Goal: Task Accomplishment & Management: Complete application form

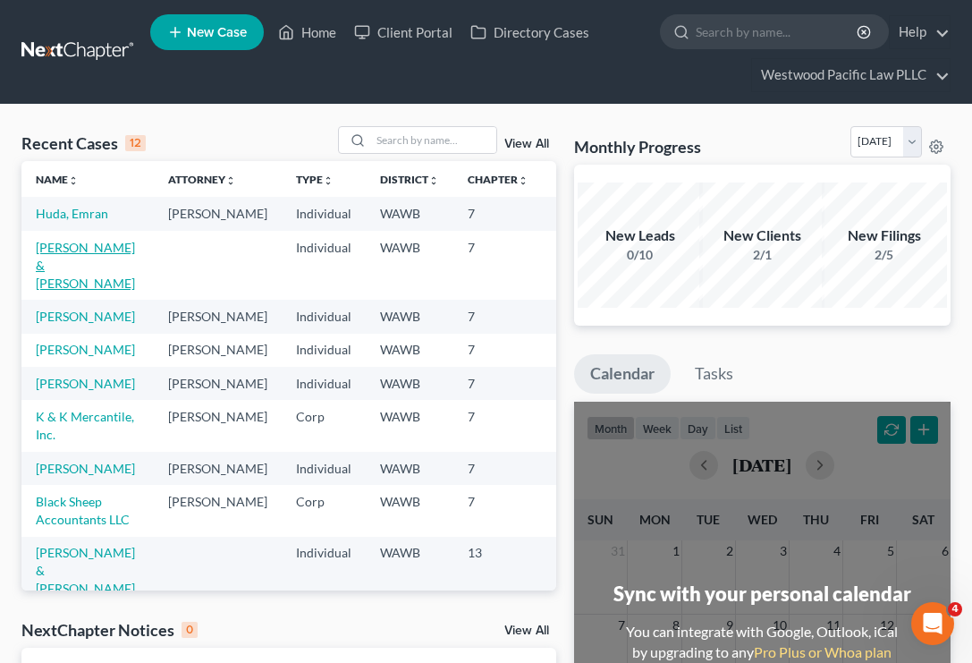
click at [72, 281] on link "[PERSON_NAME] & [PERSON_NAME]" at bounding box center [85, 265] width 99 height 51
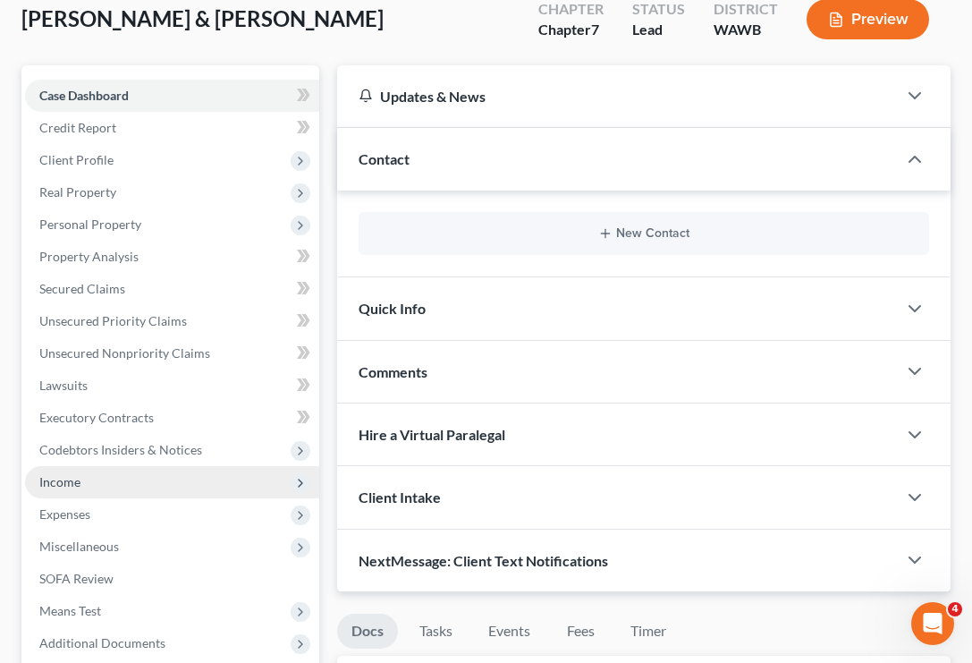
scroll to position [149, 0]
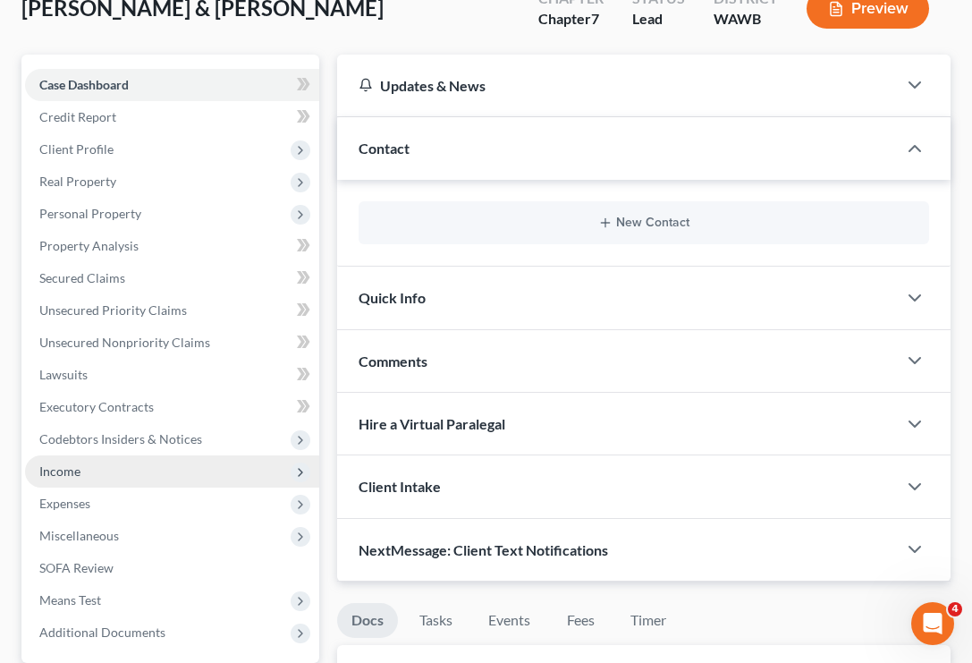
click at [169, 471] on span "Income" at bounding box center [172, 471] width 294 height 32
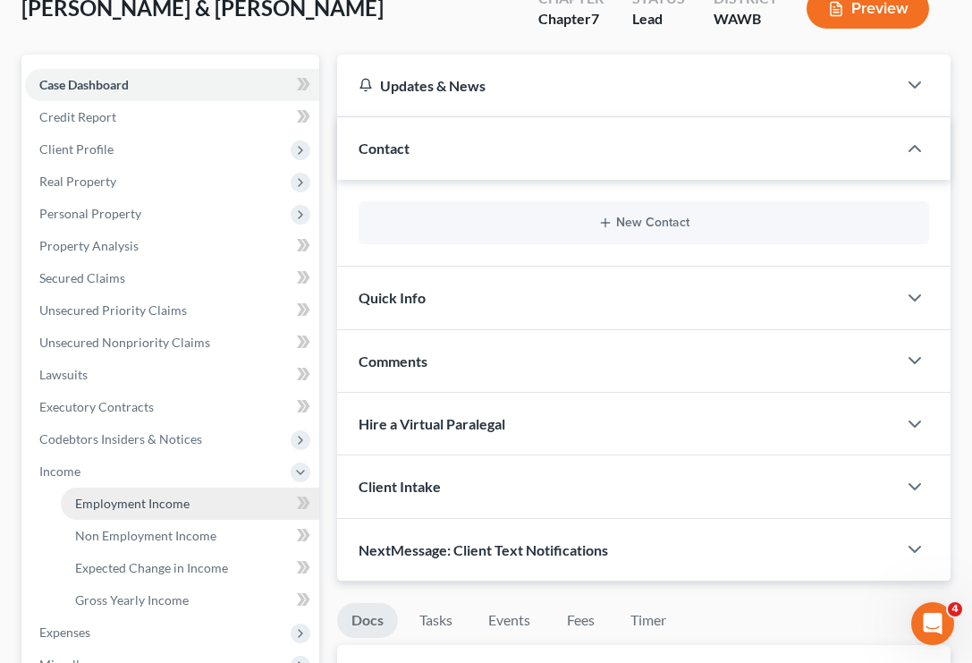
click at [154, 509] on span "Employment Income" at bounding box center [132, 502] width 114 height 15
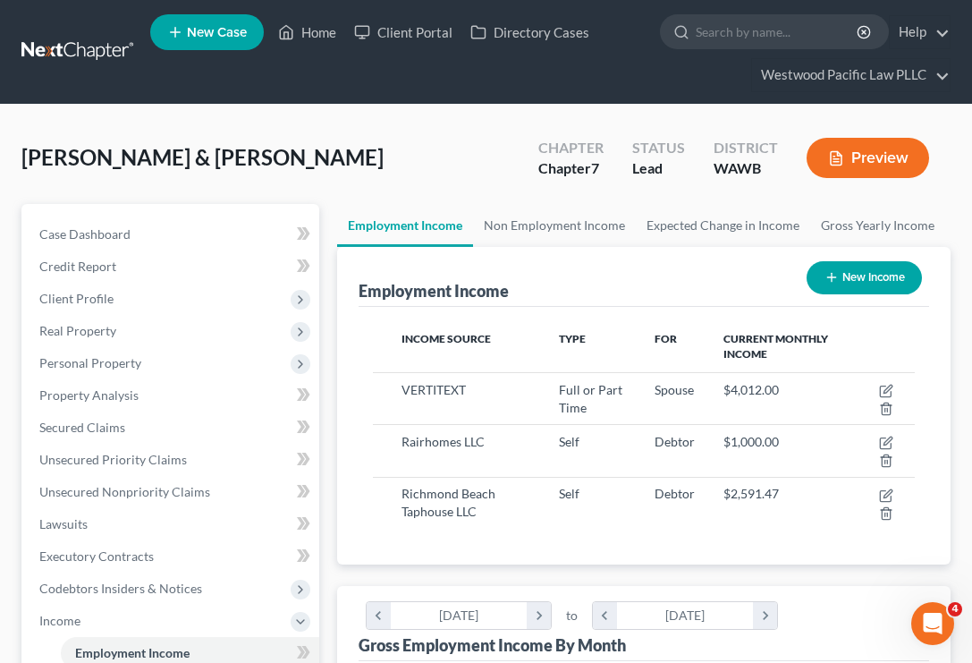
scroll to position [271, 578]
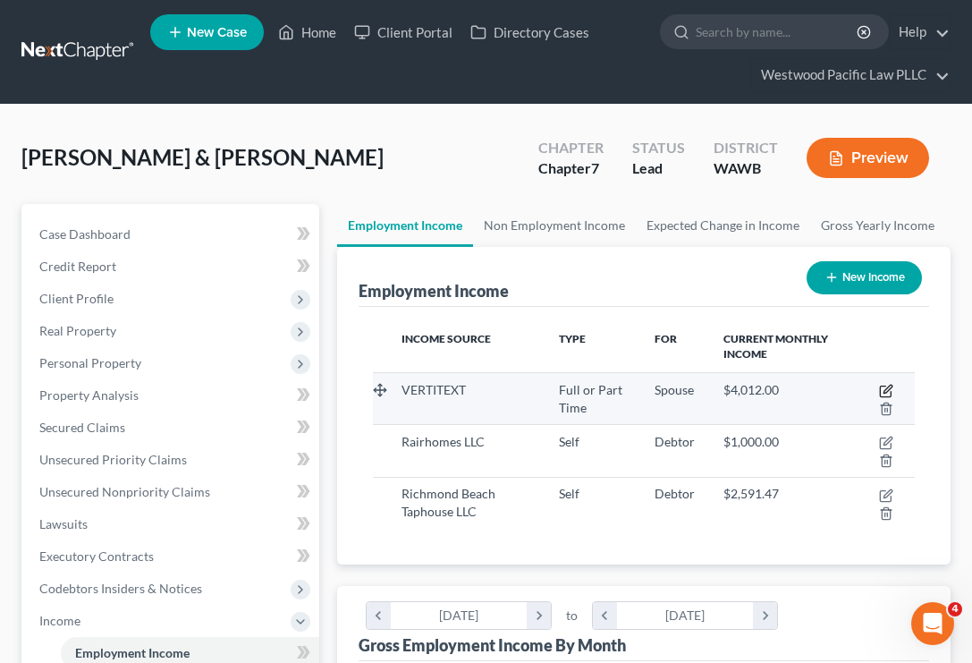
click at [884, 393] on icon "button" at bounding box center [888, 389] width 8 height 8
select select "0"
select select "50"
select select "0"
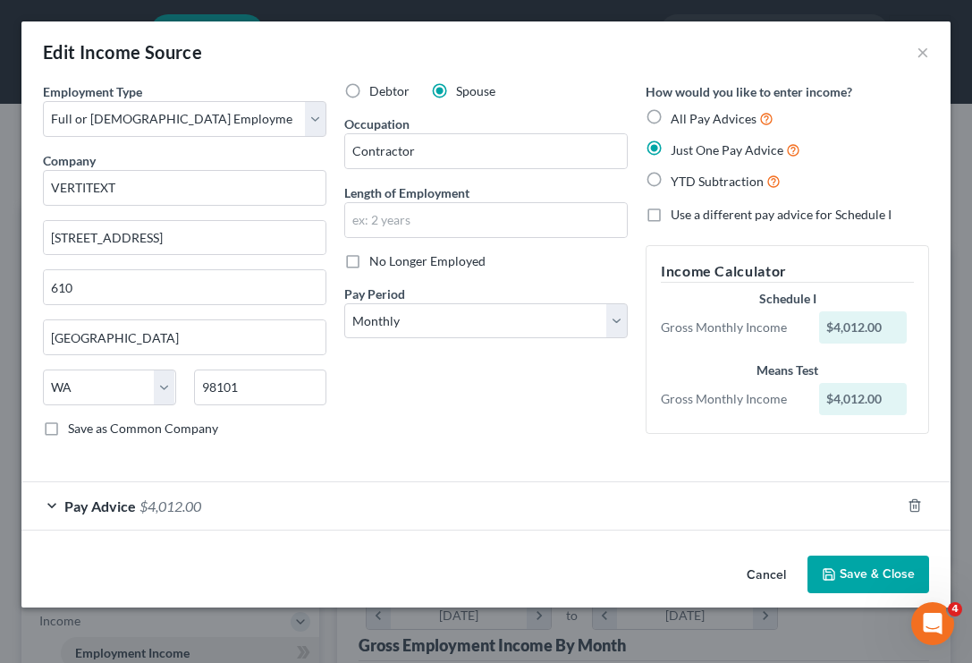
click at [48, 508] on div "Pay Advice $4,012.00" at bounding box center [460, 505] width 879 height 47
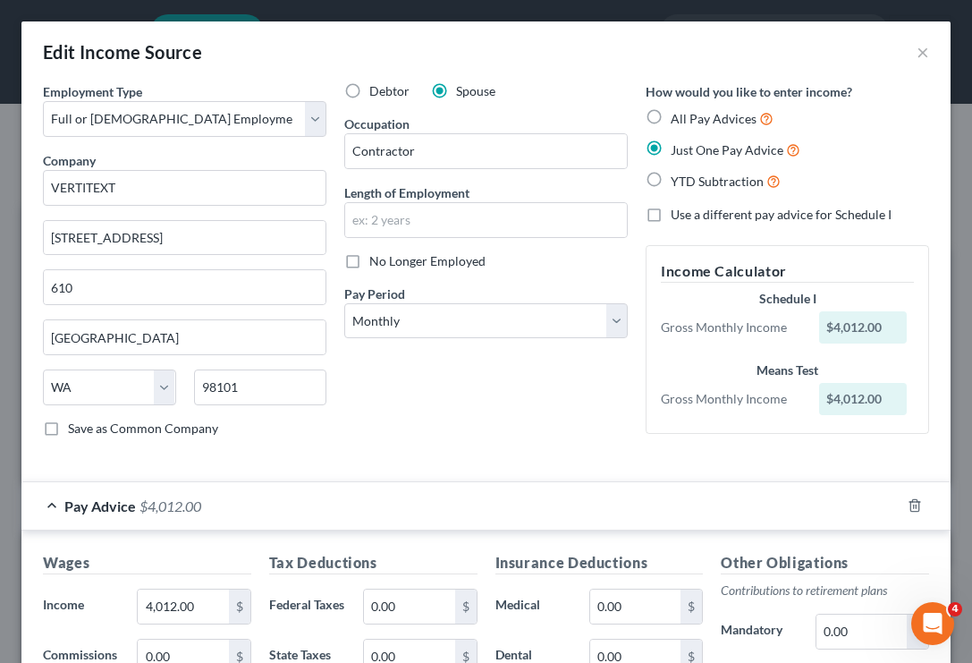
scroll to position [62, 0]
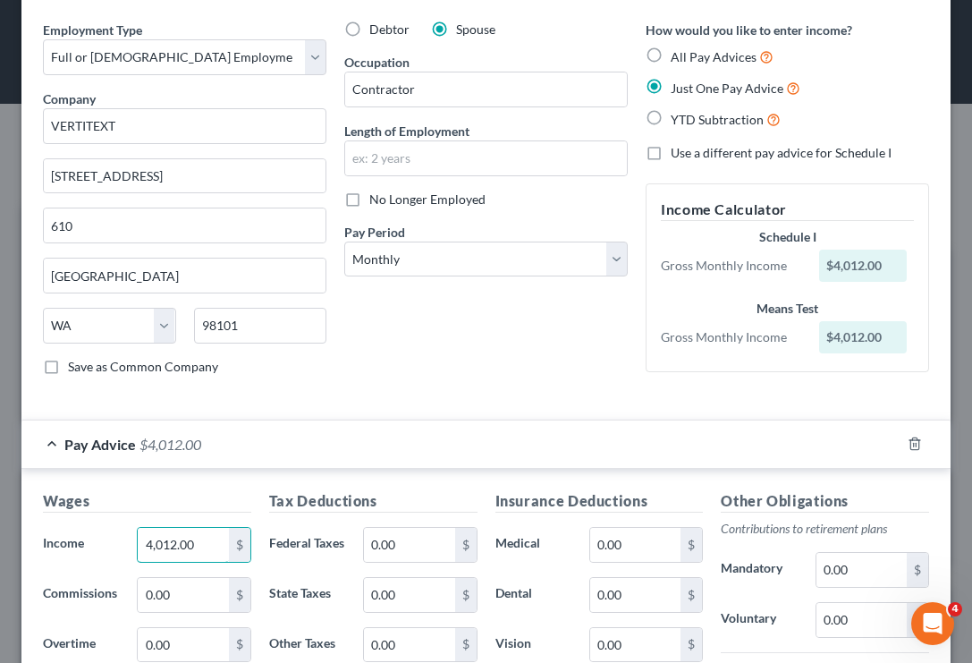
drag, startPoint x: 210, startPoint y: 546, endPoint x: 89, endPoint y: 547, distance: 121.6
click at [90, 547] on div "Income * 4,012.00 $" at bounding box center [147, 545] width 226 height 36
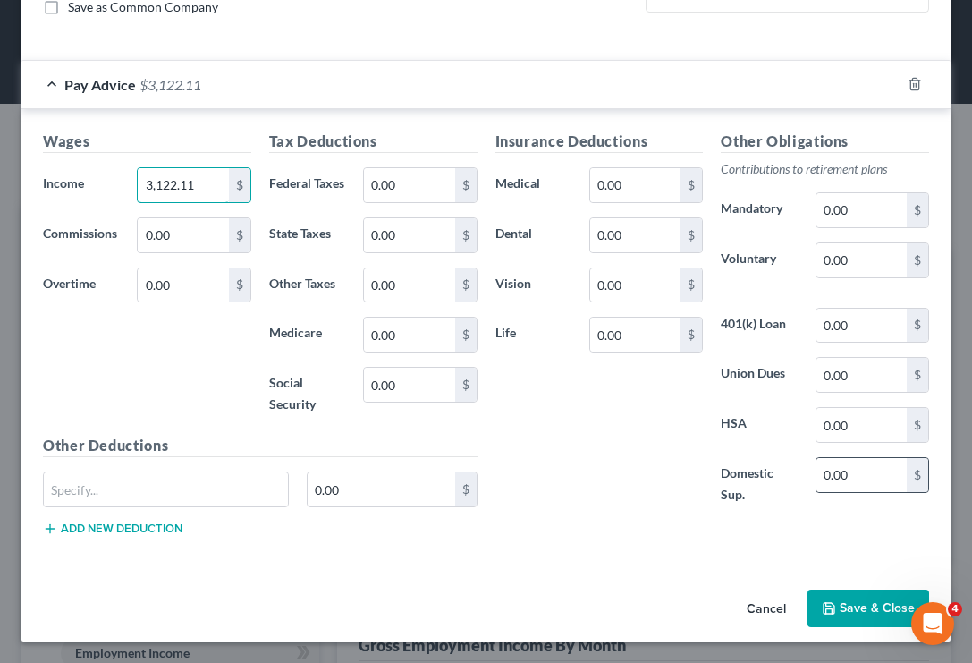
scroll to position [420, 0]
type input "3,122.11"
click at [861, 602] on button "Save & Close" at bounding box center [869, 609] width 122 height 38
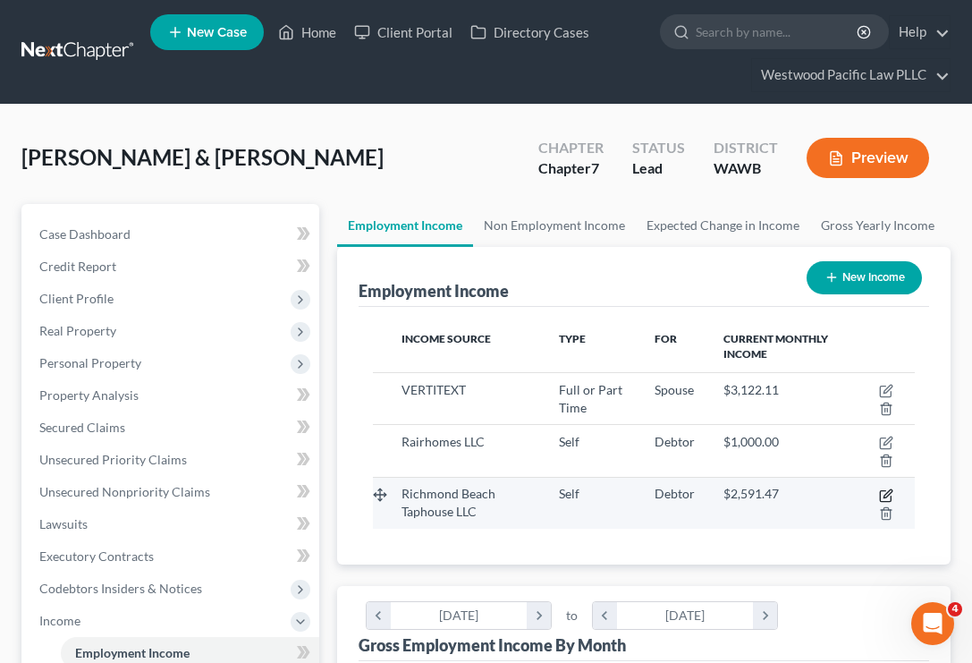
click at [883, 491] on icon "button" at bounding box center [886, 495] width 14 height 14
select select "1"
select select "50"
select select "0"
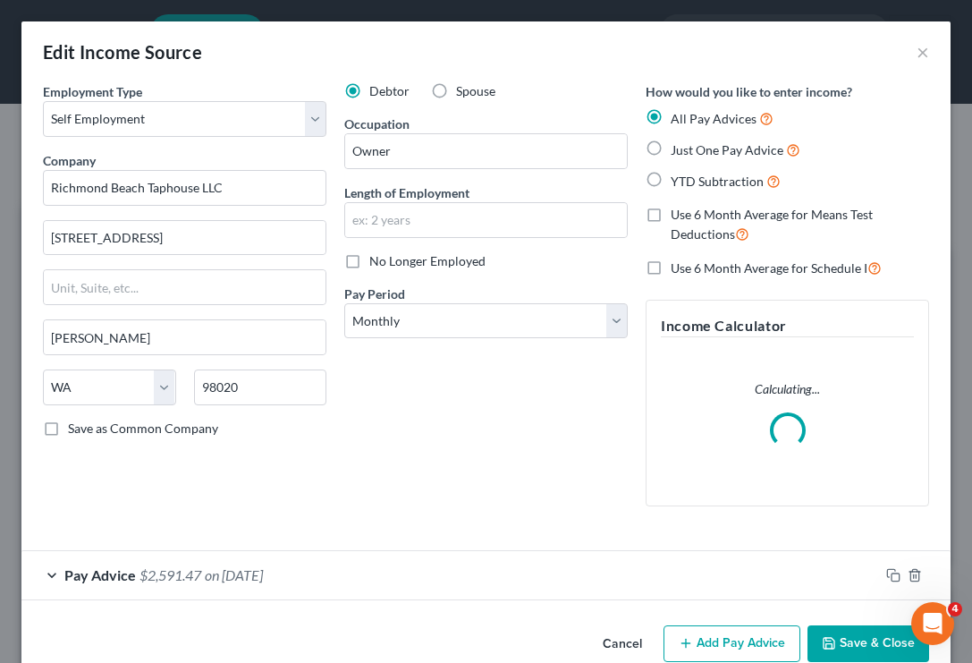
click at [57, 567] on div "Pay Advice $2,591.47 on [DATE]" at bounding box center [450, 574] width 858 height 47
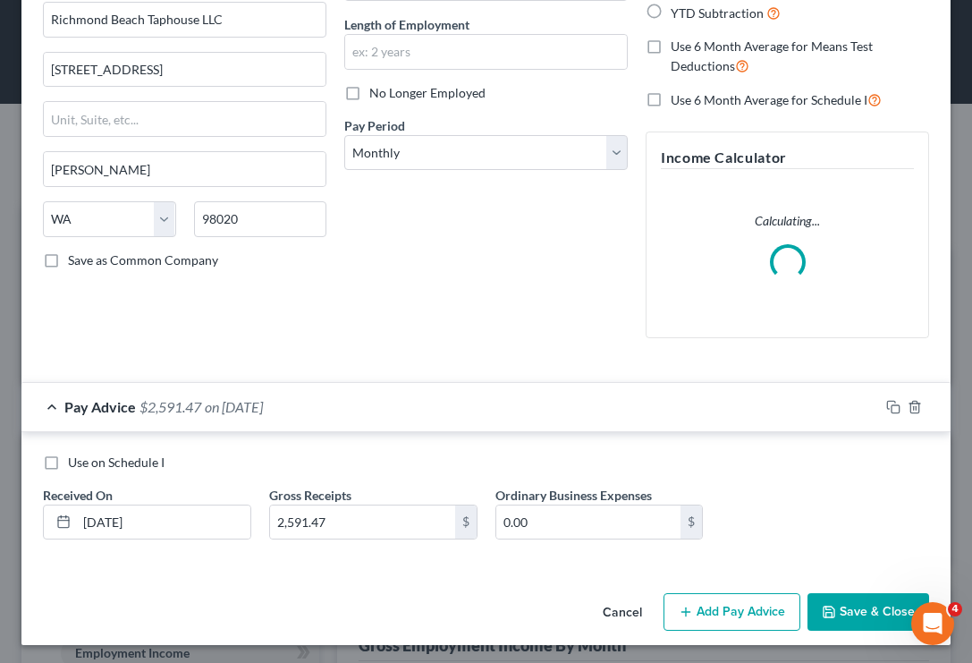
scroll to position [167, 0]
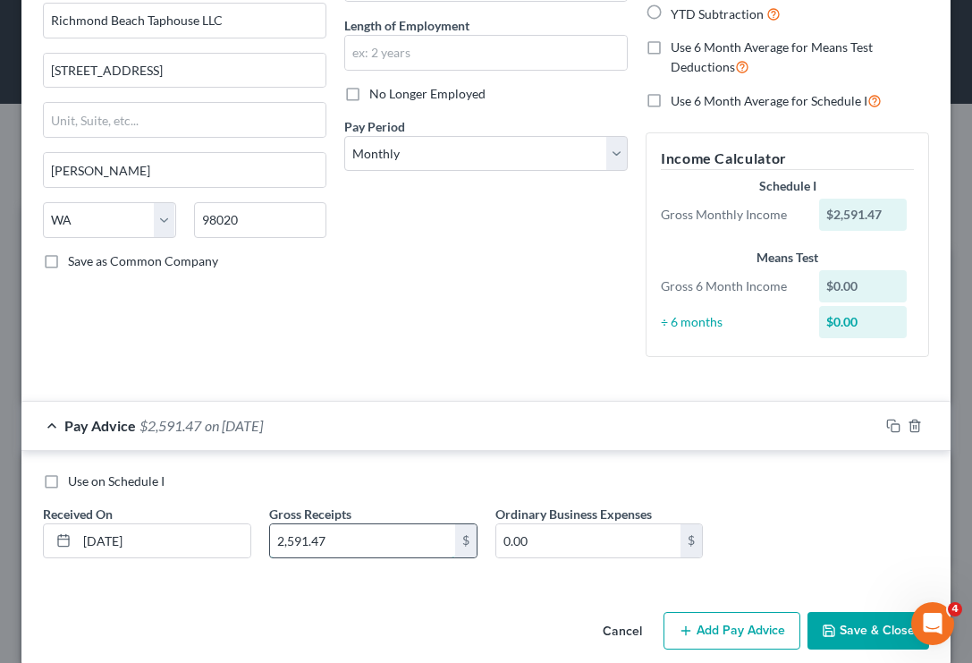
click at [368, 524] on input "2,591.47" at bounding box center [362, 541] width 185 height 34
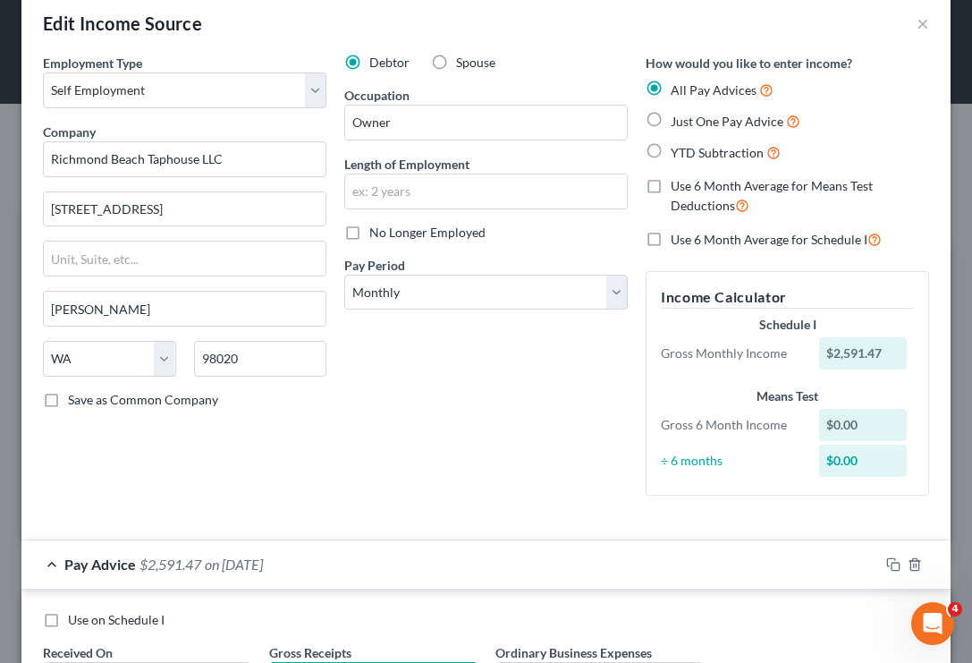
scroll to position [20, 0]
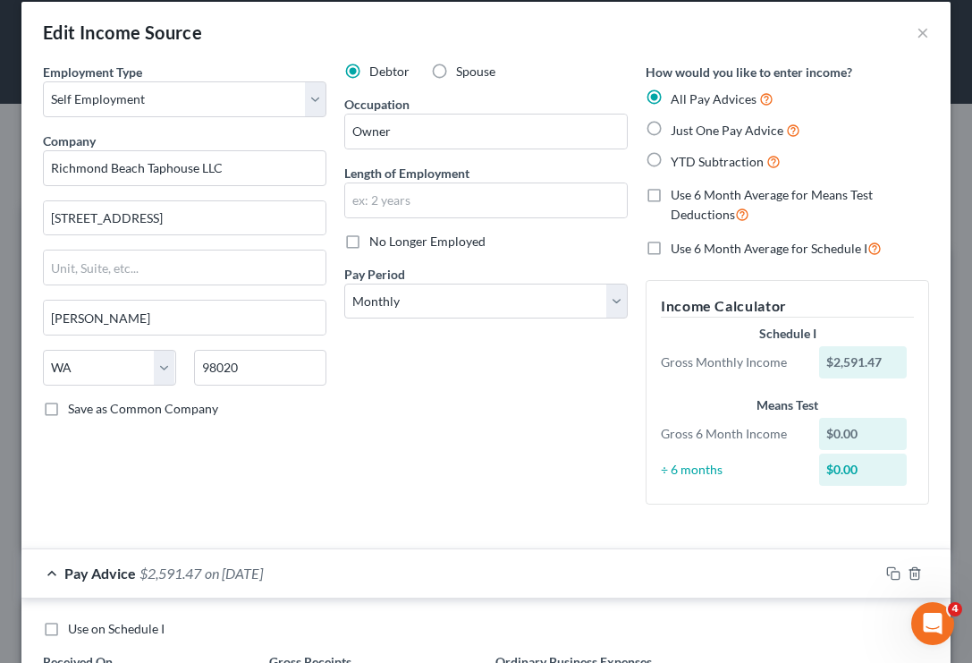
click at [671, 128] on label "Just One Pay Advice" at bounding box center [736, 130] width 130 height 21
click at [678, 128] on input "Just One Pay Advice" at bounding box center [684, 126] width 12 height 12
radio input "true"
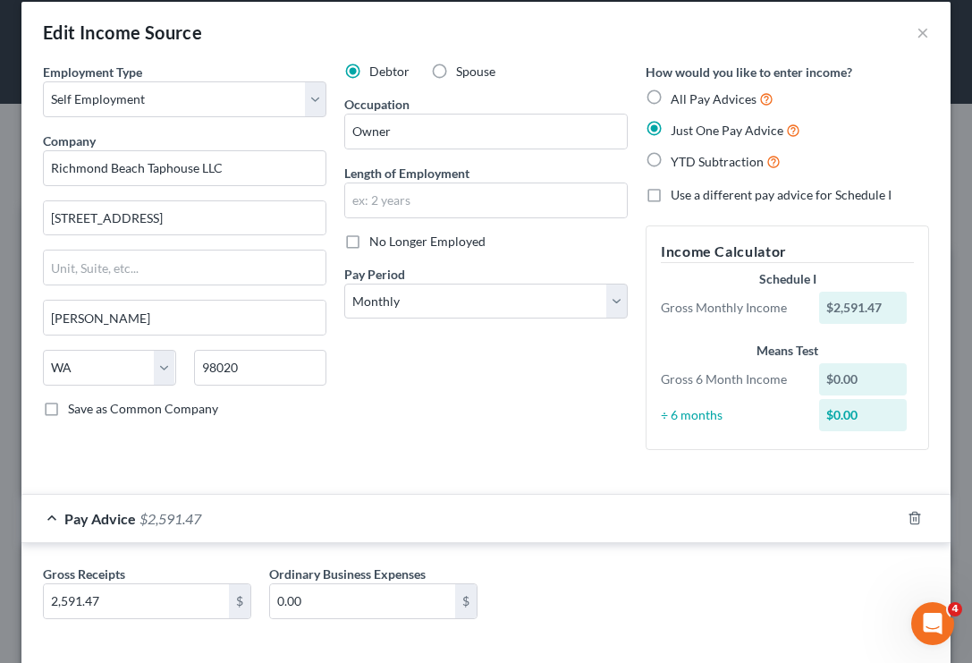
click at [671, 98] on label "All Pay Advices" at bounding box center [722, 99] width 103 height 21
click at [678, 98] on input "All Pay Advices" at bounding box center [684, 95] width 12 height 12
radio input "true"
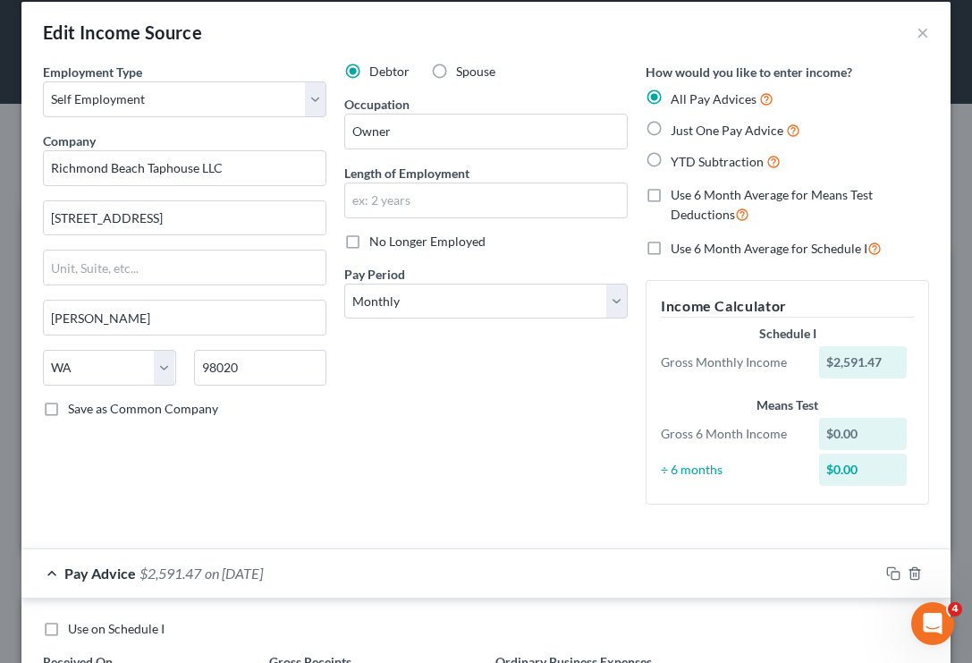
click at [671, 155] on label "YTD Subtraction" at bounding box center [726, 161] width 110 height 21
click at [678, 155] on input "YTD Subtraction" at bounding box center [684, 157] width 12 height 12
radio input "true"
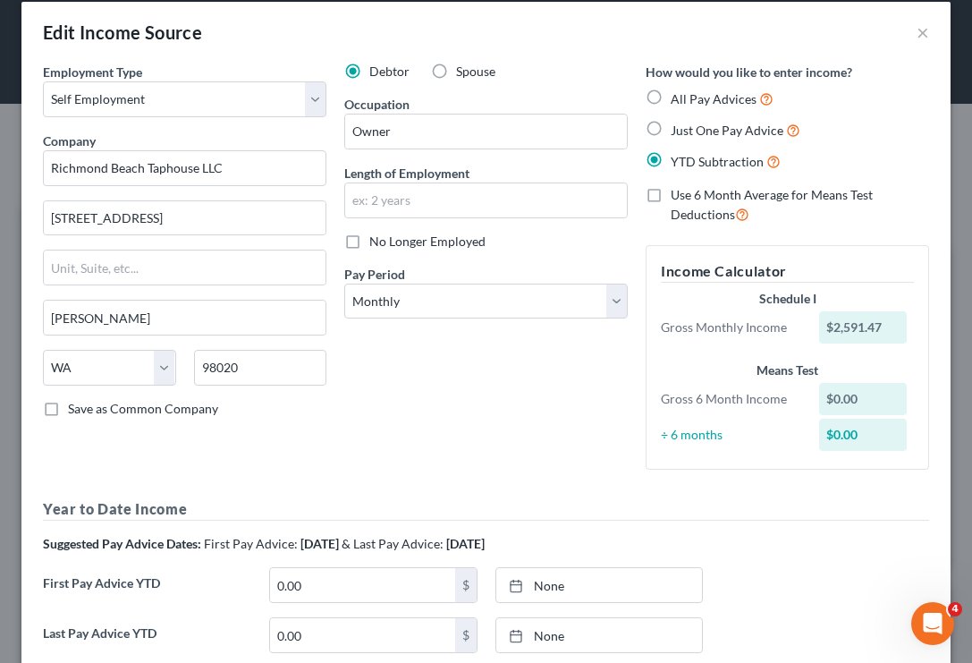
click at [671, 132] on label "Just One Pay Advice" at bounding box center [736, 130] width 130 height 21
click at [678, 131] on input "Just One Pay Advice" at bounding box center [684, 126] width 12 height 12
radio input "true"
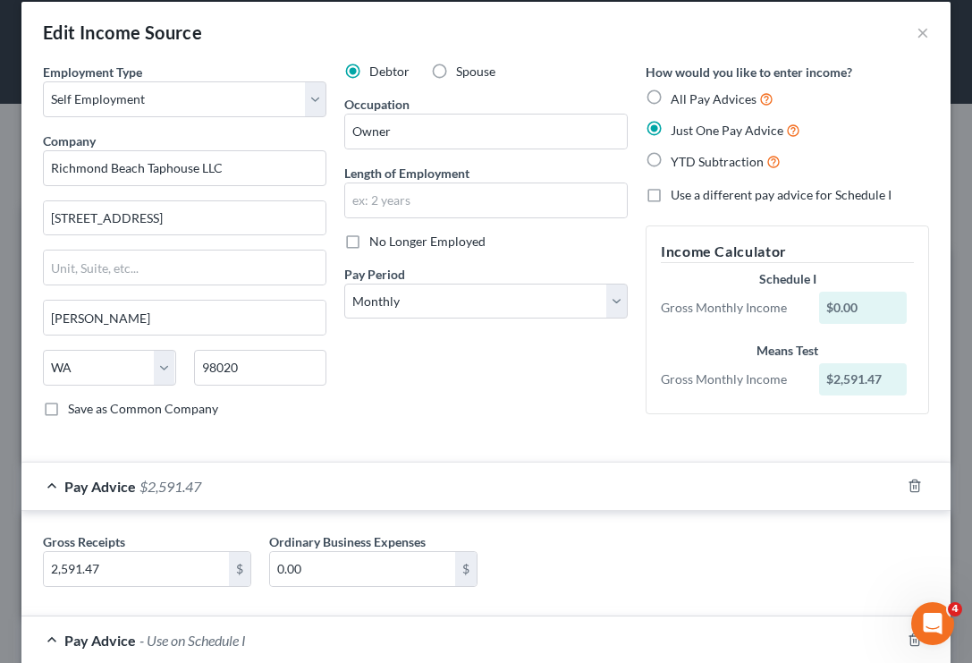
click at [671, 100] on label "All Pay Advices" at bounding box center [722, 99] width 103 height 21
click at [678, 100] on input "All Pay Advices" at bounding box center [684, 95] width 12 height 12
radio input "true"
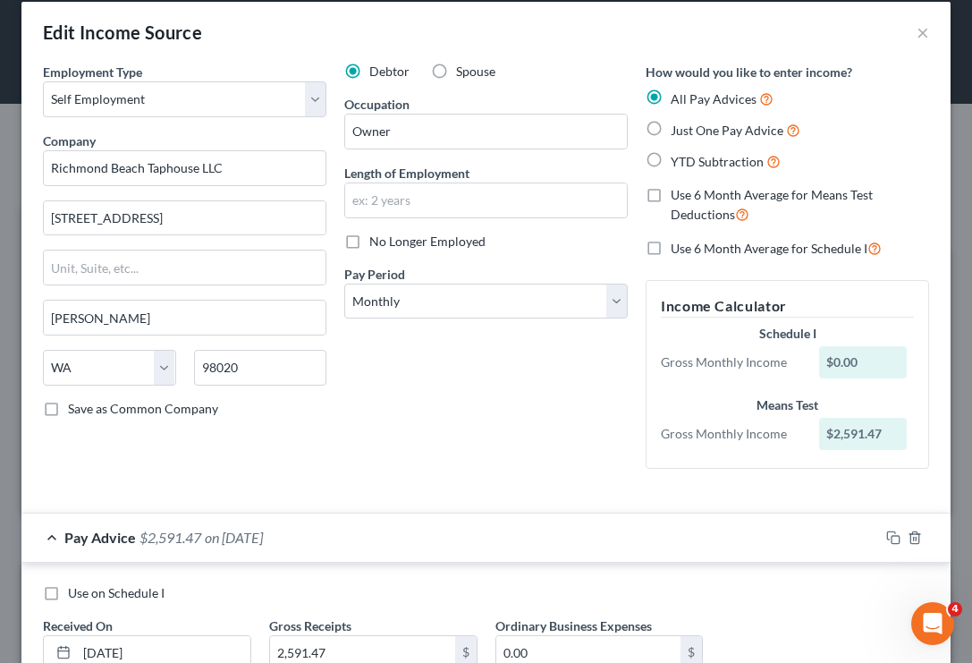
click at [671, 195] on label "Use 6 Month Average for Means Test Deductions" at bounding box center [800, 205] width 258 height 38
click at [678, 195] on input "Use 6 Month Average for Means Test Deductions" at bounding box center [684, 192] width 12 height 12
checkbox input "true"
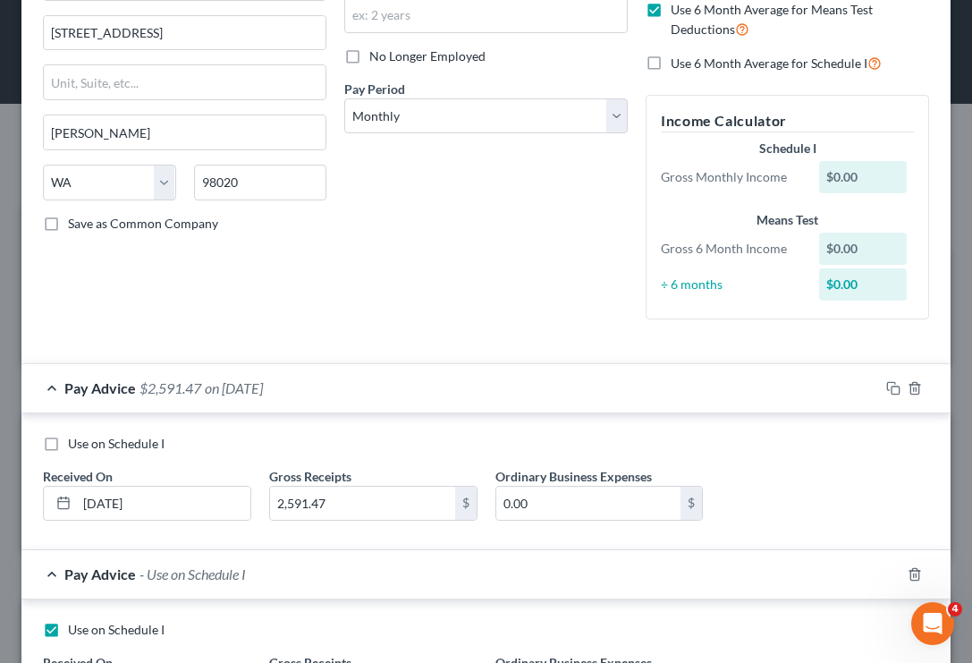
scroll to position [206, 0]
click at [914, 387] on icon "button" at bounding box center [915, 387] width 14 height 14
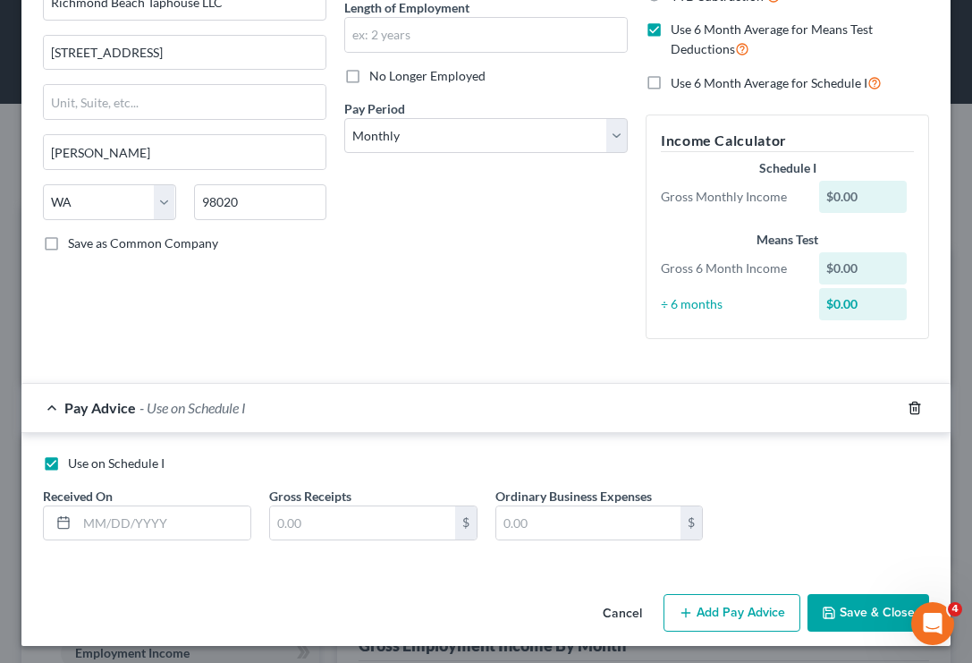
click at [912, 410] on icon "button" at bounding box center [914, 408] width 8 height 12
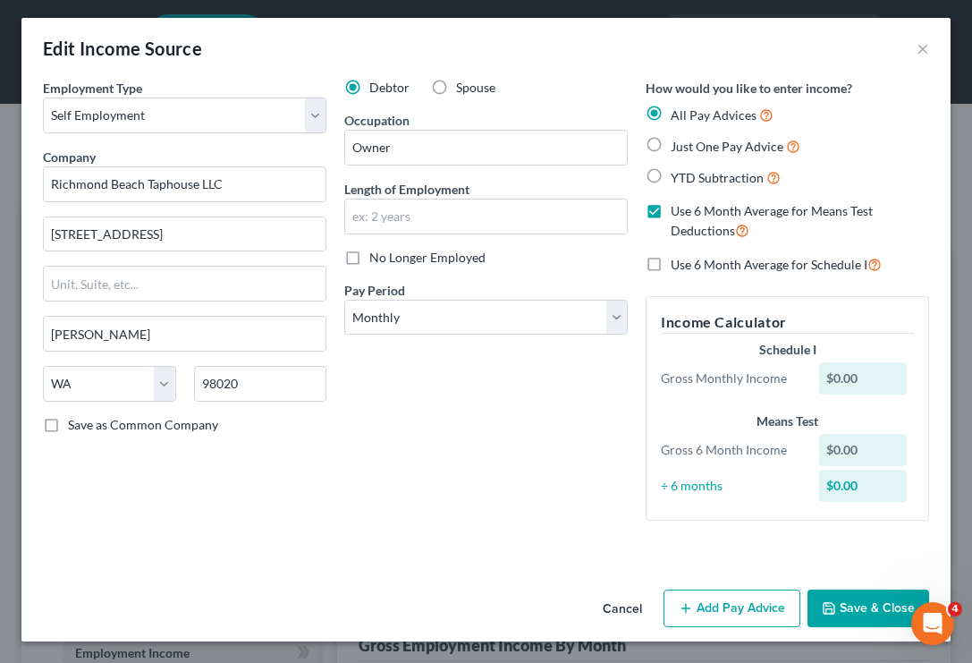
click at [671, 254] on label "Use 6 Month Average for Schedule I" at bounding box center [776, 264] width 211 height 21
click at [678, 254] on input "Use 6 Month Average for Schedule I" at bounding box center [684, 260] width 12 height 12
checkbox input "true"
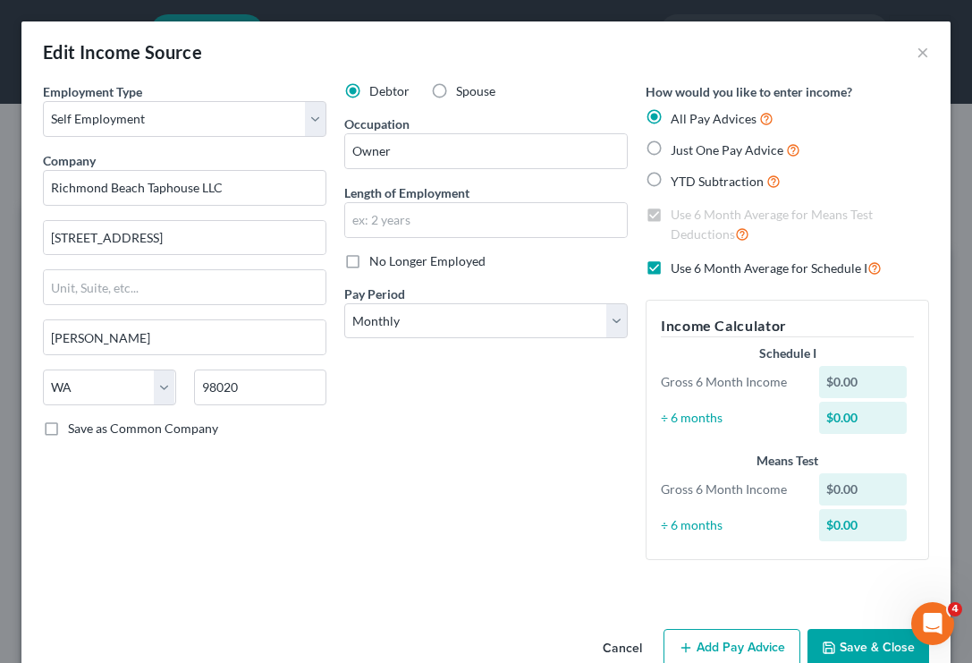
click at [671, 148] on label "Just One Pay Advice" at bounding box center [736, 150] width 130 height 21
click at [678, 148] on input "Just One Pay Advice" at bounding box center [684, 146] width 12 height 12
radio input "true"
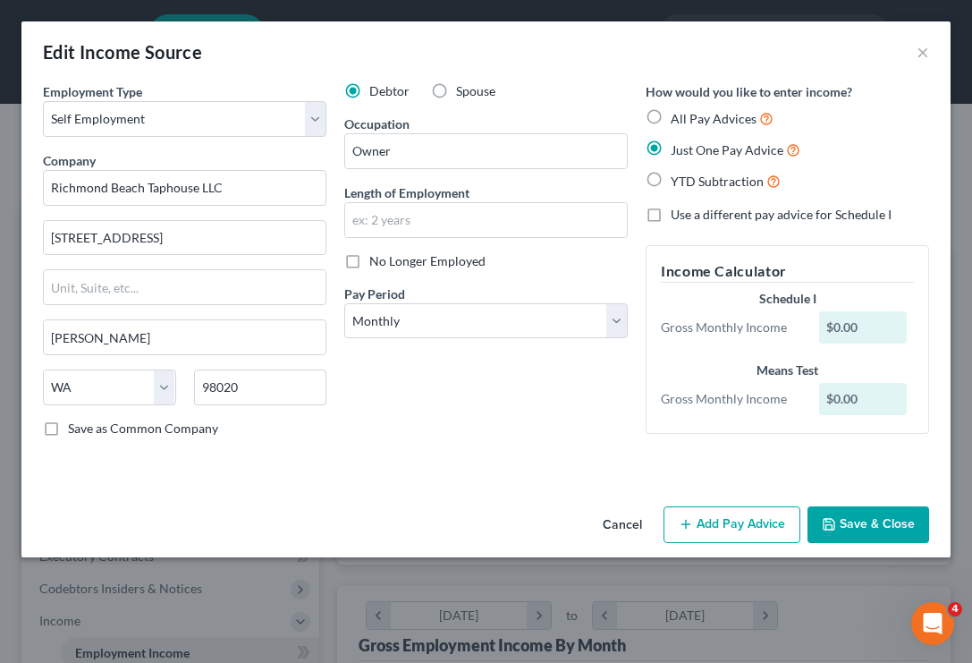
click at [671, 115] on label "All Pay Advices" at bounding box center [722, 118] width 103 height 21
click at [678, 115] on input "All Pay Advices" at bounding box center [684, 114] width 12 height 12
radio input "true"
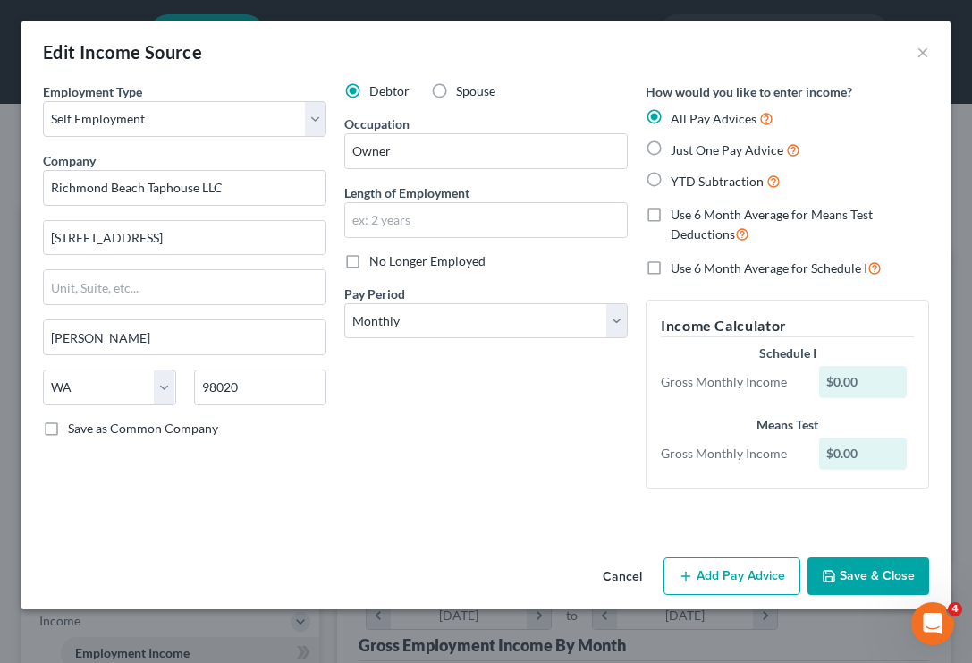
click at [671, 262] on label "Use 6 Month Average for Schedule I" at bounding box center [776, 268] width 211 height 21
click at [678, 262] on input "Use 6 Month Average for Schedule I" at bounding box center [684, 264] width 12 height 12
checkbox input "true"
click at [709, 569] on button "Add Pay Advice" at bounding box center [732, 576] width 137 height 38
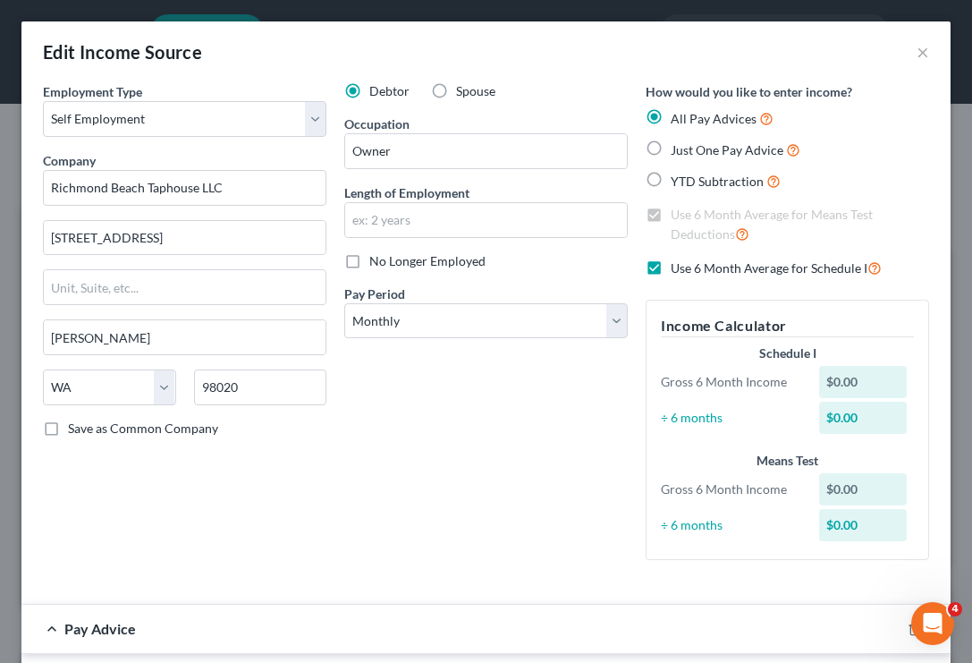
click at [671, 151] on label "Just One Pay Advice" at bounding box center [736, 150] width 130 height 21
click at [678, 151] on input "Just One Pay Advice" at bounding box center [684, 146] width 12 height 12
radio input "true"
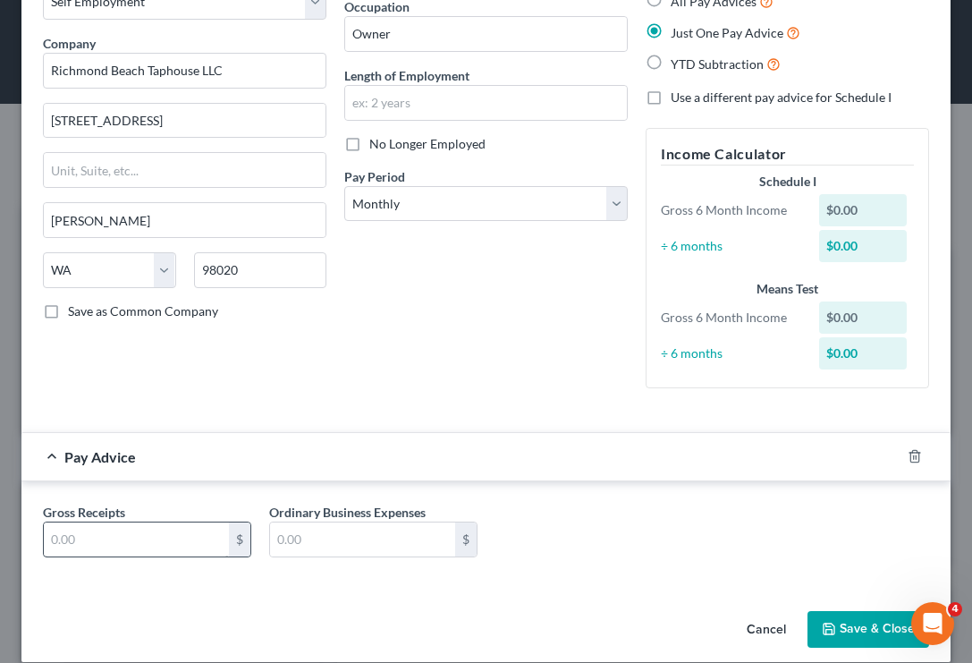
scroll to position [70, 0]
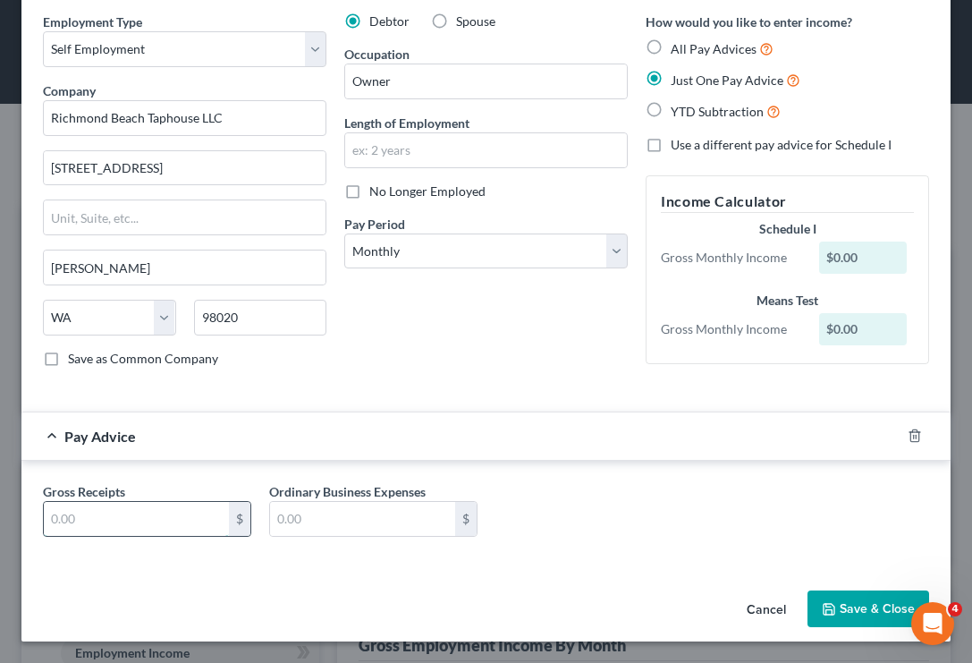
click at [137, 521] on input "text" at bounding box center [136, 519] width 185 height 34
type input "914.88"
click at [859, 604] on button "Save & Close" at bounding box center [869, 609] width 122 height 38
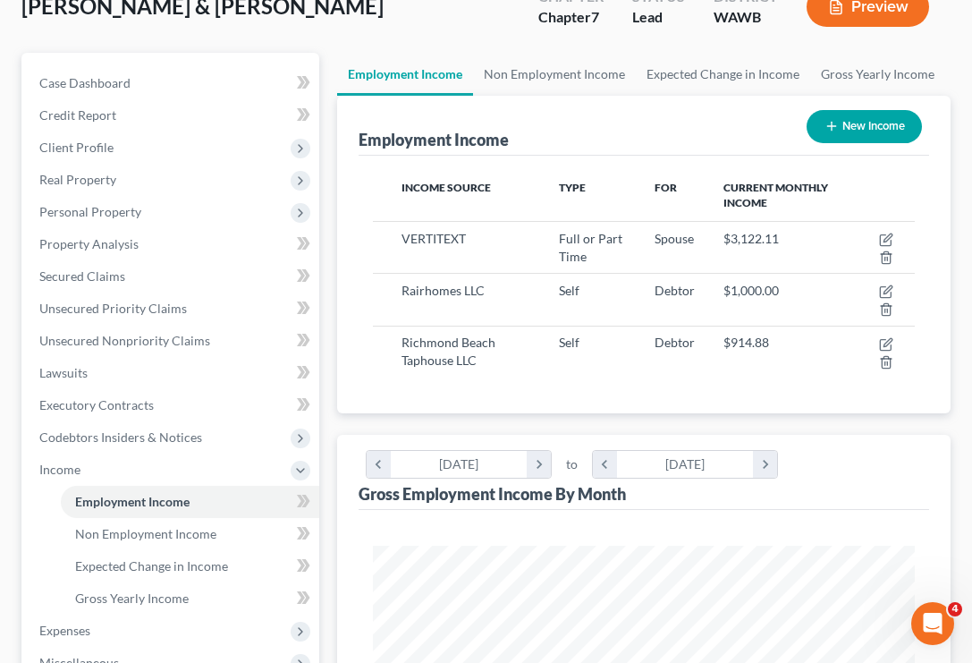
scroll to position [155, 0]
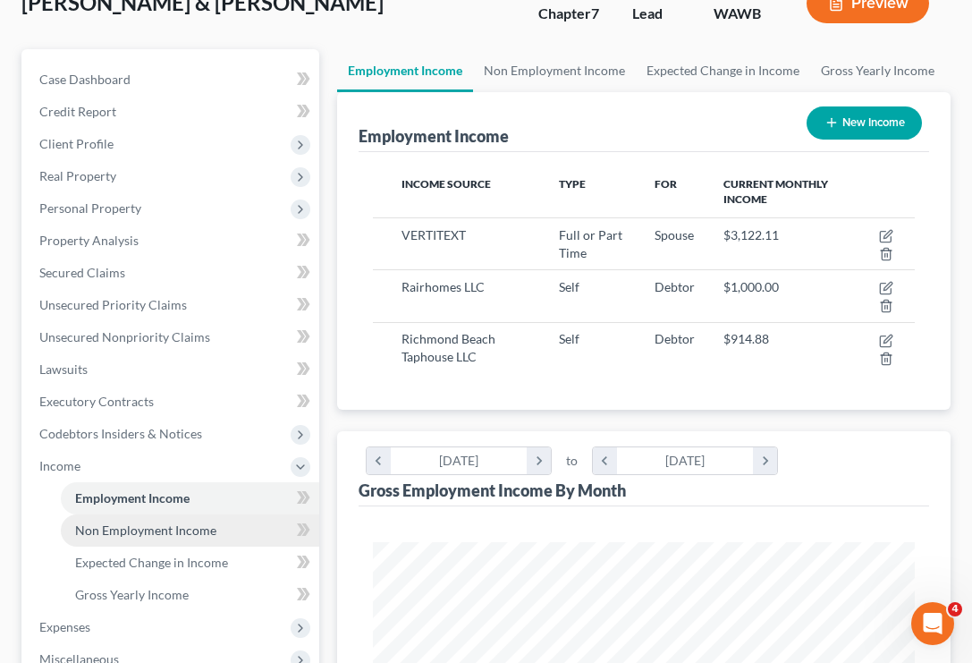
click at [222, 534] on link "Non Employment Income" at bounding box center [190, 530] width 258 height 32
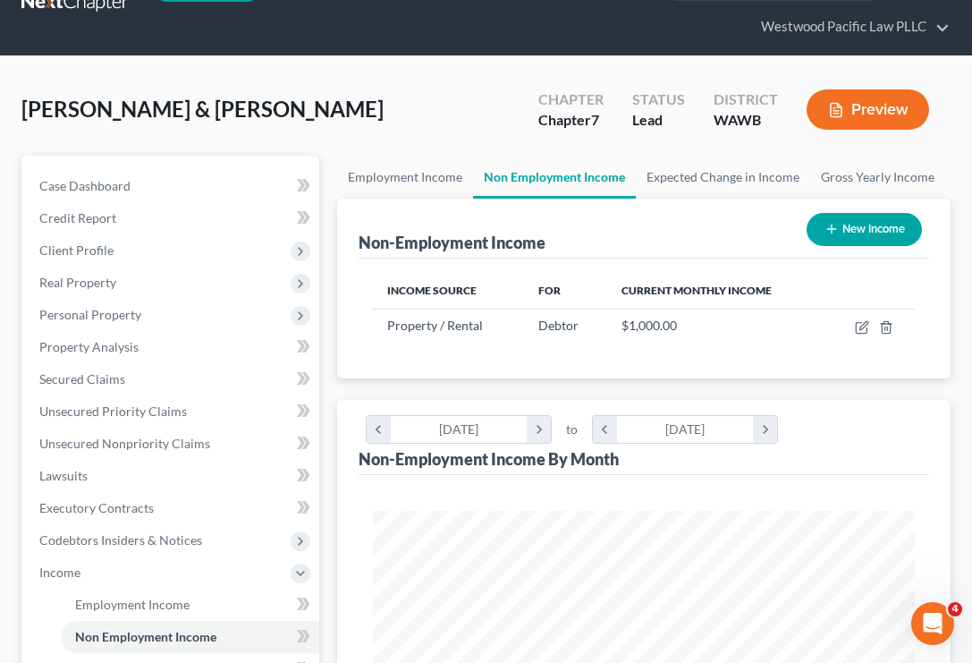
scroll to position [49, 0]
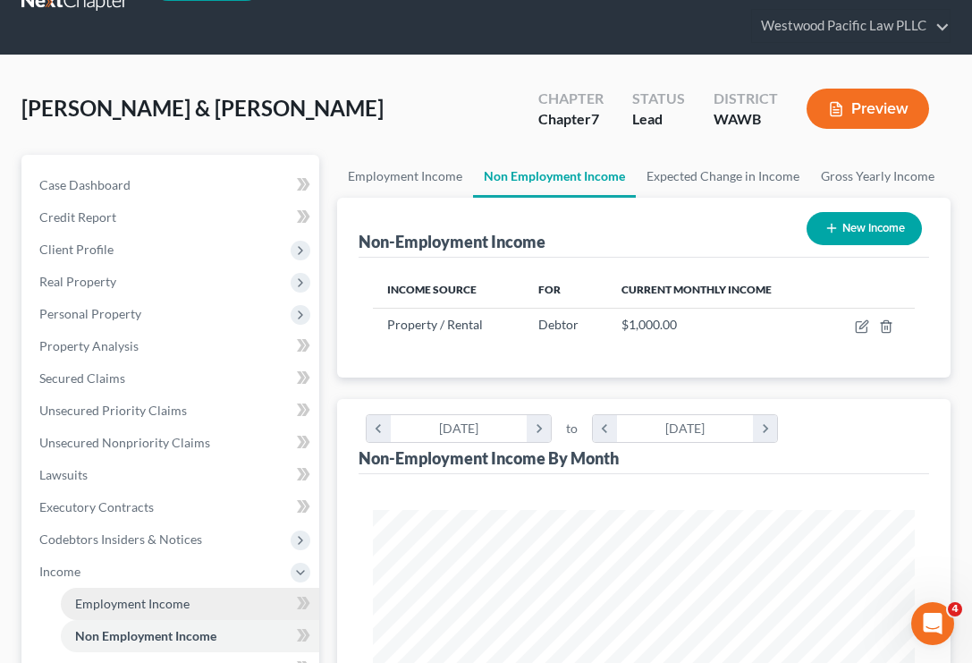
click at [165, 600] on span "Employment Income" at bounding box center [132, 603] width 114 height 15
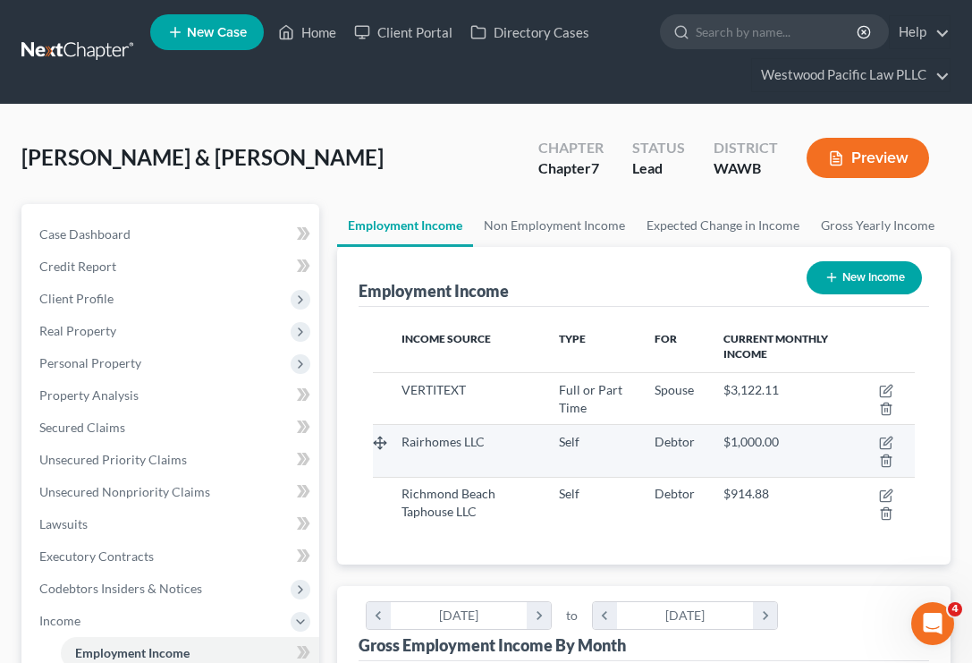
scroll to position [271, 578]
click at [888, 460] on icon "button" at bounding box center [886, 460] width 14 height 14
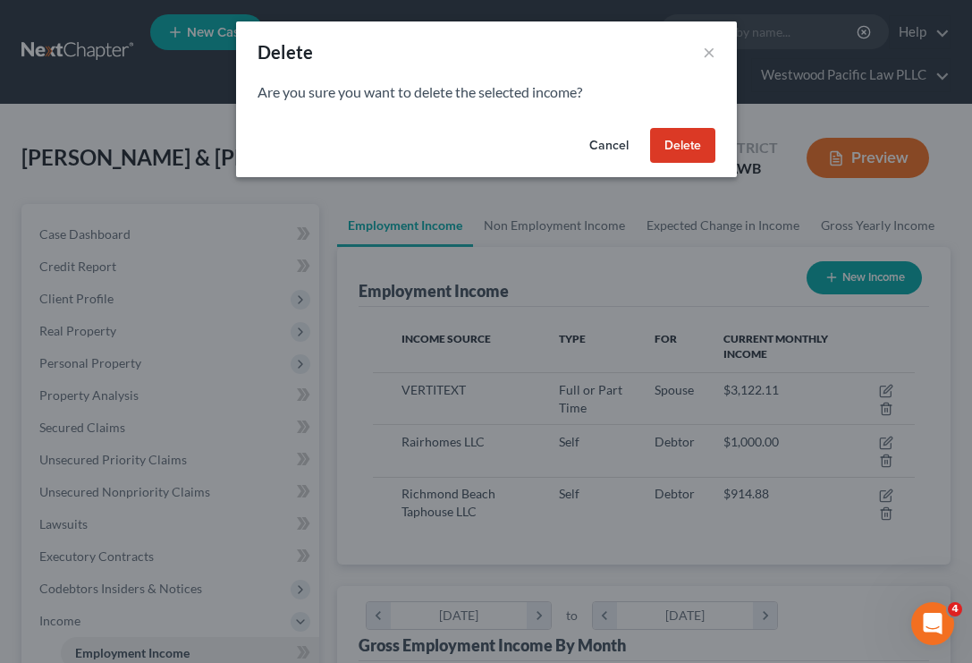
click at [687, 150] on button "Delete" at bounding box center [682, 146] width 65 height 36
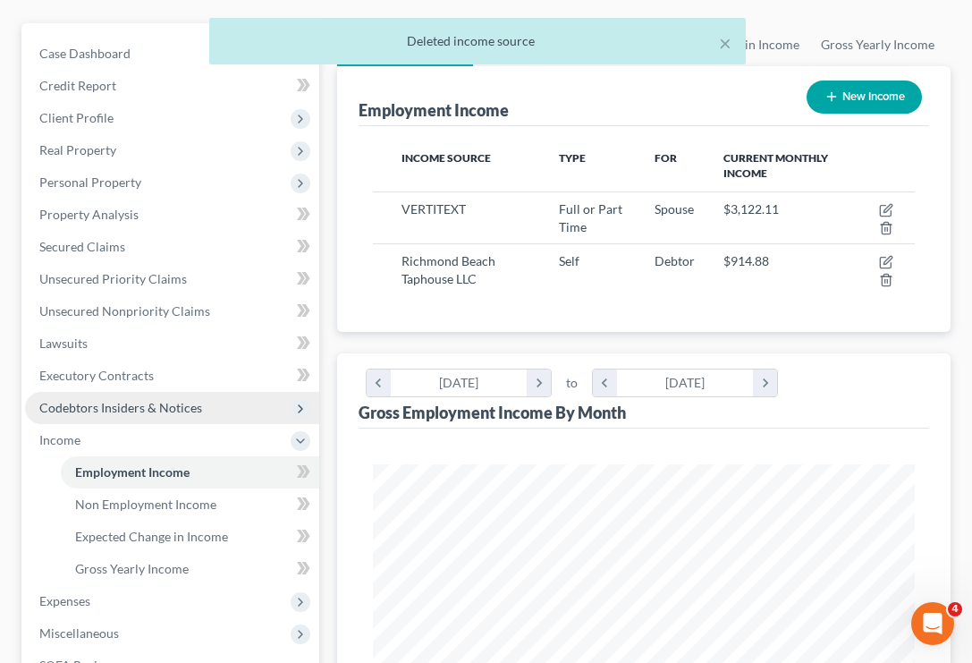
scroll to position [190, 0]
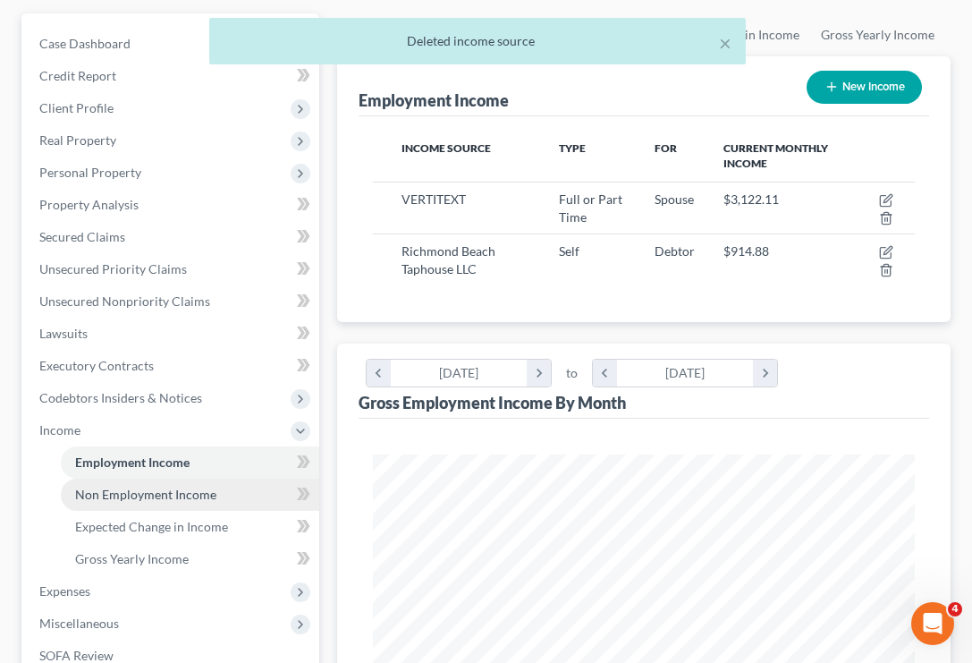
click at [156, 496] on span "Non Employment Income" at bounding box center [145, 494] width 141 height 15
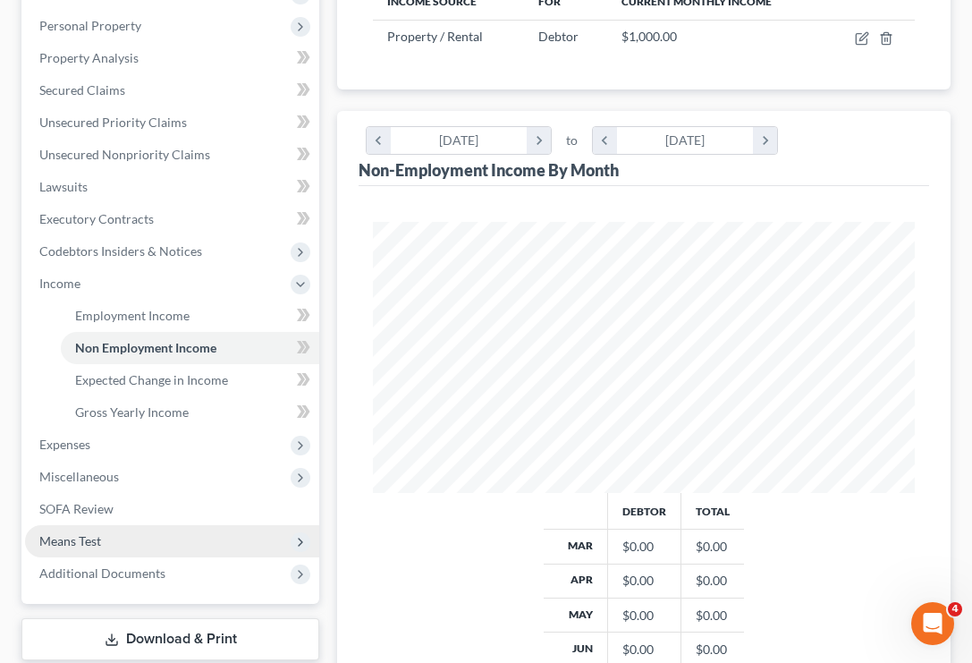
scroll to position [338, 0]
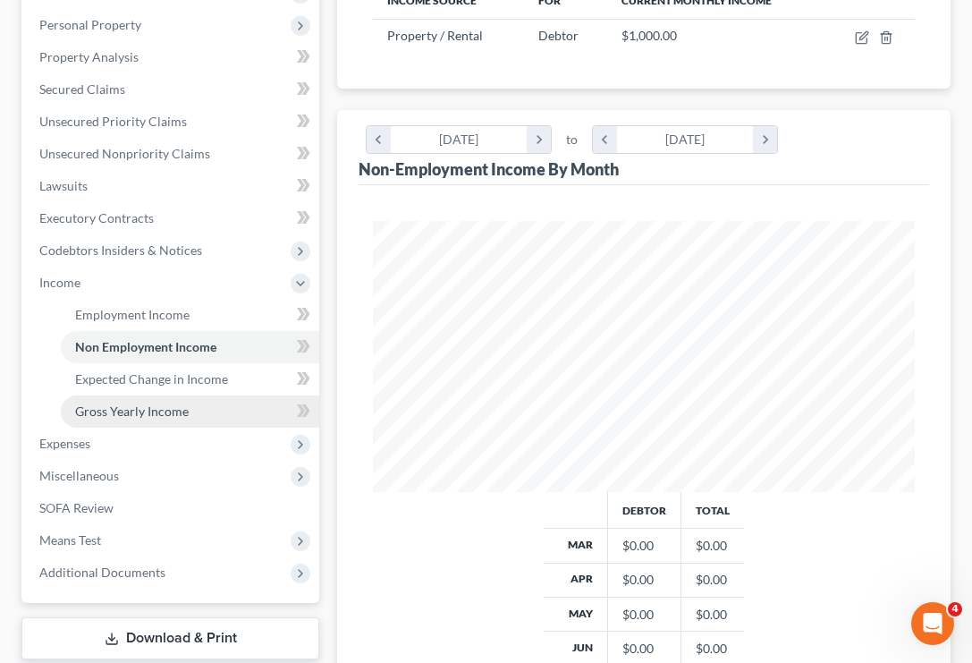
click at [186, 412] on span "Gross Yearly Income" at bounding box center [132, 410] width 114 height 15
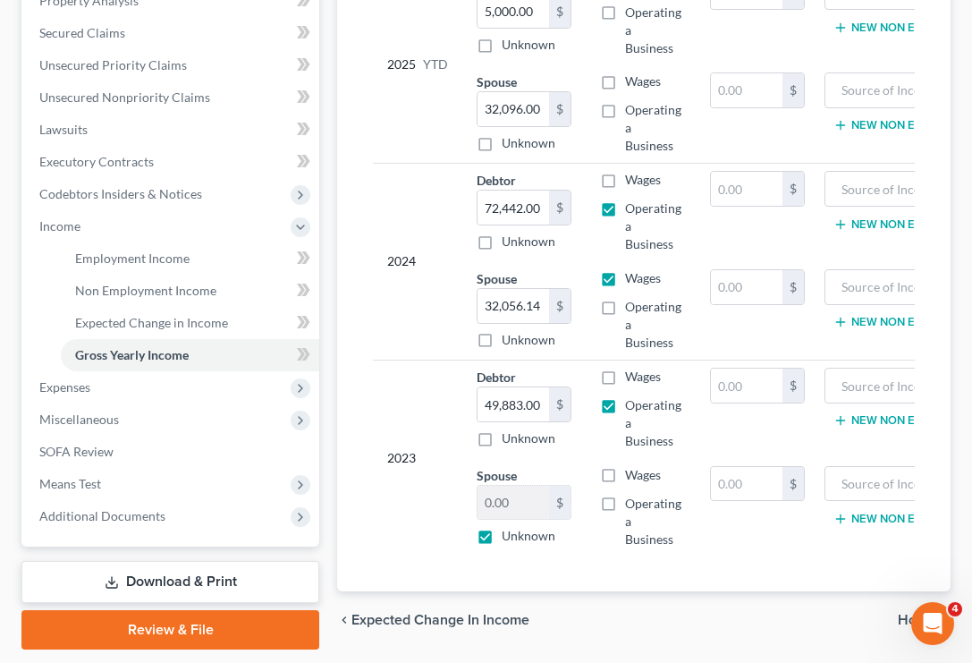
scroll to position [395, 0]
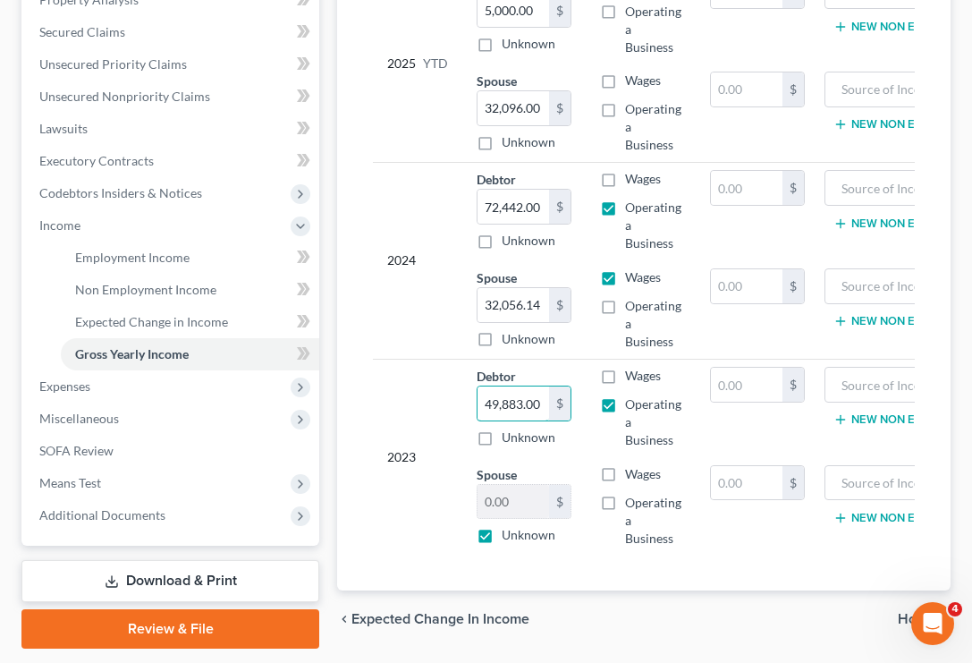
drag, startPoint x: 480, startPoint y: 403, endPoint x: 633, endPoint y: 403, distance: 152.9
click at [632, 403] on tr "2023 Debtor 49,883.00 $ Unknown Balance Undetermined 49,883.00 $ Unknown Wages …" at bounding box center [710, 408] width 674 height 98
type input "8,745"
click at [537, 501] on input "0.00" at bounding box center [514, 502] width 72 height 34
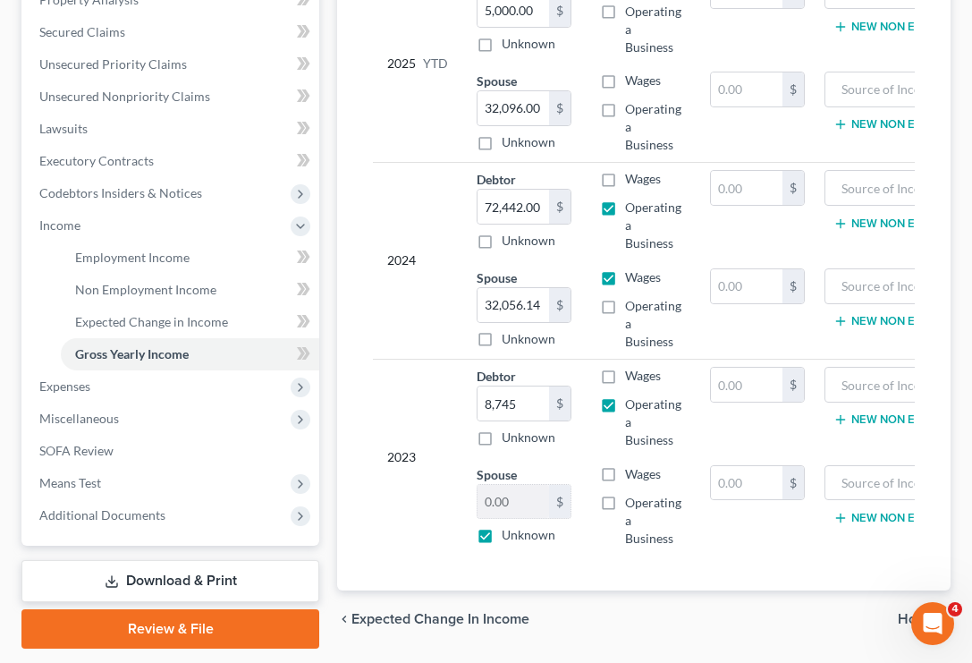
click at [625, 478] on label "Wages" at bounding box center [643, 474] width 36 height 18
click at [632, 477] on input "Wages" at bounding box center [638, 471] width 12 height 12
checkbox input "true"
click at [502, 534] on label "Unknown" at bounding box center [529, 535] width 54 height 18
click at [509, 534] on input "Unknown" at bounding box center [515, 532] width 12 height 12
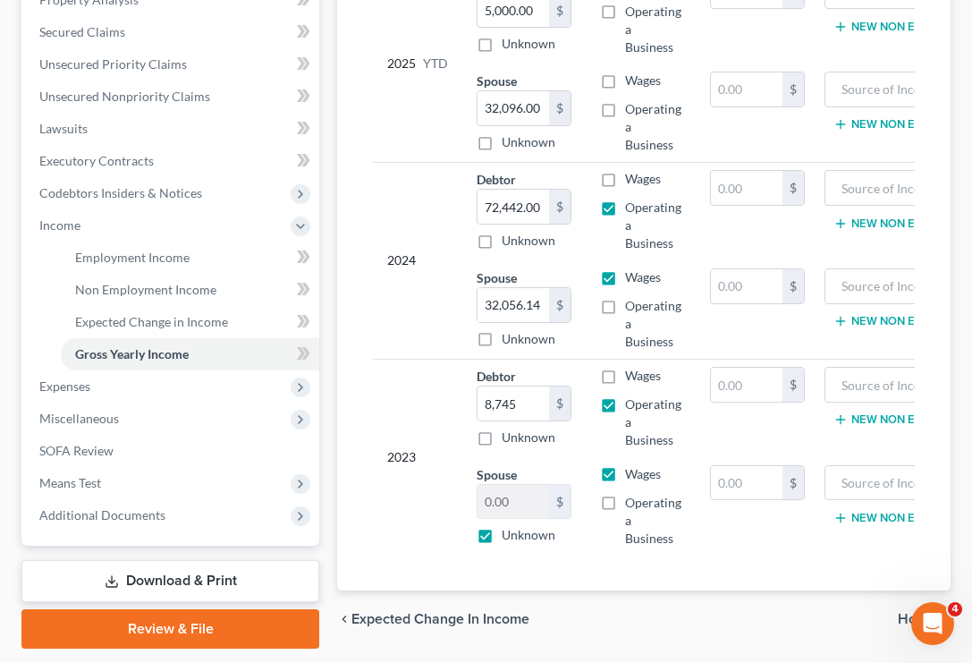
checkbox input "false"
type input "17,704"
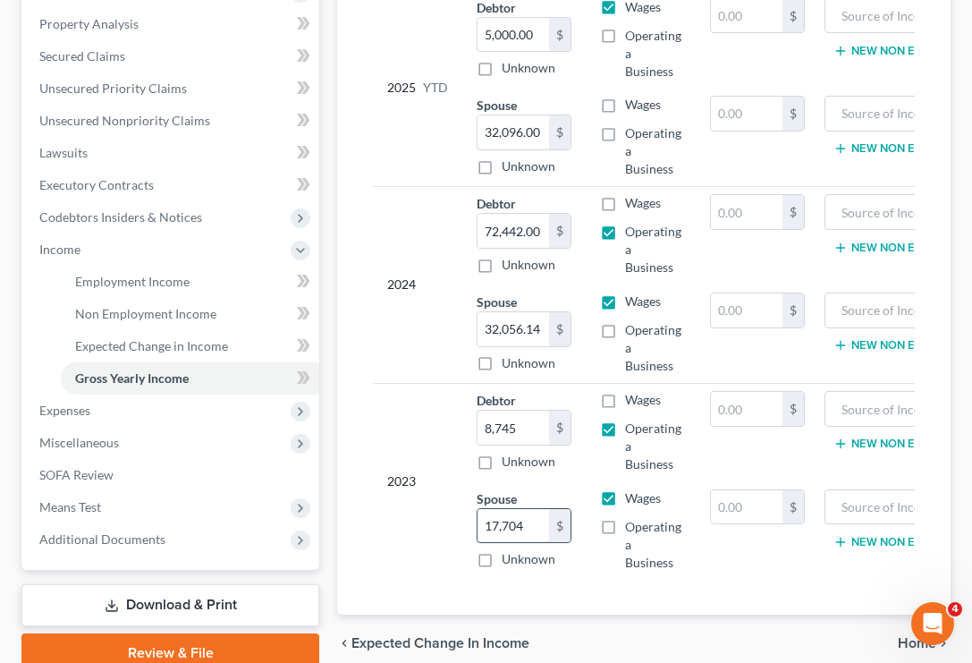
scroll to position [369, 0]
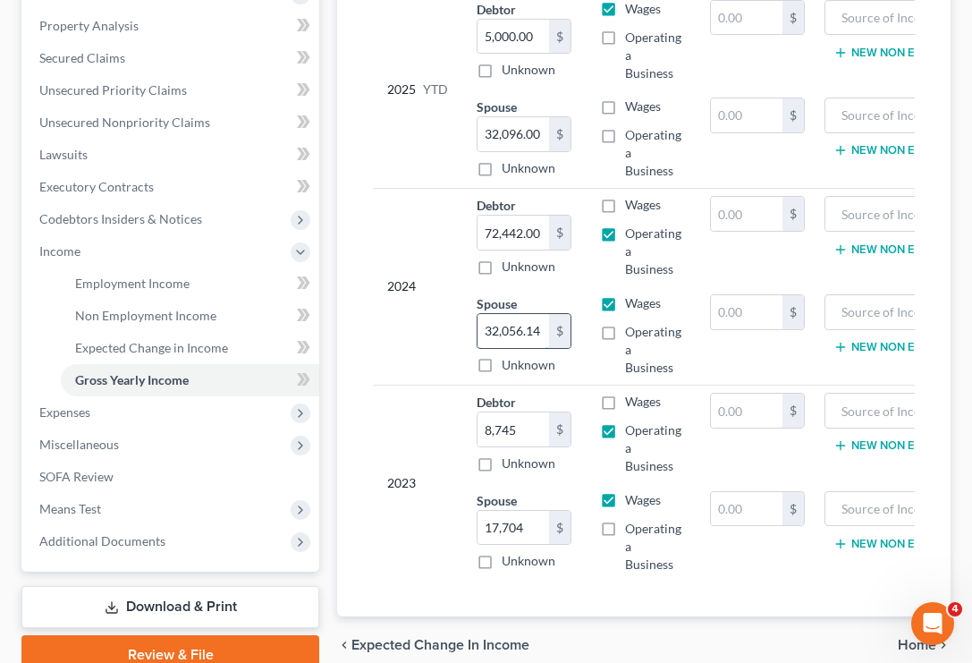
click at [545, 333] on input "32,056.14" at bounding box center [514, 331] width 72 height 34
drag, startPoint x: 546, startPoint y: 334, endPoint x: 452, endPoint y: 330, distance: 94.0
click at [452, 330] on tbody "2024 Debtor 72,442.00 $ Unknown Balance Undetermined 72,442.00 $ Unknown Wages …" at bounding box center [710, 286] width 674 height 197
type input "26,039"
click at [497, 234] on input "72,442.00" at bounding box center [514, 233] width 72 height 34
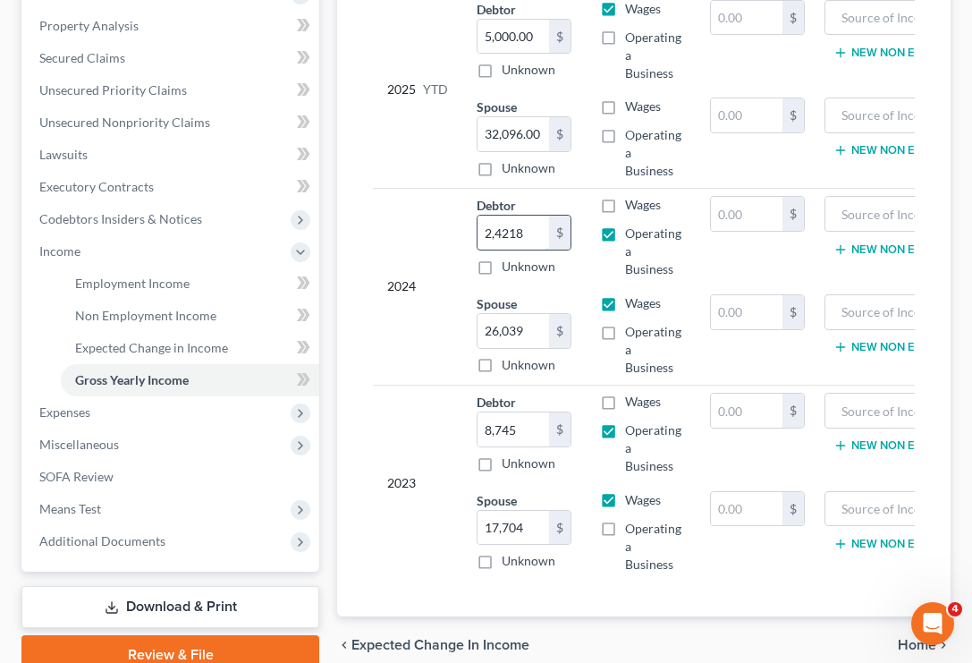
type input "24,218"
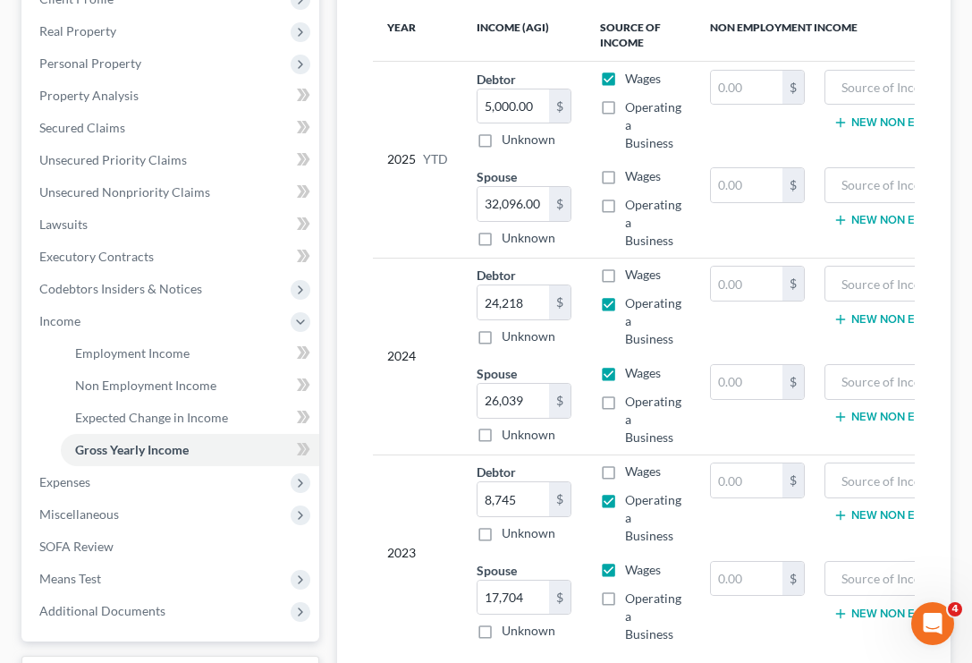
scroll to position [0, 1]
drag, startPoint x: 537, startPoint y: 108, endPoint x: 459, endPoint y: 109, distance: 78.7
click at [459, 109] on tr "2025 YTD Debtor 5,000.00 $ Unknown Balance Undetermined 5,000.00 $ Unknown Wage…" at bounding box center [709, 110] width 674 height 98
type input "8,234"
drag, startPoint x: 540, startPoint y: 205, endPoint x: 455, endPoint y: 202, distance: 85.0
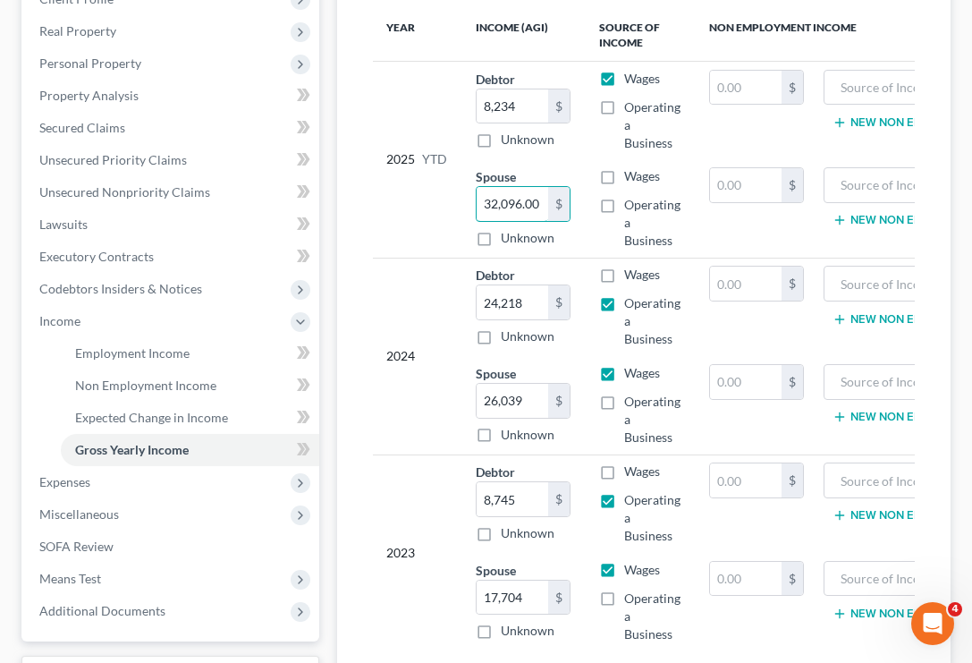
click at [455, 202] on tbody "2025 YTD Debtor 8,234.00 $ Unknown Balance Undetermined 8,234 $ Unknown Wages O…" at bounding box center [709, 159] width 674 height 197
type input "28,099"
click at [624, 181] on label "Wages" at bounding box center [642, 176] width 36 height 18
click at [631, 179] on input "Wages" at bounding box center [637, 173] width 12 height 12
checkbox input "true"
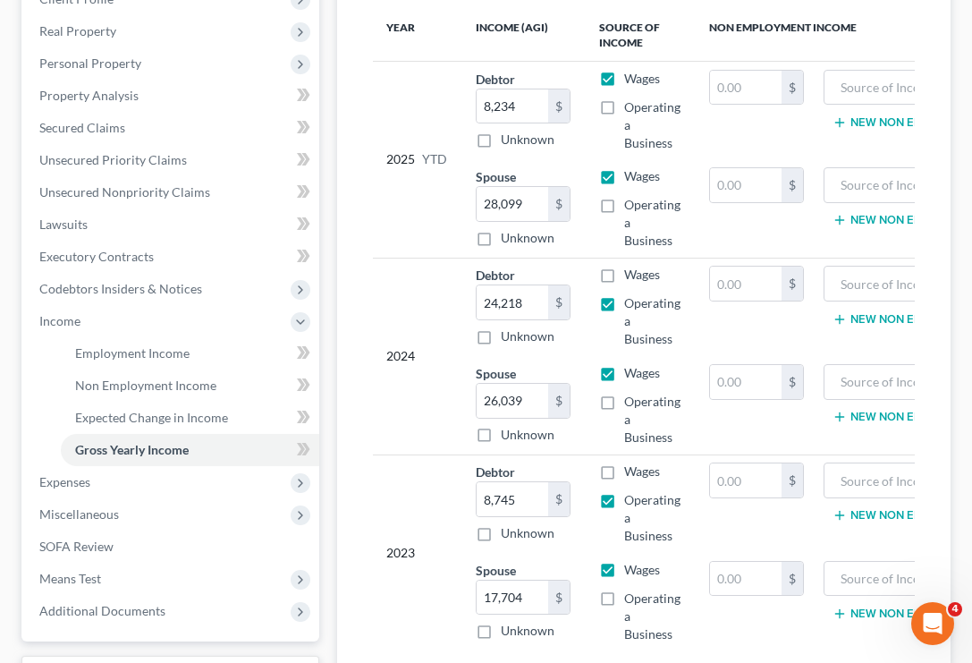
click at [624, 107] on label "Operating a Business" at bounding box center [652, 125] width 56 height 54
click at [631, 107] on input "Operating a Business" at bounding box center [637, 104] width 12 height 12
checkbox input "true"
click at [624, 80] on label "Wages" at bounding box center [642, 79] width 36 height 18
click at [631, 80] on input "Wages" at bounding box center [637, 76] width 12 height 12
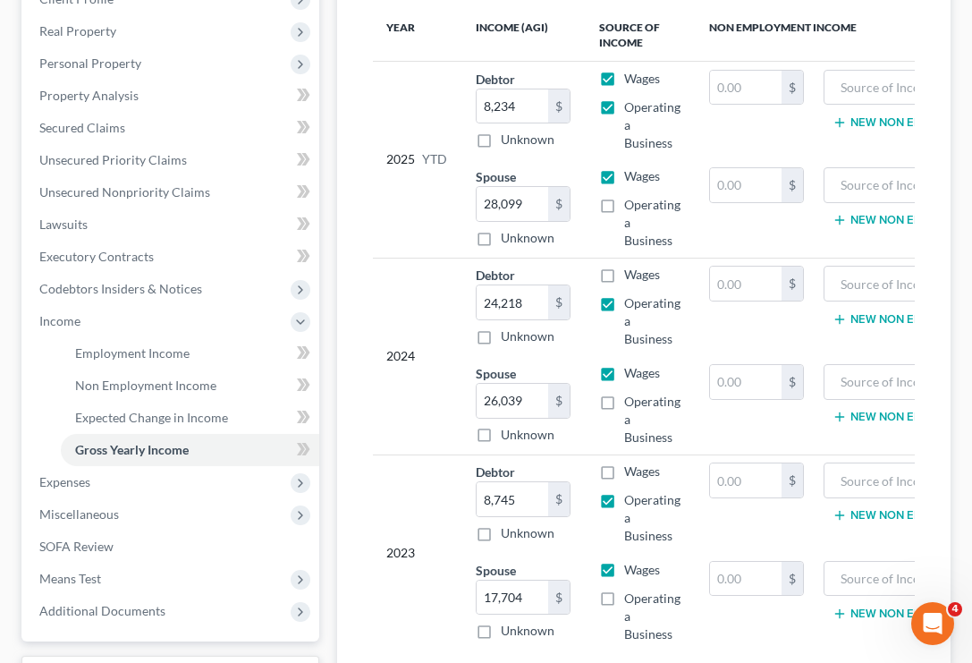
checkbox input "false"
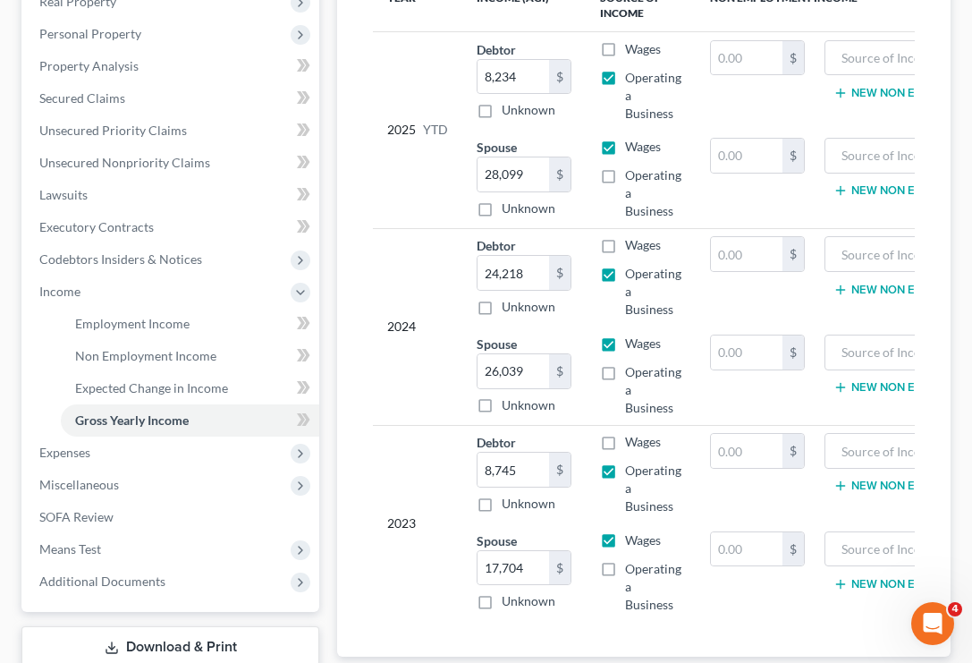
scroll to position [303, 0]
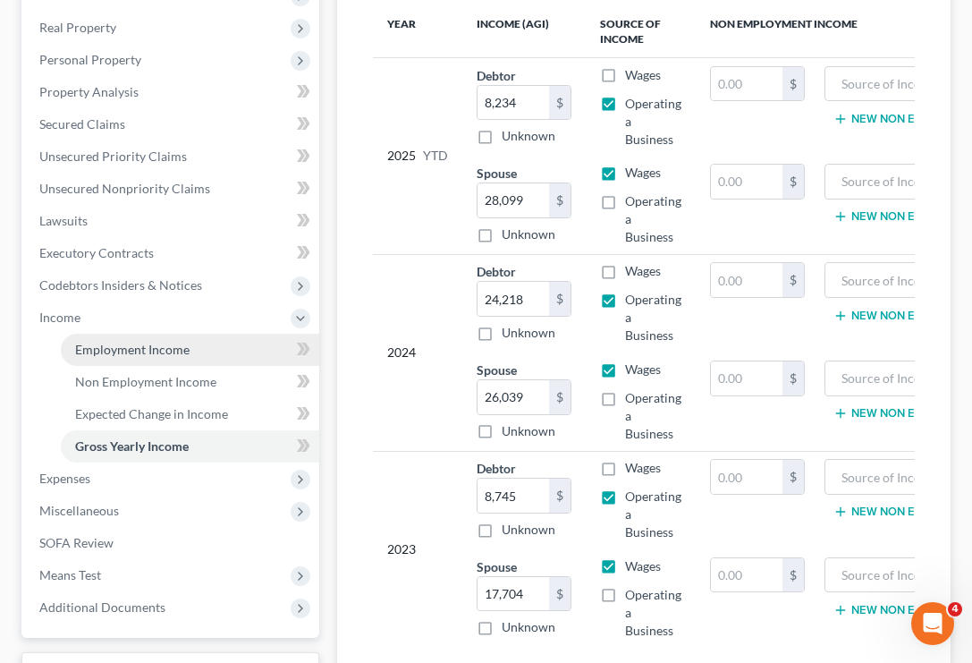
click at [188, 356] on link "Employment Income" at bounding box center [190, 350] width 258 height 32
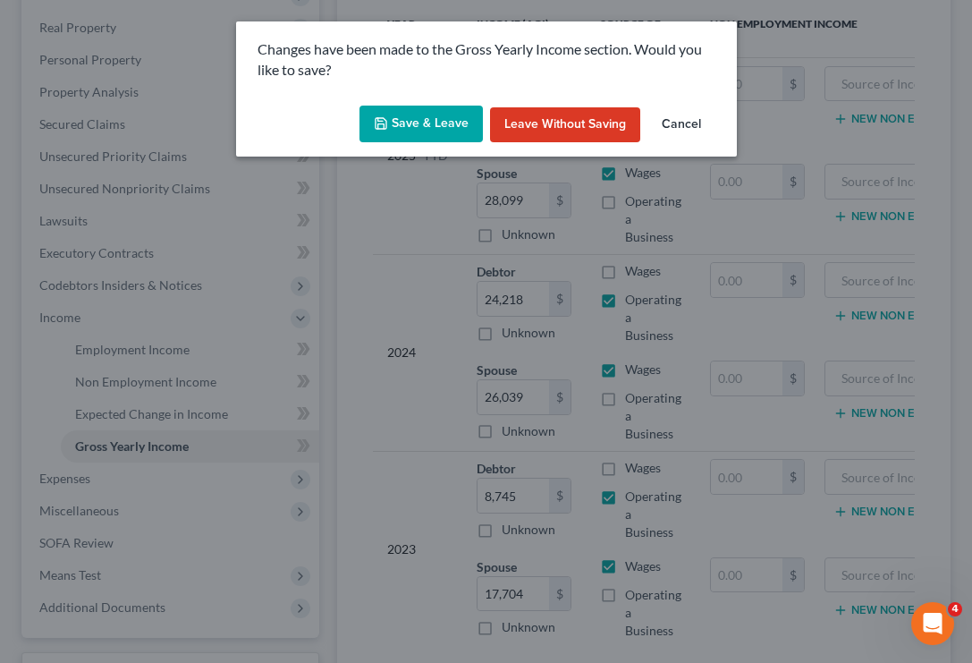
click at [409, 129] on button "Save & Leave" at bounding box center [421, 125] width 123 height 38
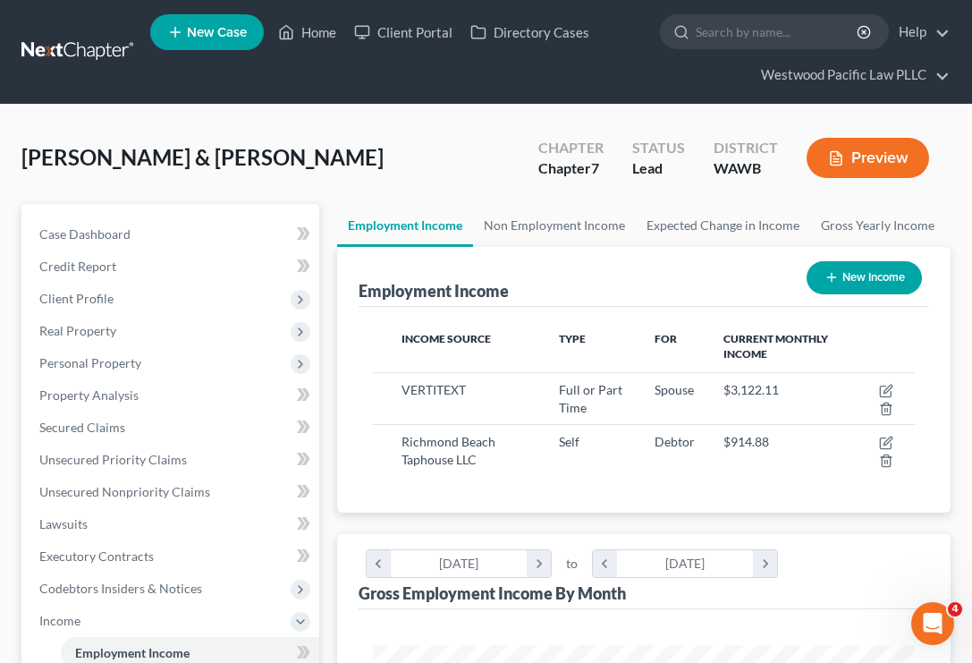
scroll to position [271, 578]
click at [863, 284] on button "New Income" at bounding box center [864, 277] width 115 height 33
select select "0"
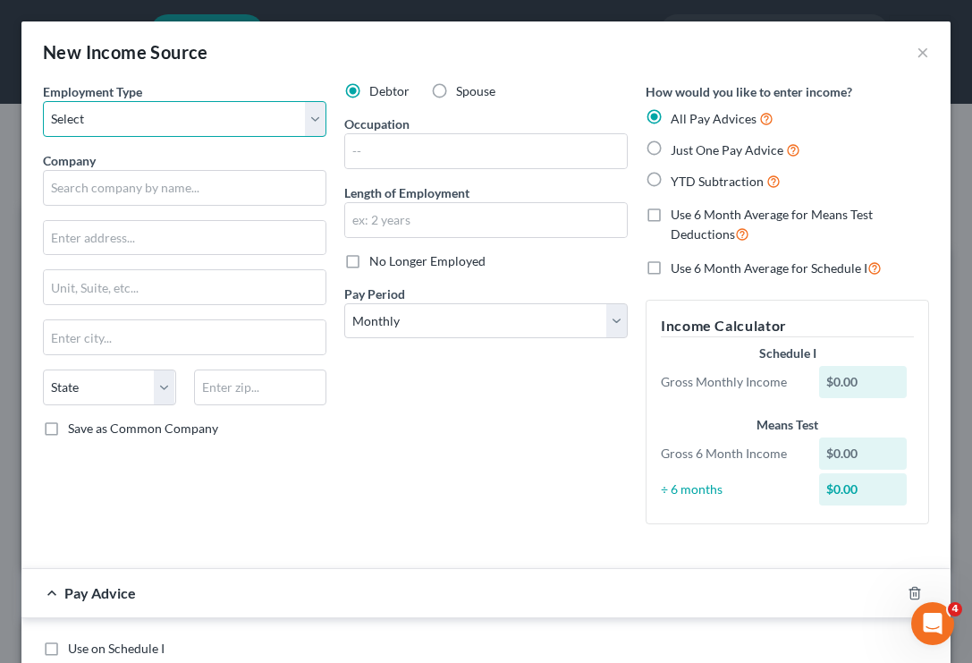
select select "1"
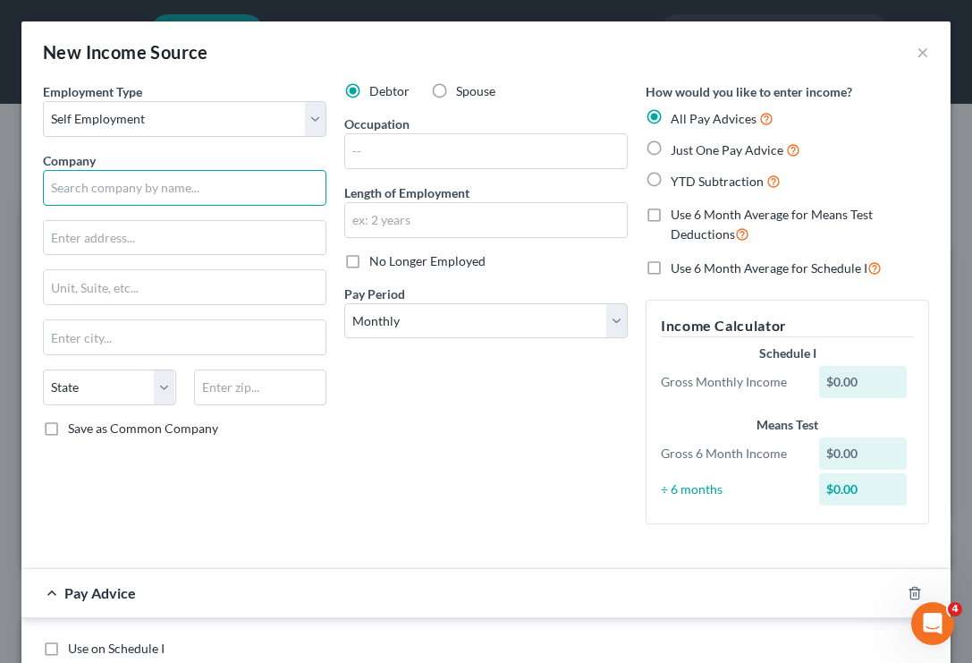
click at [247, 190] on input "text" at bounding box center [185, 188] width 284 height 36
type input "Rairhomes LLC"
click at [927, 55] on button "×" at bounding box center [923, 51] width 13 height 21
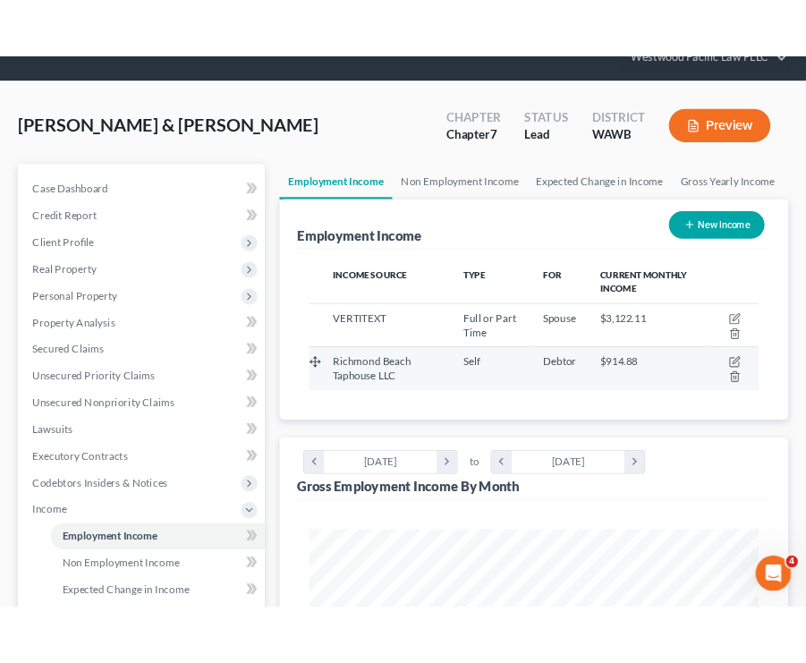
scroll to position [73, 0]
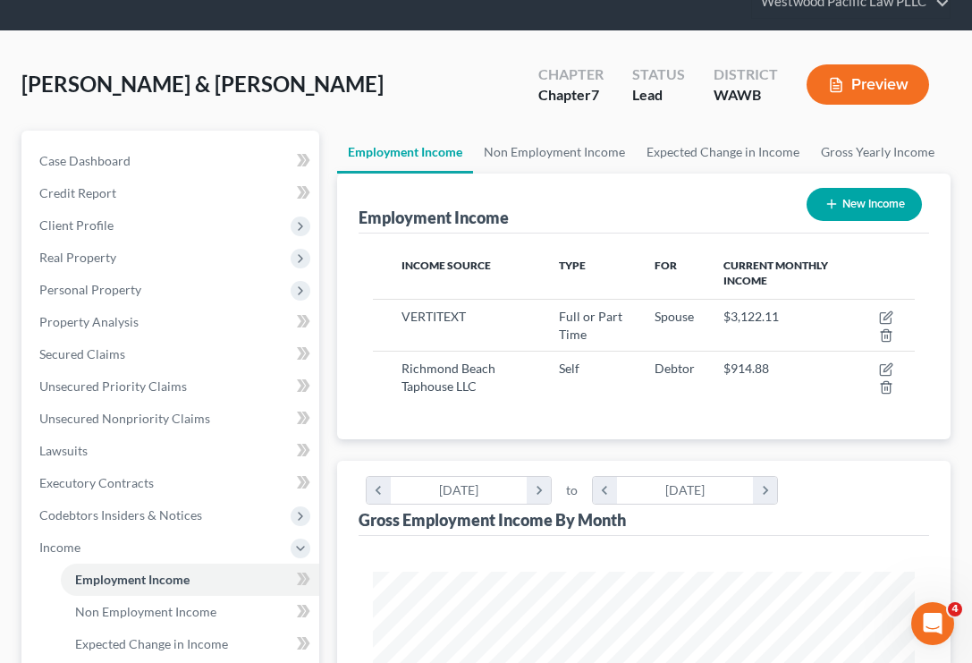
click at [869, 213] on button "New Income" at bounding box center [864, 204] width 115 height 33
select select "0"
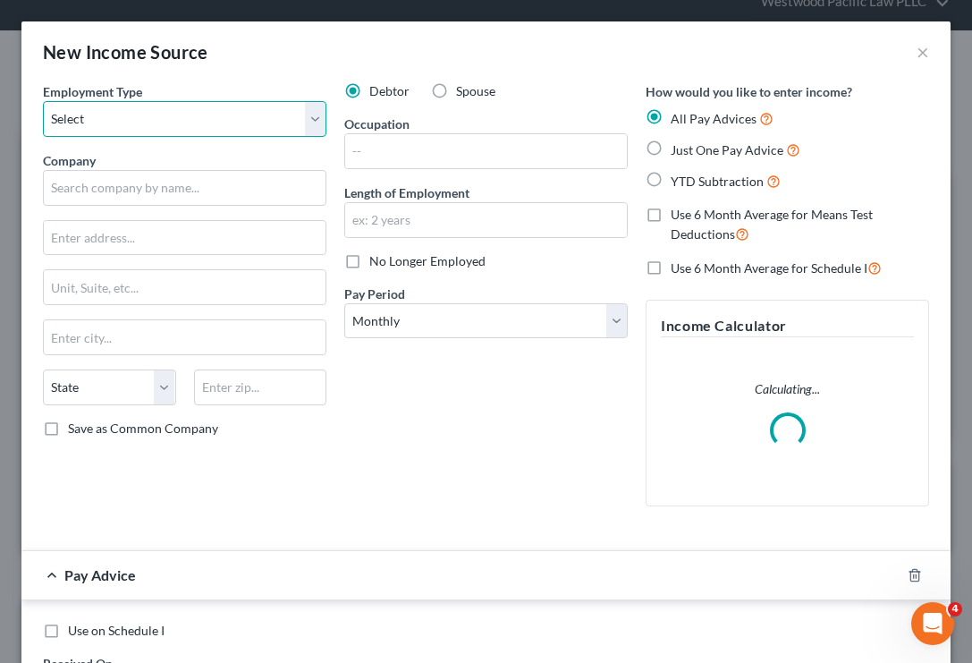
select select "1"
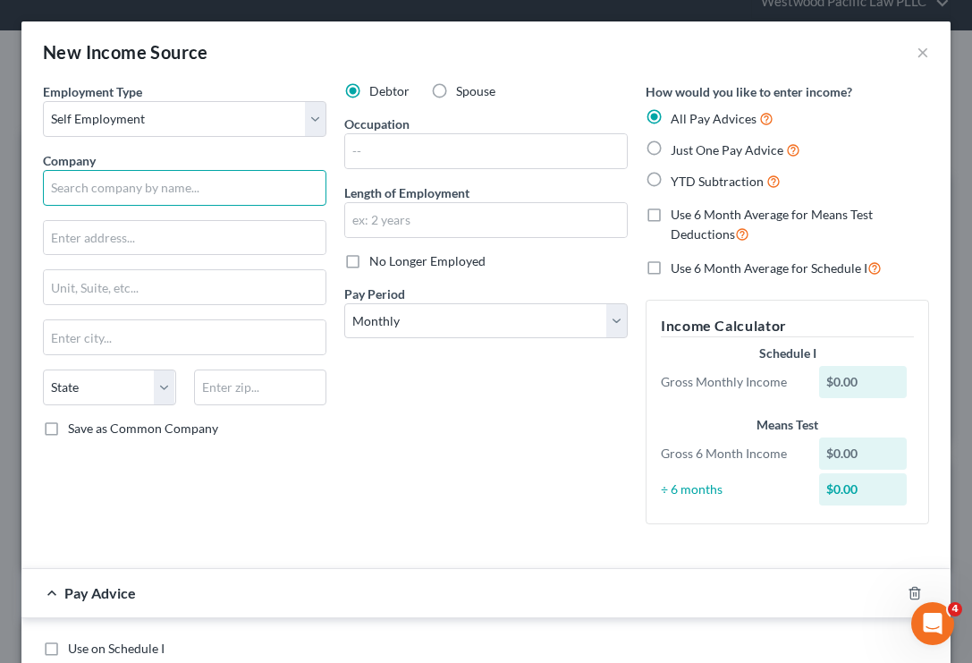
click at [187, 192] on input "text" at bounding box center [185, 188] width 284 height 36
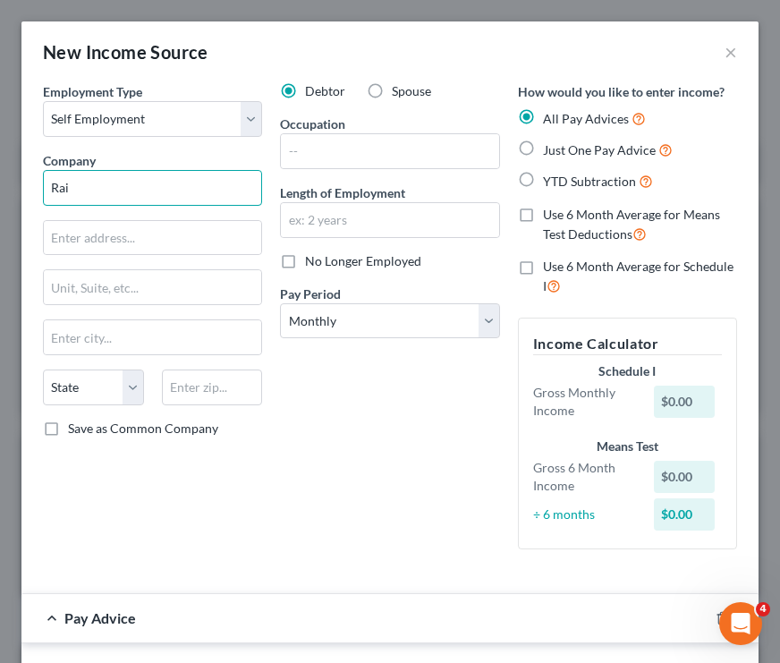
scroll to position [333, 701]
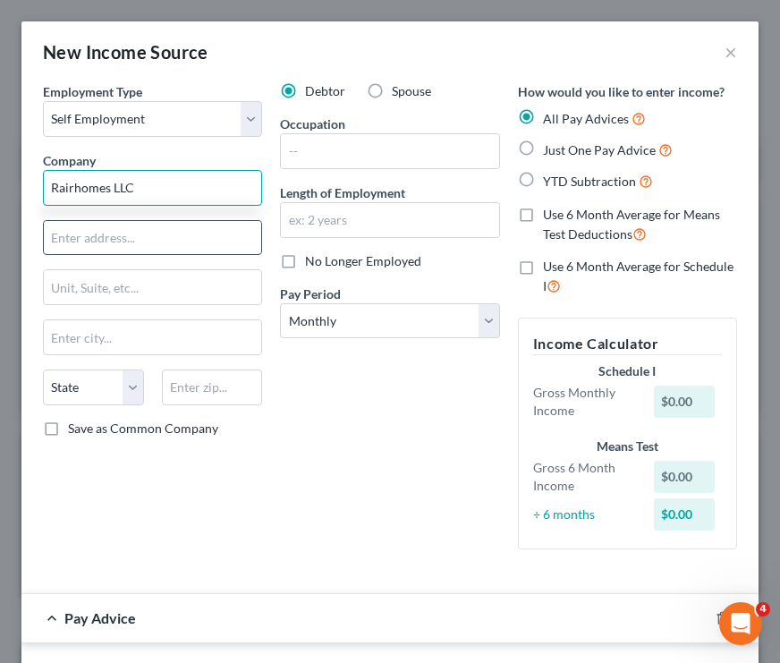
type input "Rairhomes LLC"
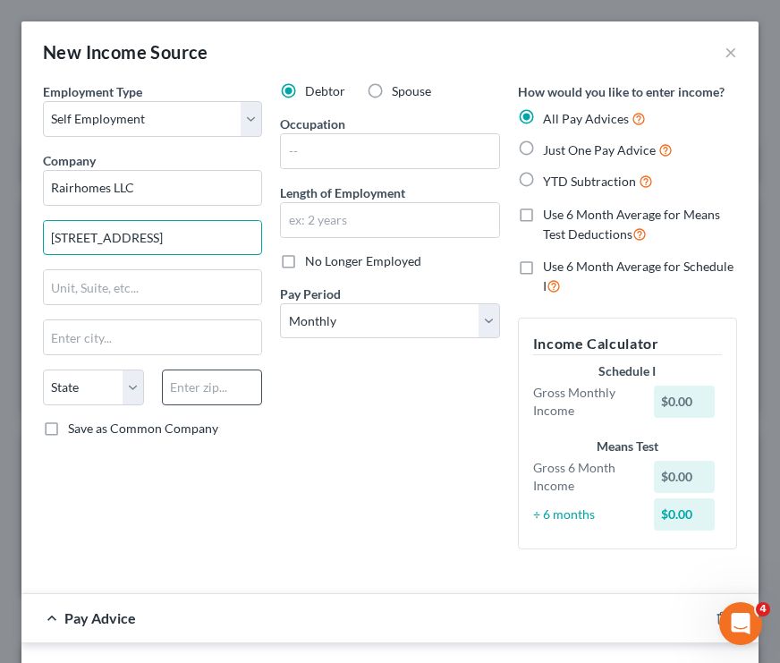
type input "[STREET_ADDRESS]"
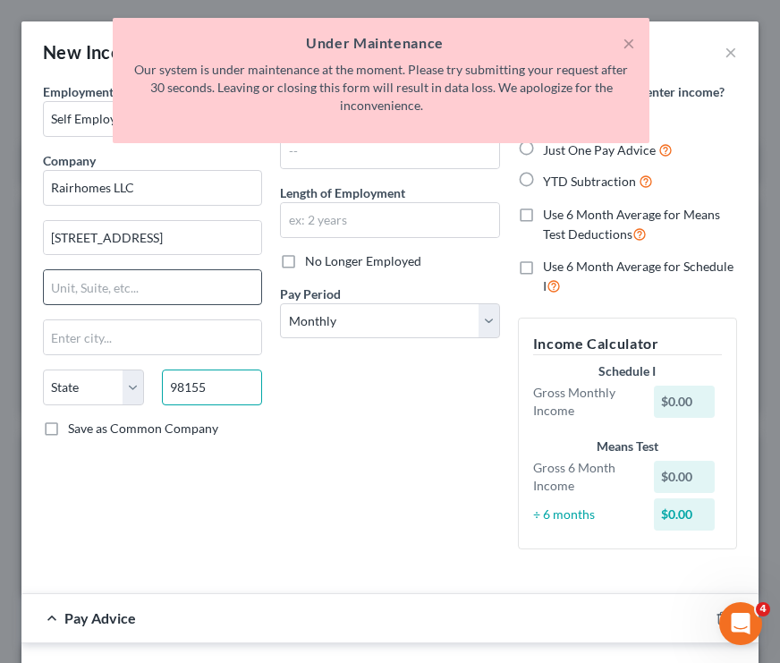
type input "98155"
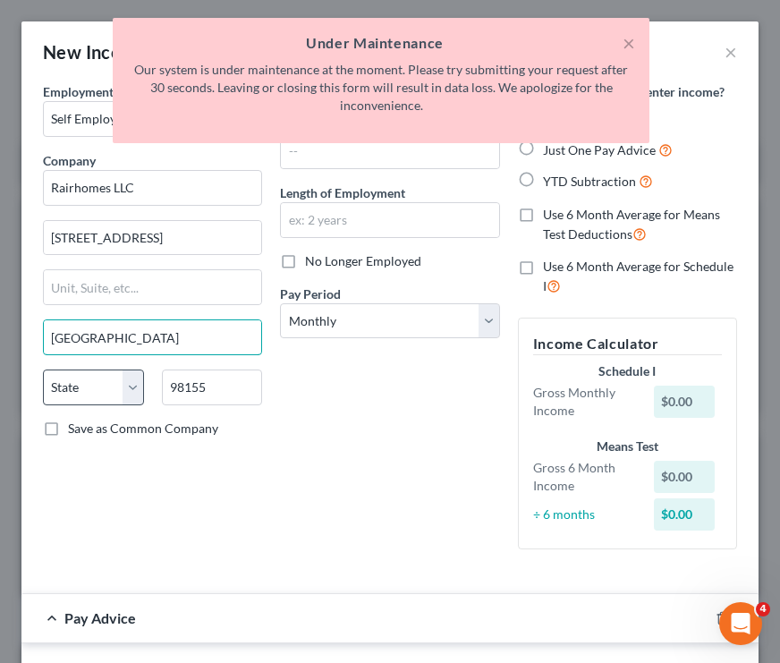
type input "[GEOGRAPHIC_DATA]"
select select "50"
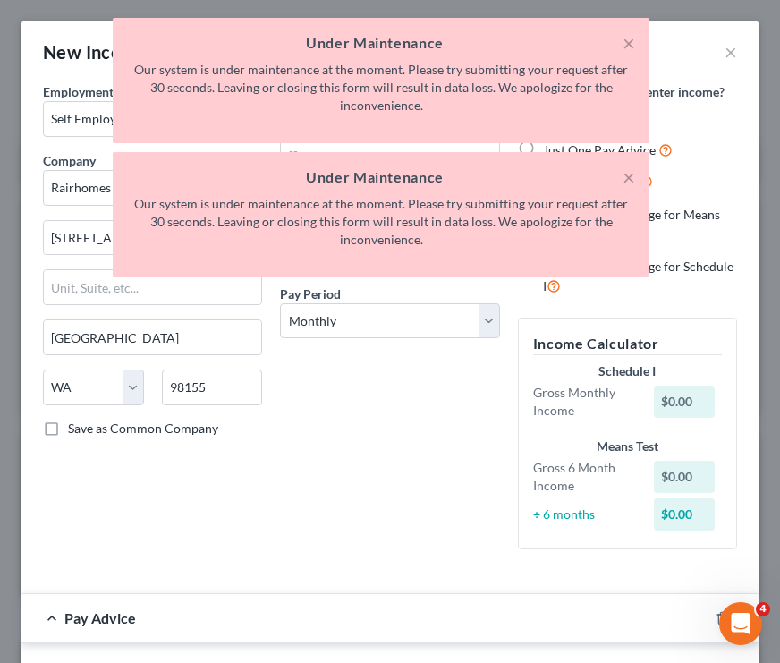
click at [304, 511] on div "Debtor Spouse Occupation Length of Employment No Longer Employed Pay Period * S…" at bounding box center [389, 322] width 237 height 481
drag, startPoint x: 625, startPoint y: 176, endPoint x: 633, endPoint y: 141, distance: 35.8
click at [625, 176] on button "×" at bounding box center [628, 176] width 13 height 21
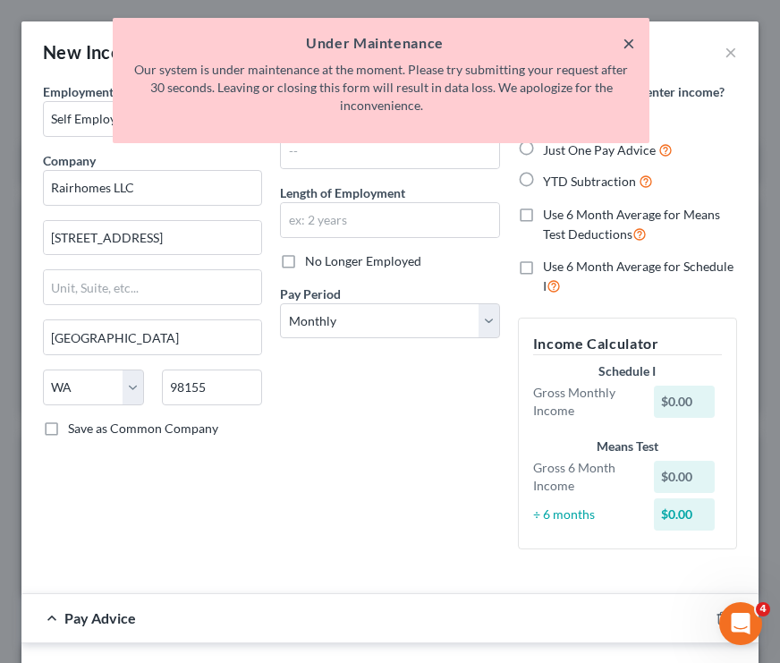
click at [630, 47] on button "×" at bounding box center [628, 42] width 13 height 21
click at [627, 41] on button "×" at bounding box center [628, 42] width 13 height 21
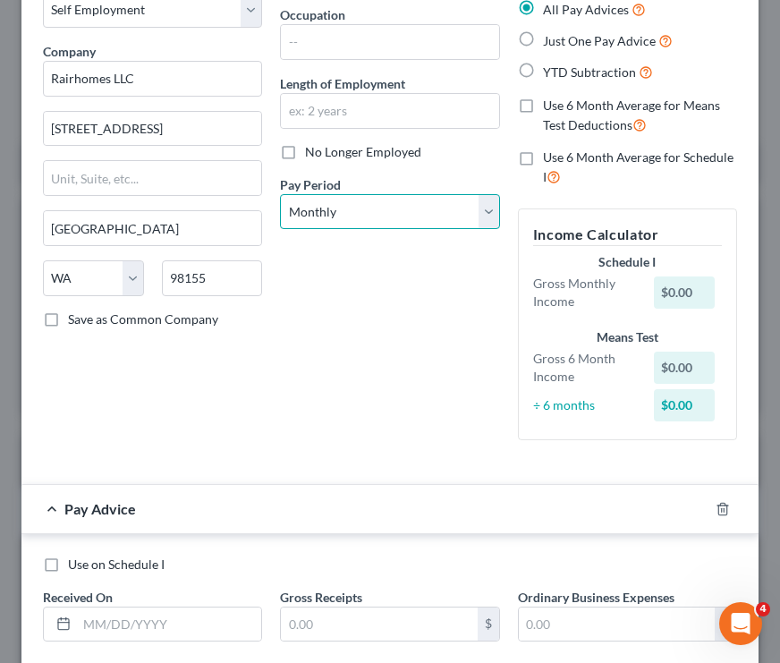
scroll to position [103, 0]
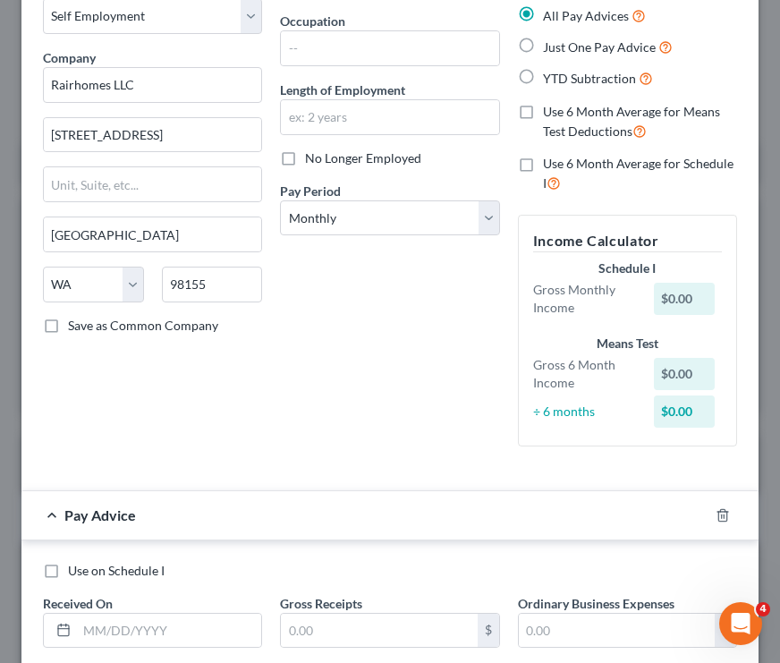
click at [543, 47] on label "Just One Pay Advice" at bounding box center [608, 47] width 130 height 21
click at [550, 47] on input "Just One Pay Advice" at bounding box center [556, 43] width 12 height 12
radio input "true"
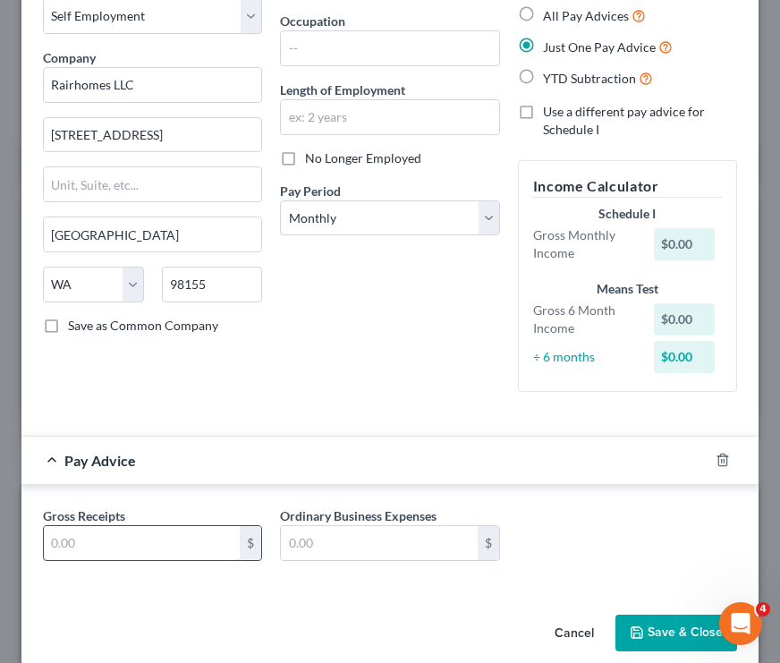
click at [203, 534] on input "text" at bounding box center [142, 543] width 196 height 34
type input "1,000"
click at [666, 627] on button "Save & Close" at bounding box center [676, 633] width 122 height 38
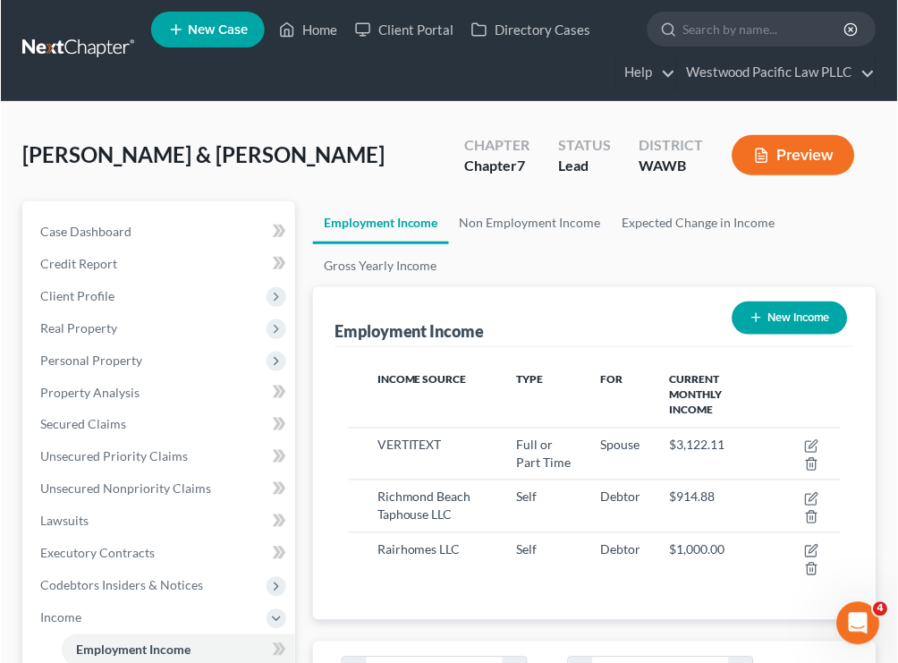
scroll to position [246, 528]
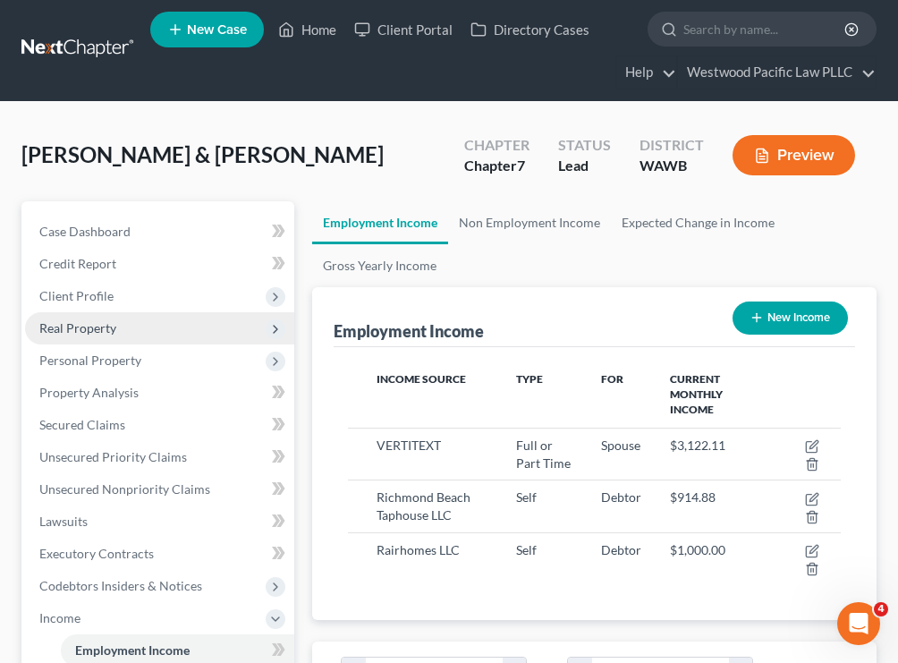
click at [122, 327] on span "Real Property" at bounding box center [159, 328] width 269 height 32
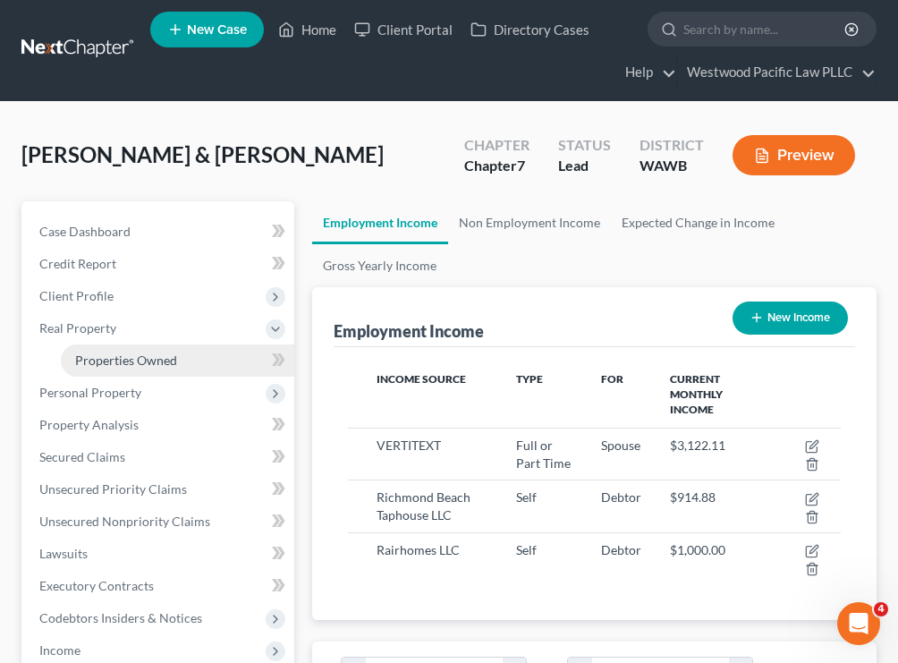
click at [161, 368] on link "Properties Owned" at bounding box center [177, 360] width 233 height 32
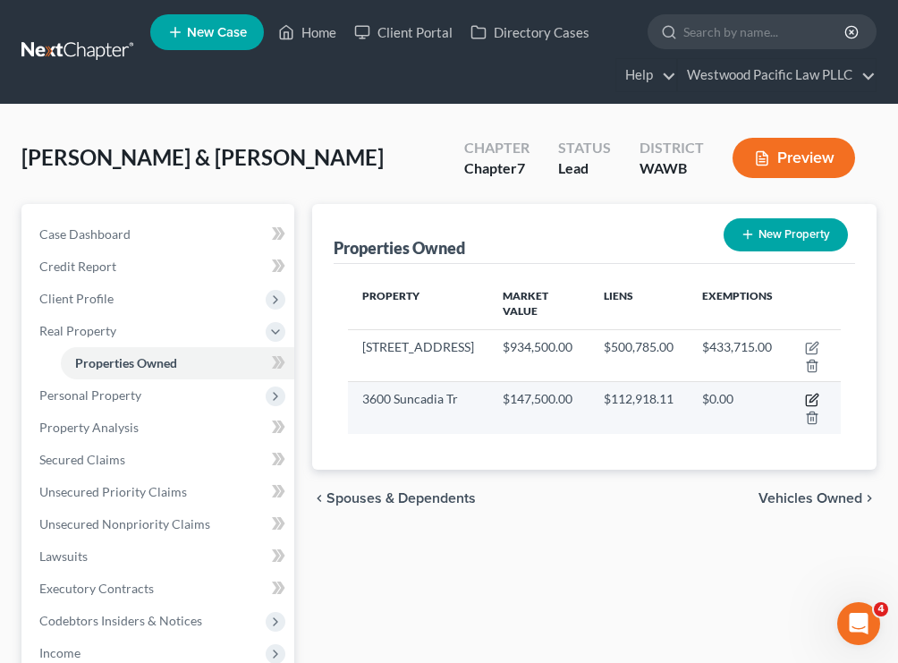
click at [810, 398] on icon "button" at bounding box center [812, 400] width 14 height 14
select select "50"
select select "2"
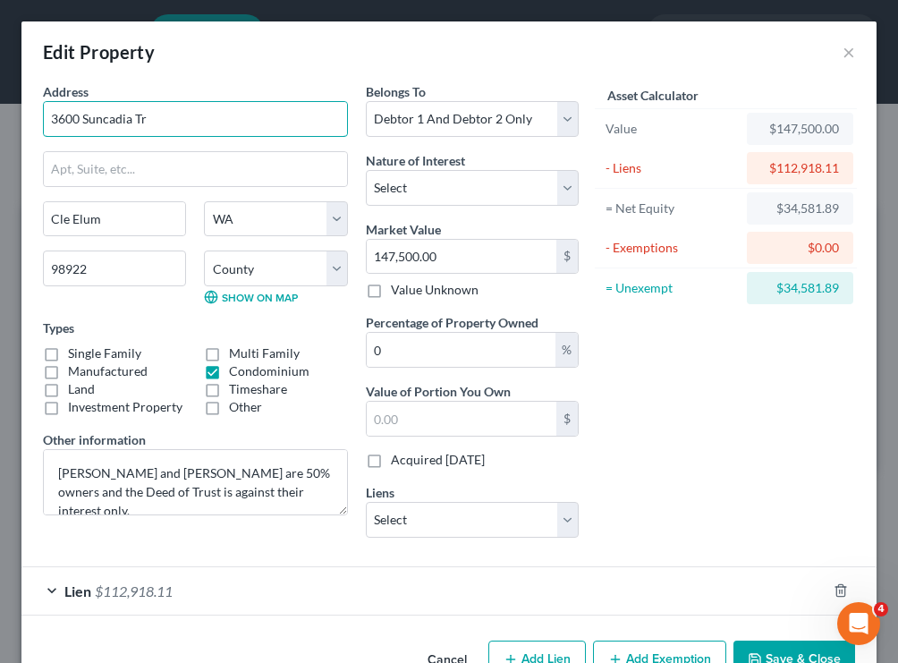
drag, startPoint x: 184, startPoint y: 123, endPoint x: 34, endPoint y: 120, distance: 150.3
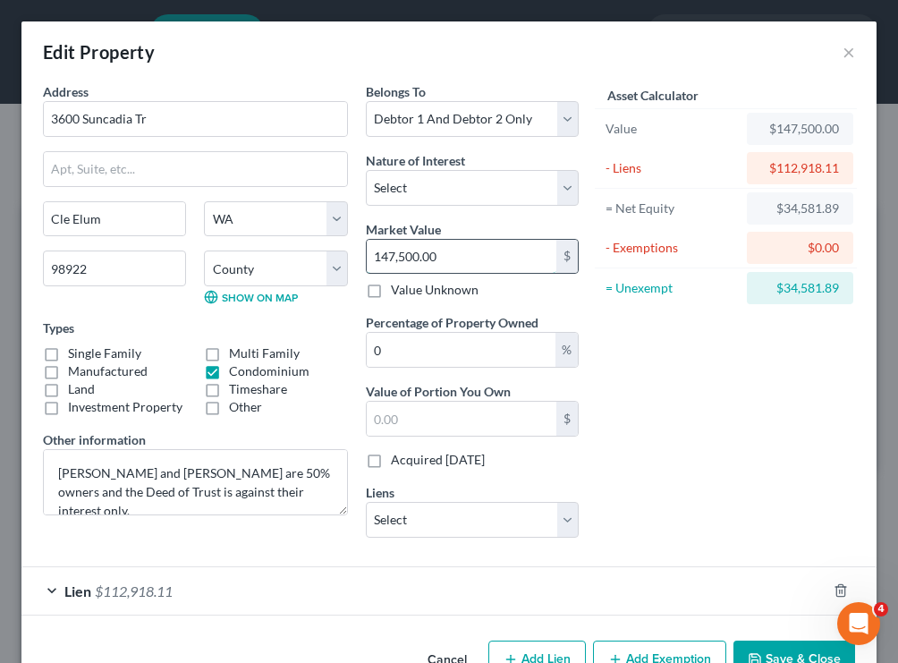
click at [462, 258] on input "147,500.00" at bounding box center [462, 257] width 190 height 34
type input "147,500.002"
type input "0"
type input "1"
type input "294,000"
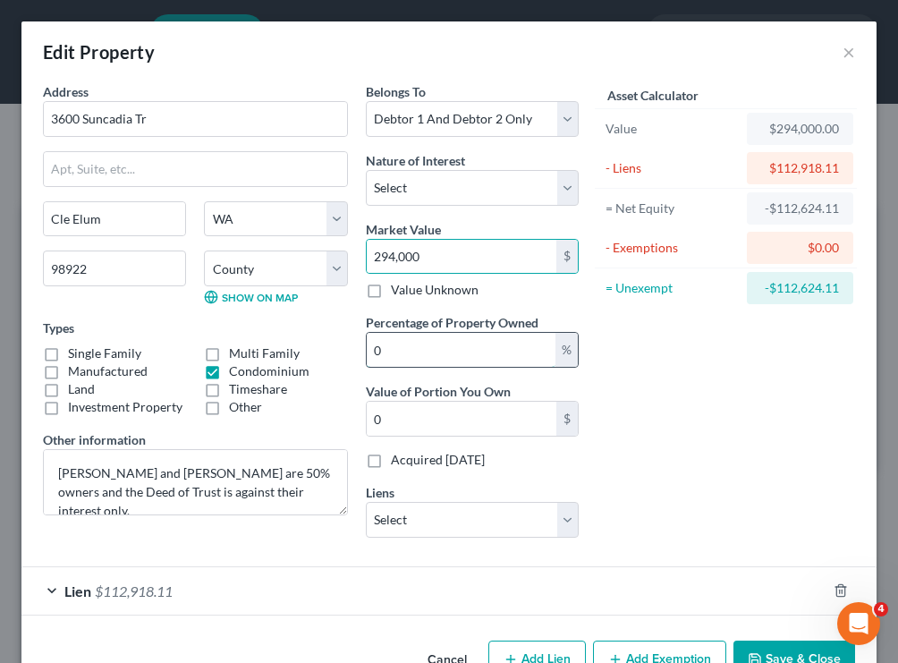
click at [475, 343] on input "0" at bounding box center [461, 350] width 189 height 34
type input "5"
type input "14,700.00"
type input "50"
type input "147,000.00"
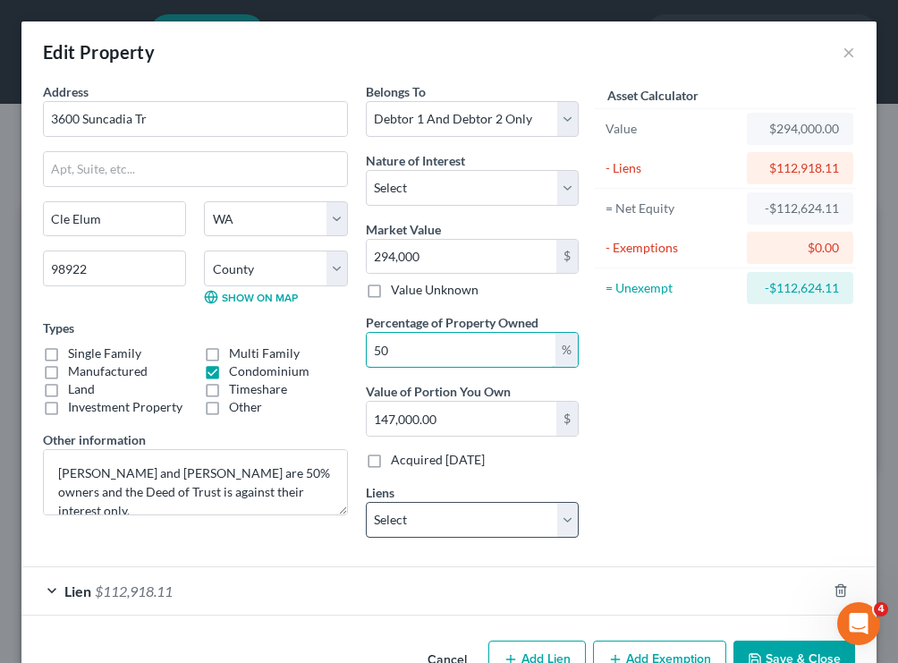
type input "50"
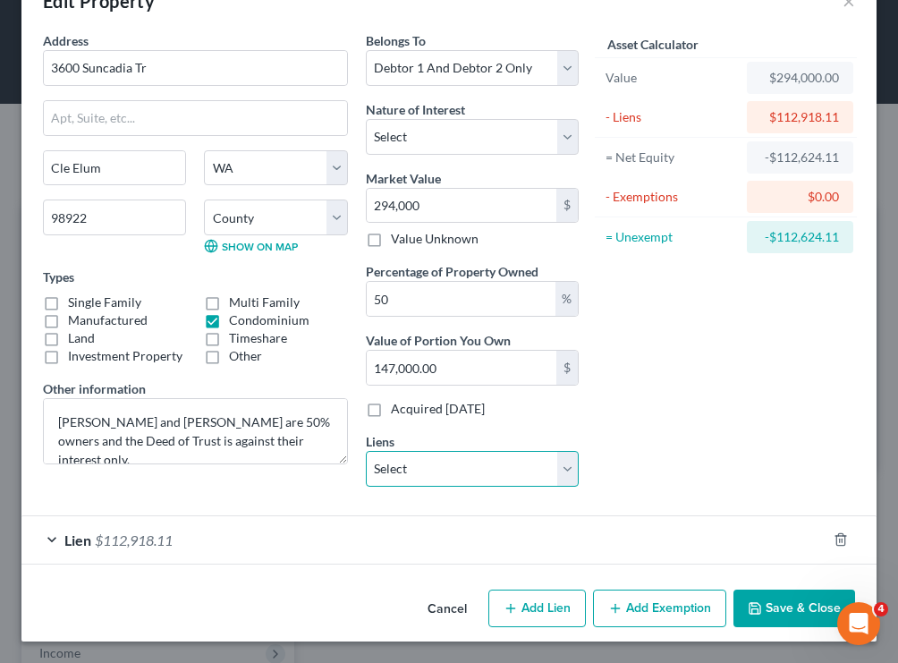
scroll to position [50, 0]
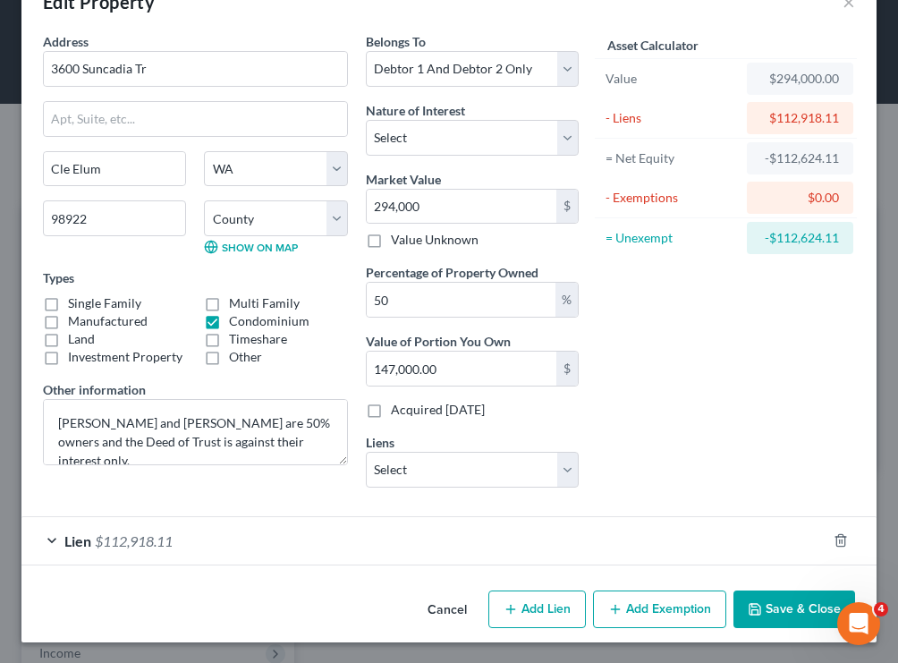
click at [55, 537] on div "Lien $112,918.11" at bounding box center [423, 540] width 805 height 47
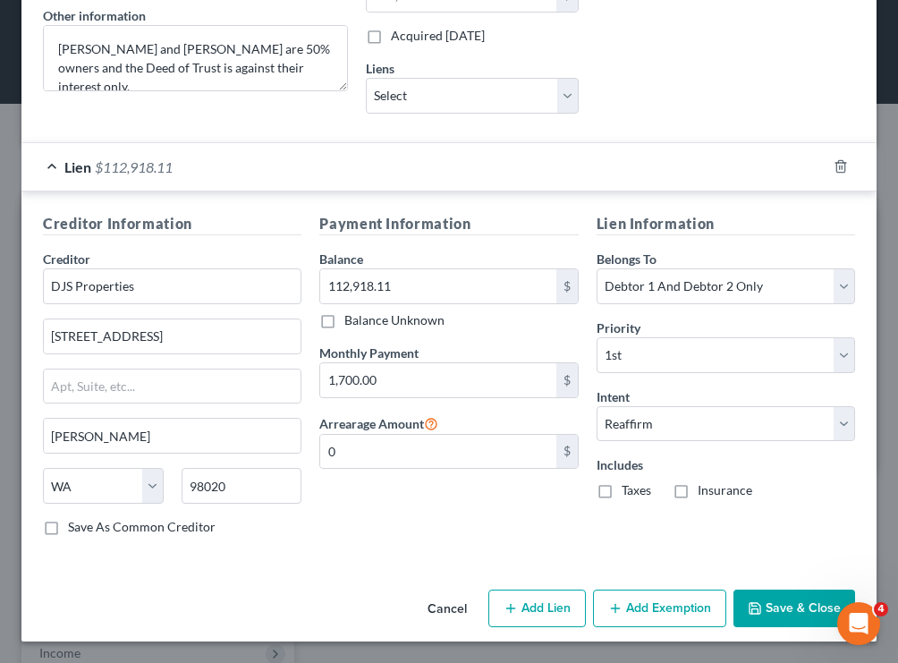
scroll to position [423, 0]
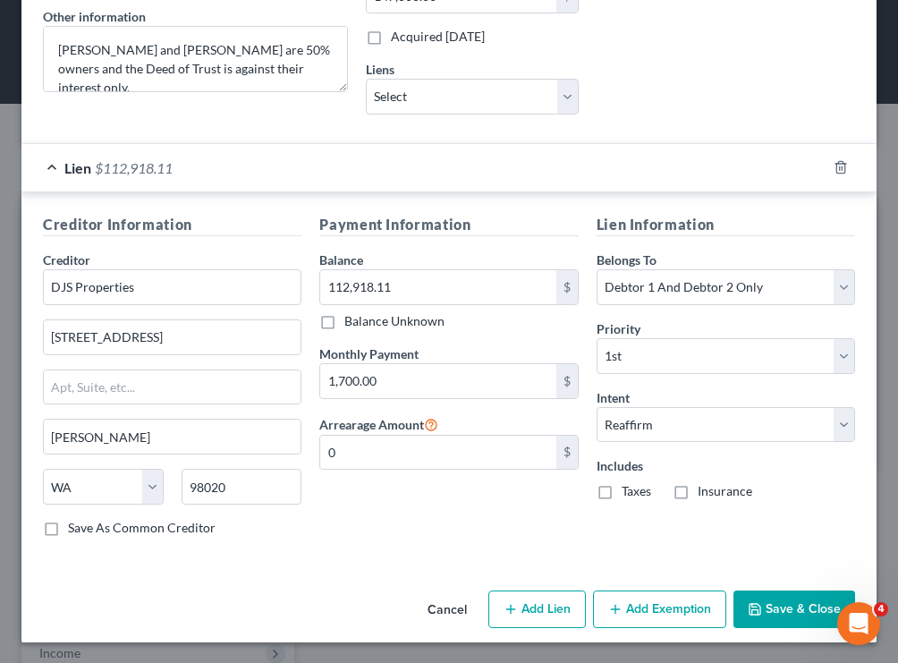
click at [780, 596] on button "Save & Close" at bounding box center [794, 609] width 122 height 38
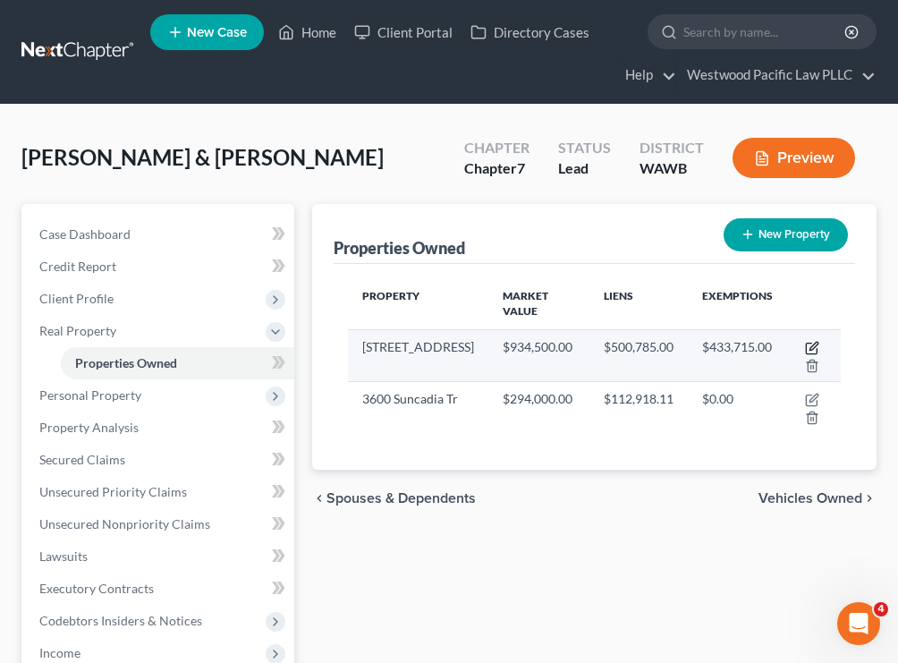
click at [816, 350] on icon "button" at bounding box center [812, 348] width 14 height 14
select select "50"
select select "16"
select select "2"
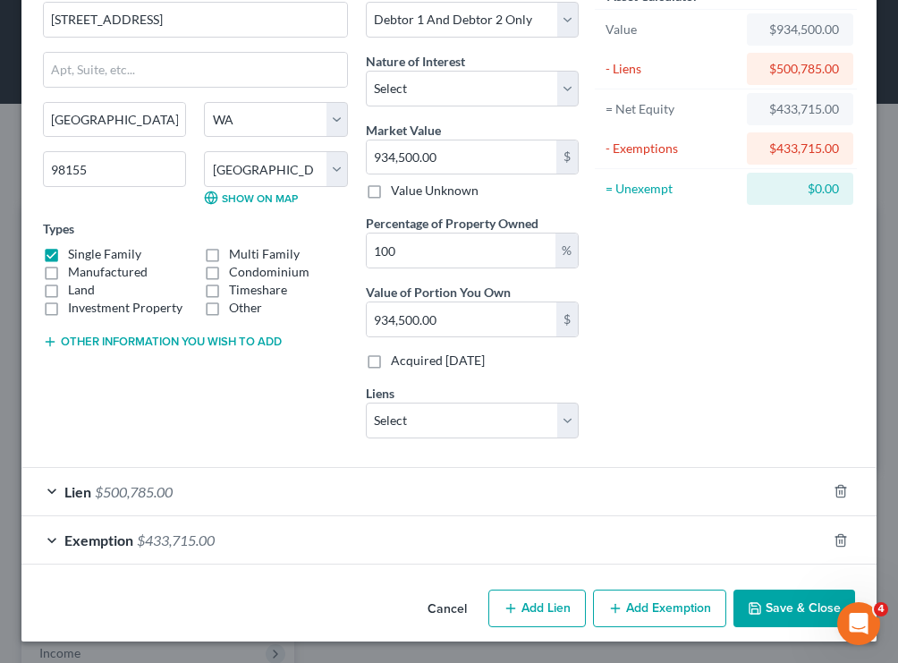
scroll to position [98, 0]
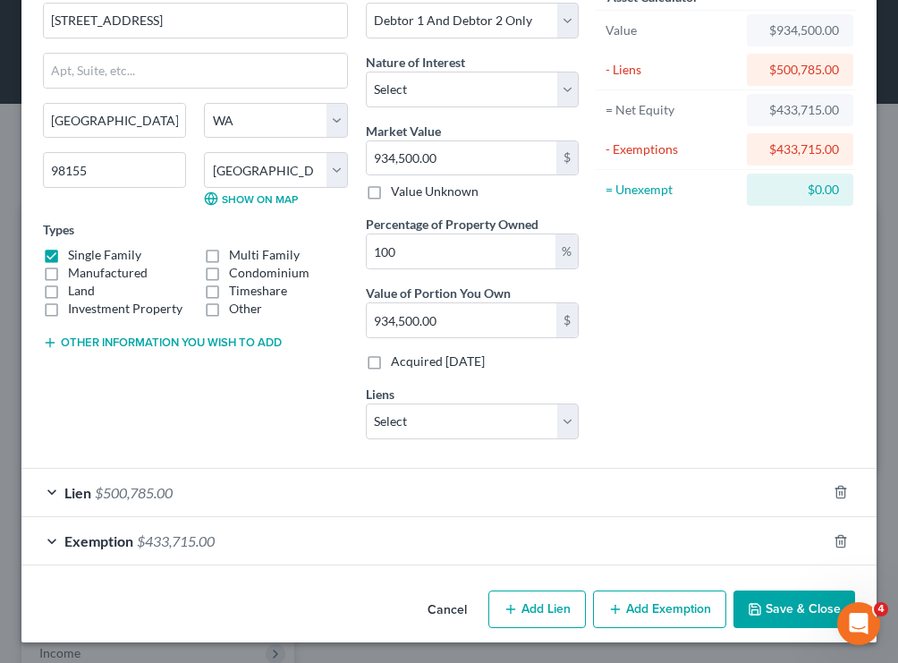
click at [780, 600] on button "Save & Close" at bounding box center [794, 609] width 122 height 38
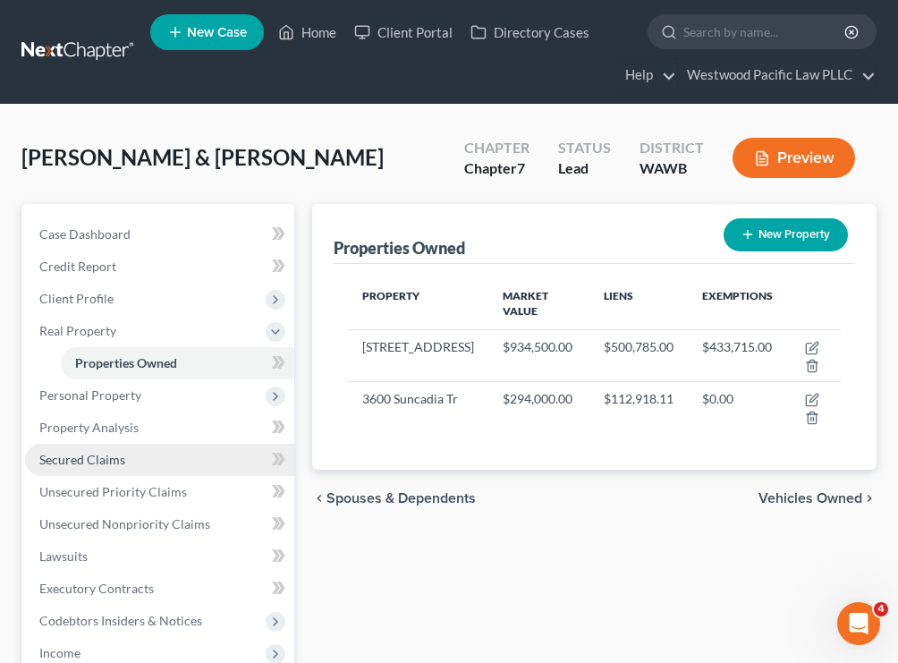
click at [182, 462] on link "Secured Claims" at bounding box center [159, 460] width 269 height 32
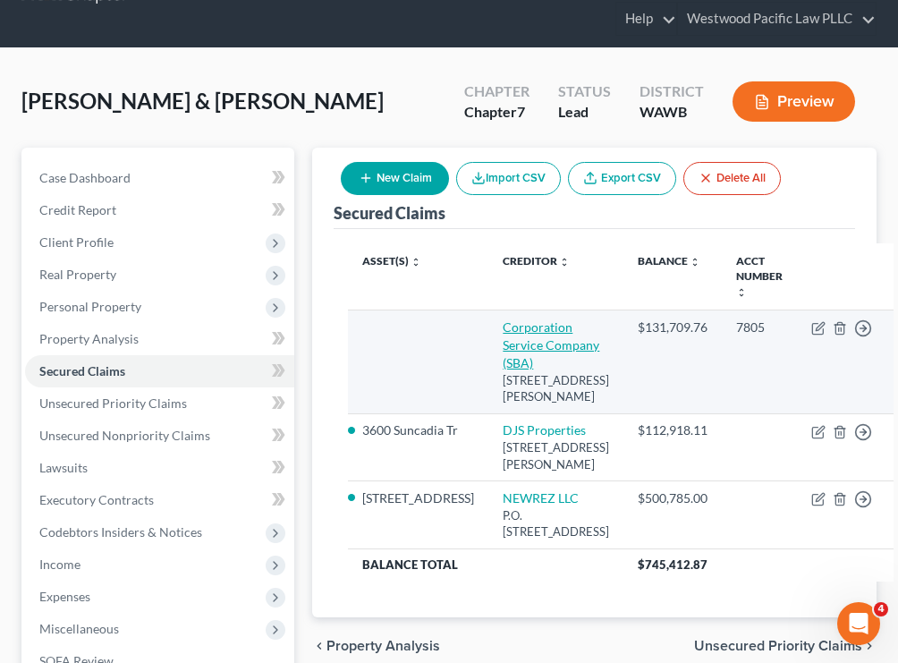
scroll to position [69, 0]
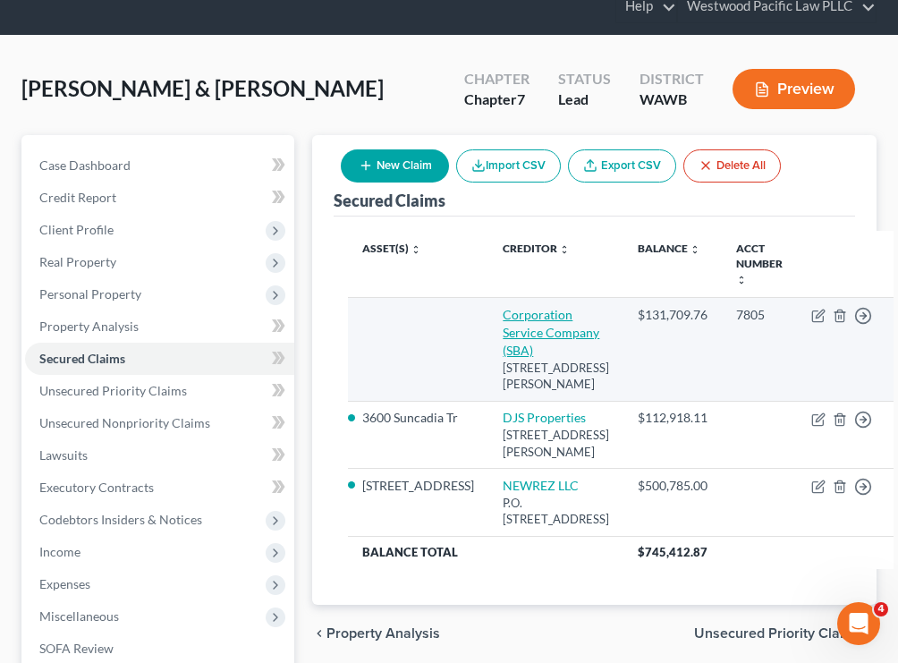
click at [503, 339] on link "Corporation Service Company (SBA)" at bounding box center [551, 332] width 97 height 51
select select "14"
select select "0"
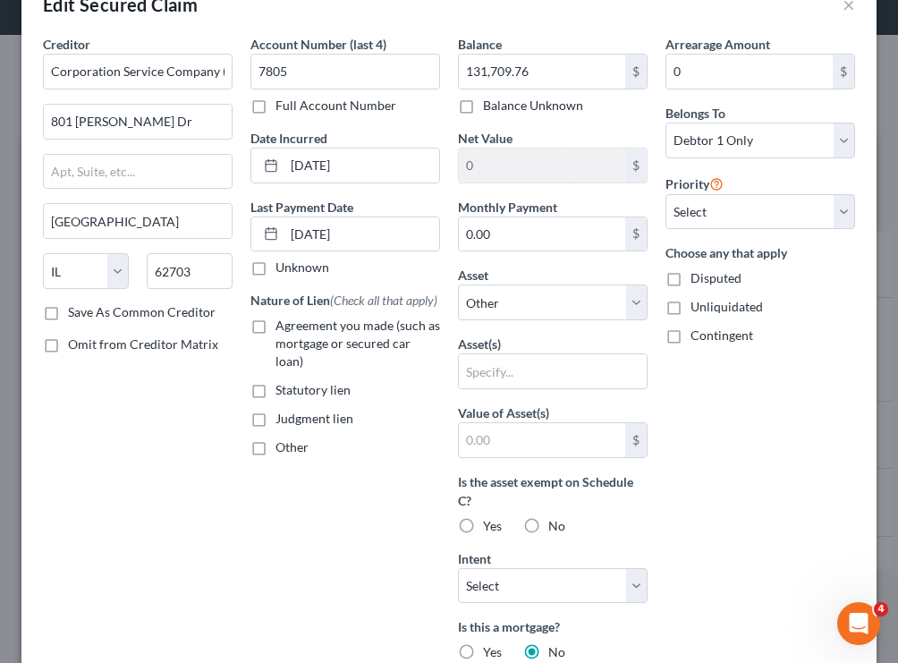
scroll to position [0, 0]
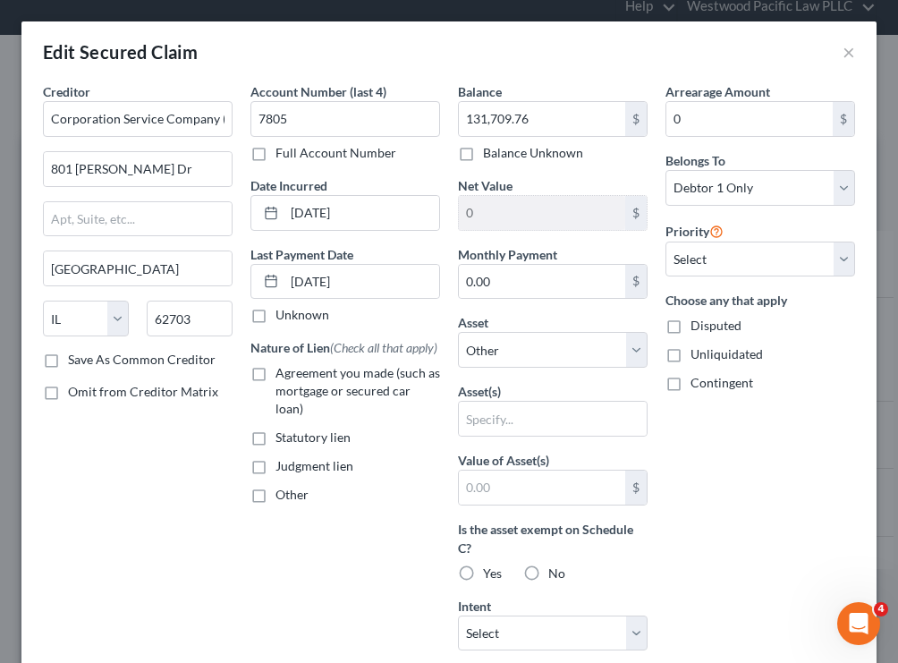
click at [275, 500] on label "Other" at bounding box center [291, 495] width 33 height 18
click at [283, 497] on input "Other" at bounding box center [289, 492] width 12 height 12
checkbox input "true"
select select "9"
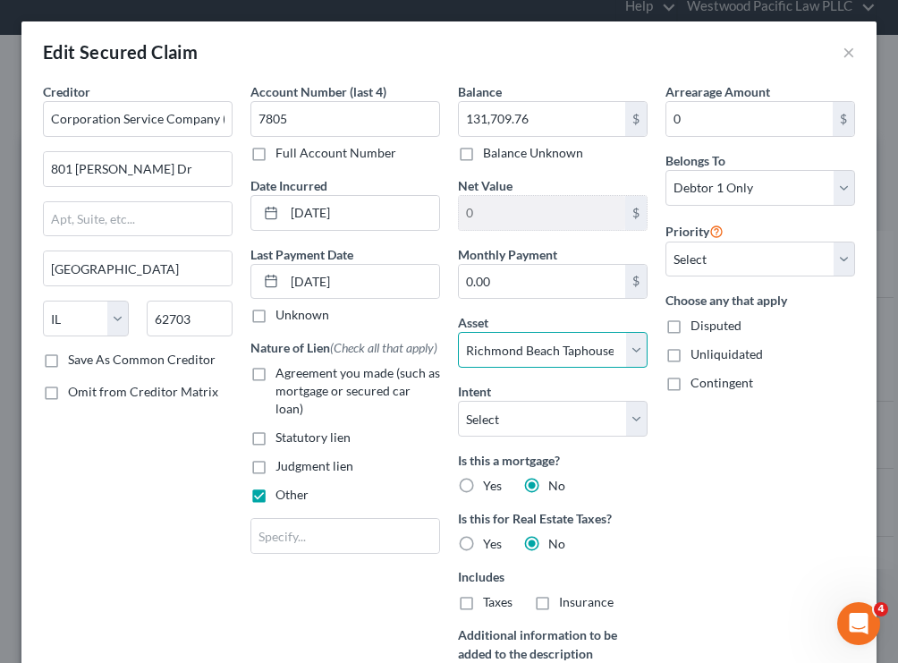
scroll to position [192, 0]
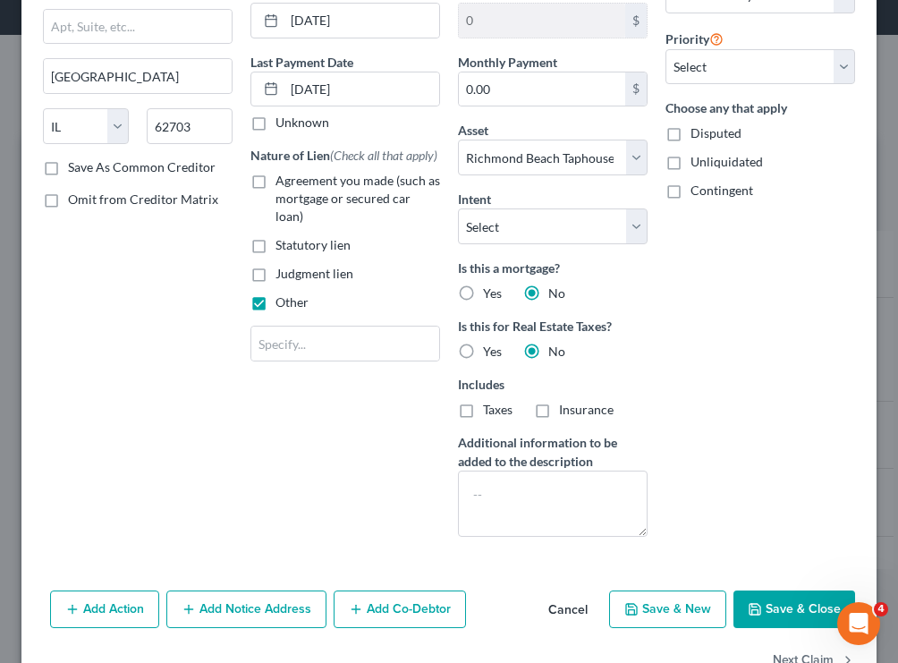
click at [788, 601] on button "Save & Close" at bounding box center [794, 609] width 122 height 38
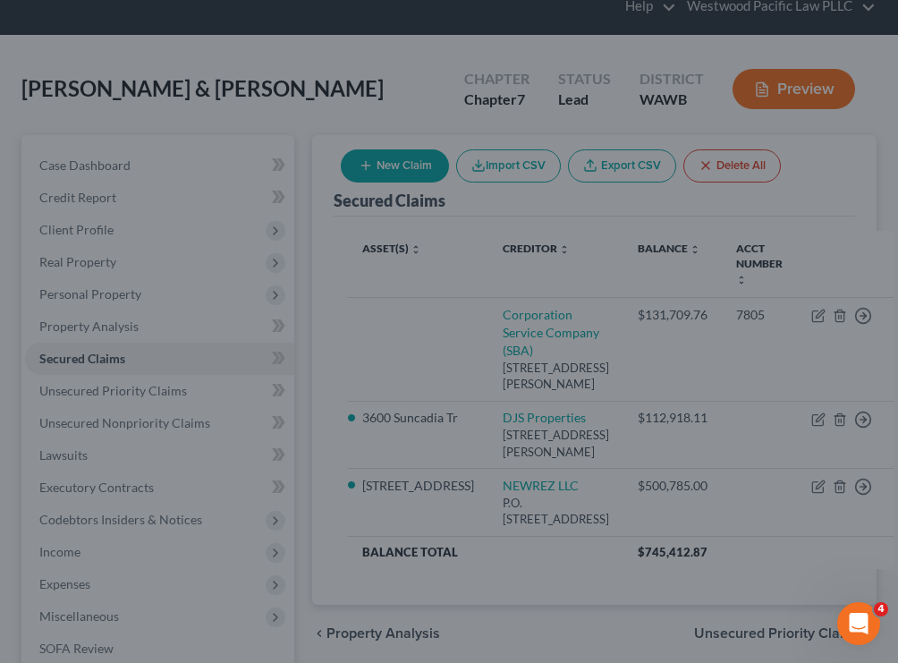
select select
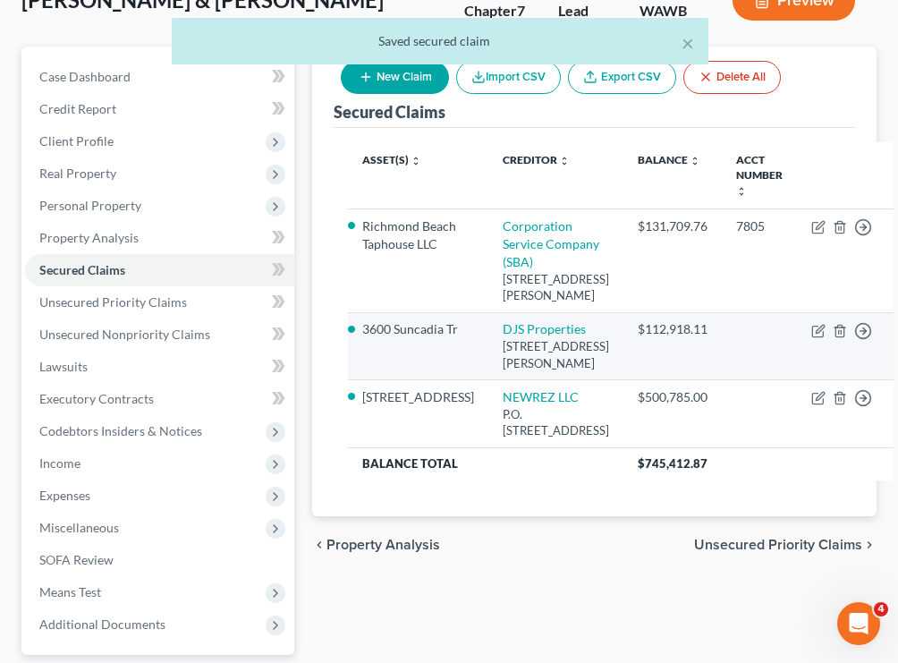
scroll to position [160, 0]
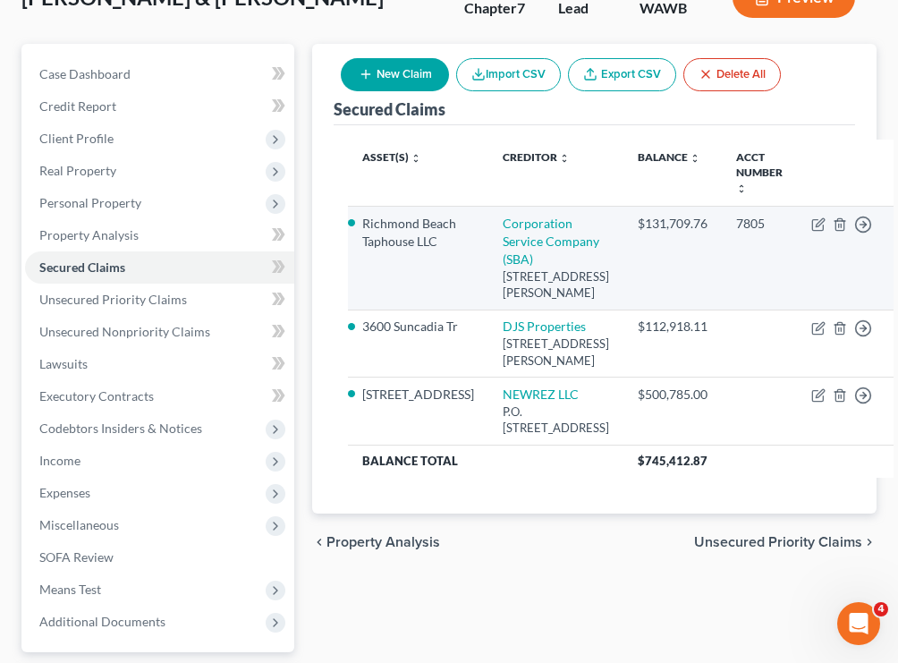
click at [797, 225] on td "Move to E Move to F Move to G Move to Notice Only" at bounding box center [845, 259] width 97 height 104
click at [811, 228] on icon "button" at bounding box center [818, 224] width 14 height 14
select select "14"
select select "0"
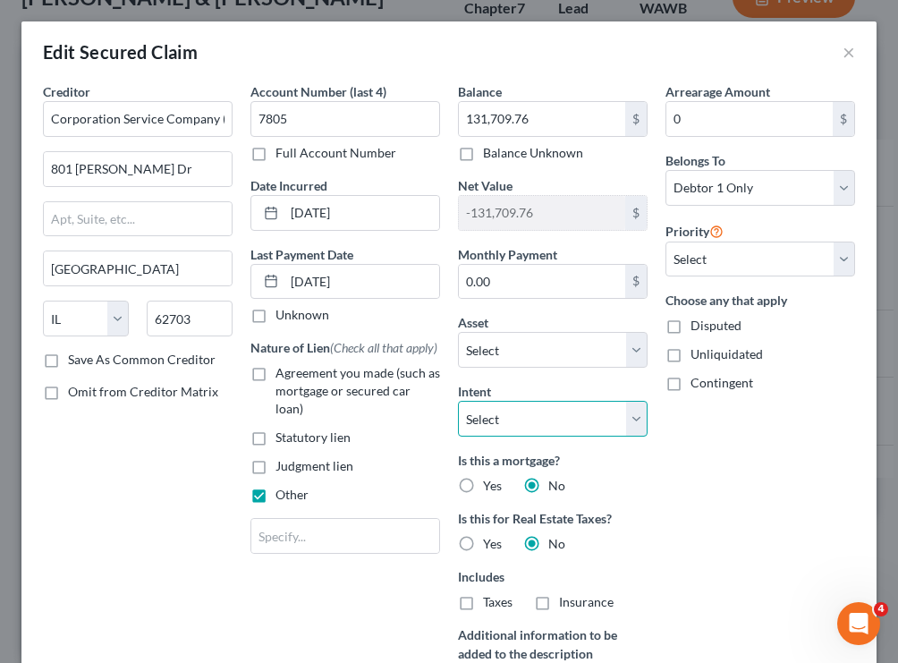
select select "2"
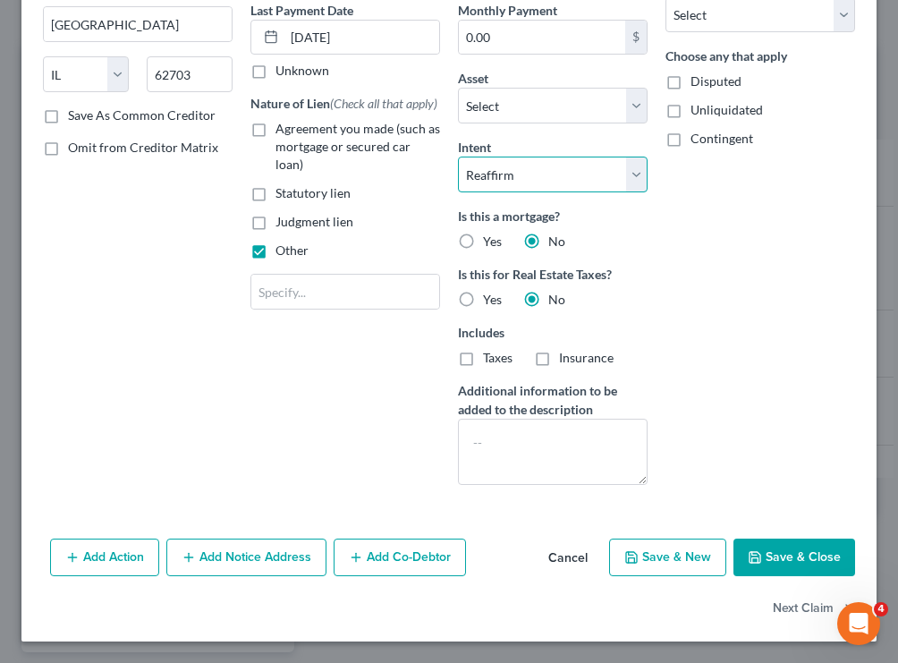
scroll to position [244, 0]
click at [816, 570] on button "Save & Close" at bounding box center [794, 557] width 122 height 38
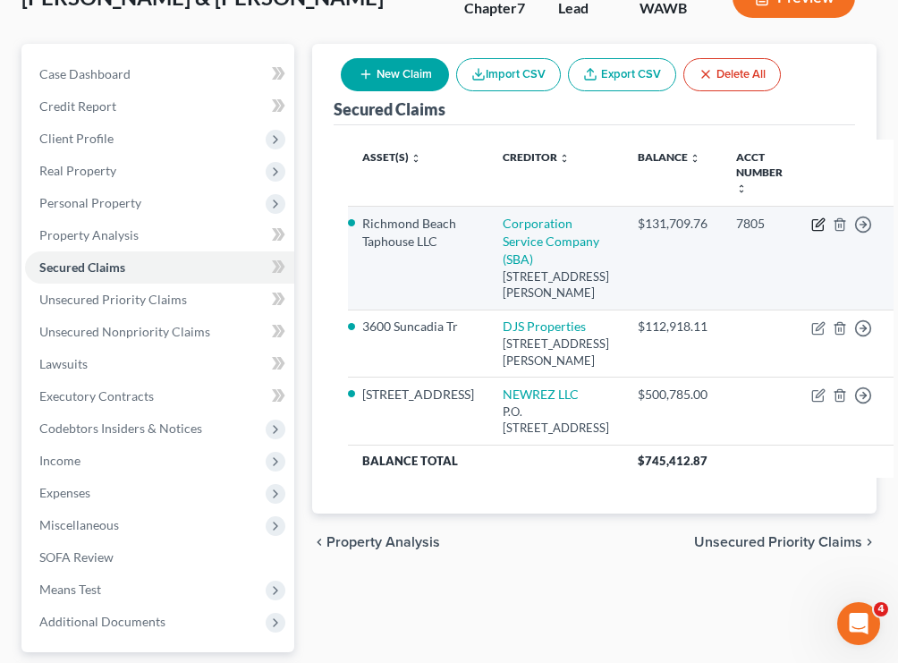
click at [813, 227] on icon "button" at bounding box center [818, 225] width 11 height 11
select select "14"
select select "2"
select select "0"
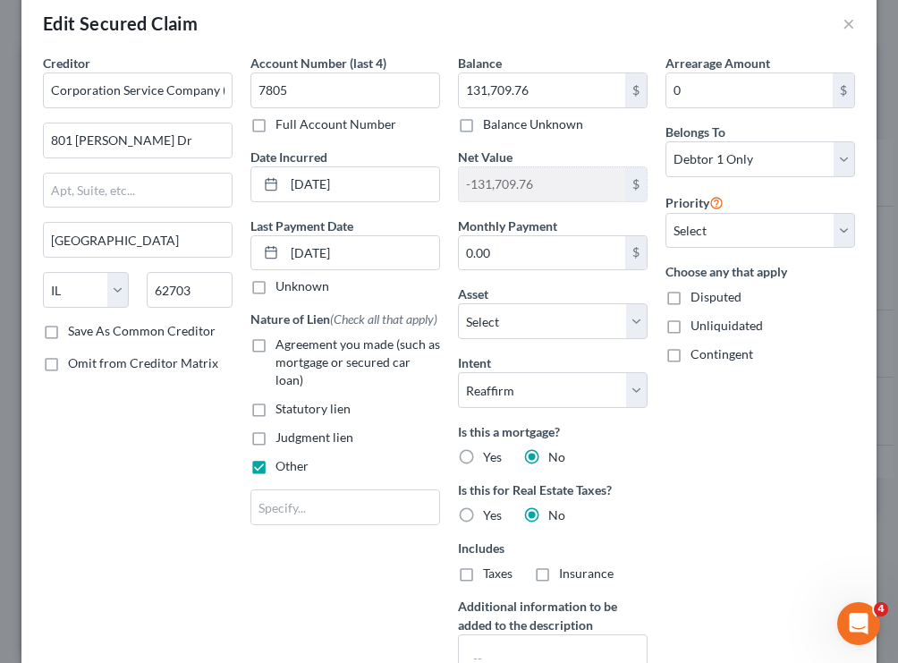
scroll to position [68, 0]
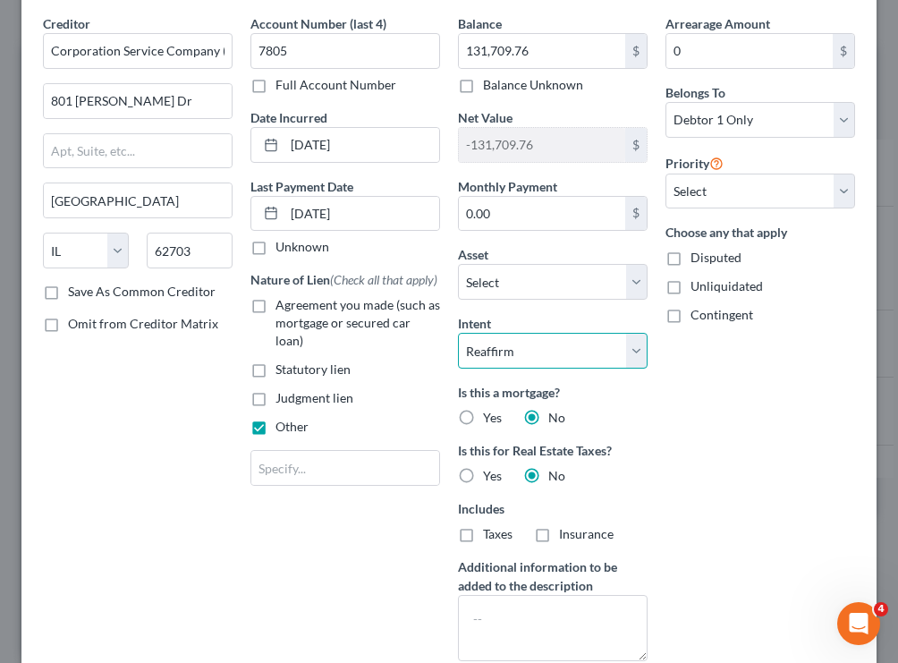
select select "4"
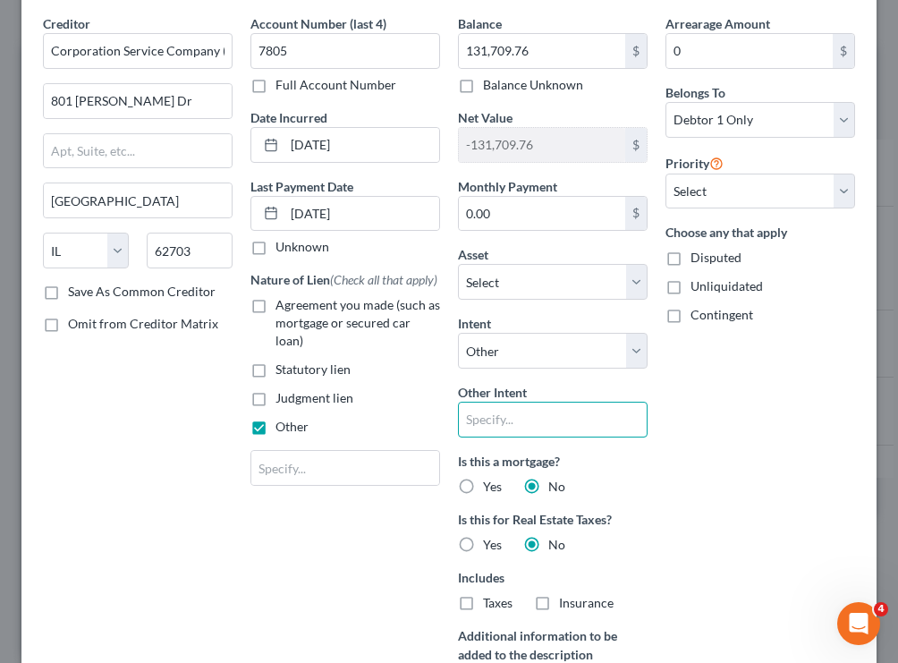
click at [561, 424] on input "text" at bounding box center [553, 420] width 190 height 36
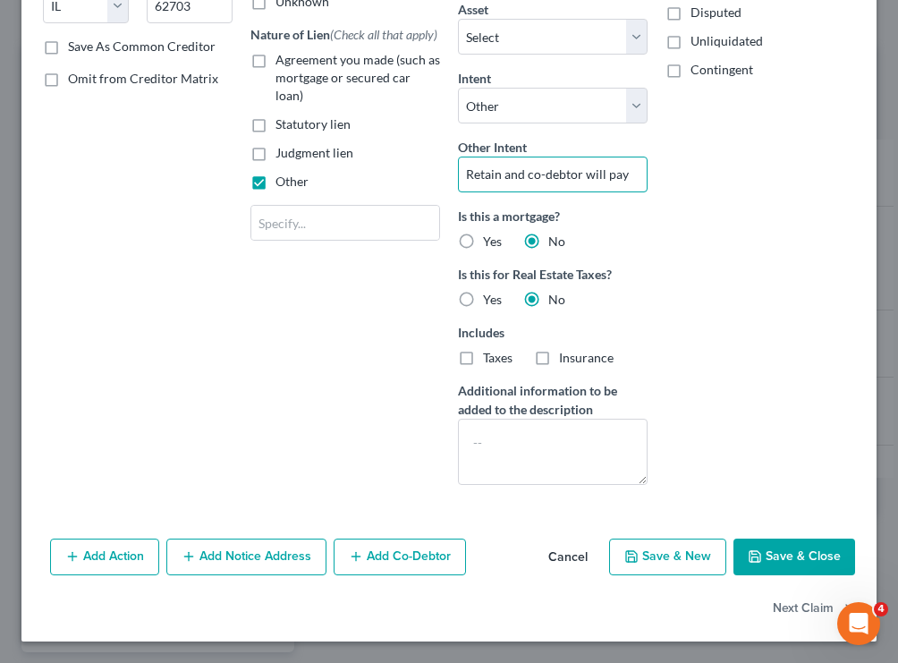
scroll to position [313, 0]
type input "Retain and co-debtor will pay"
click at [791, 554] on button "Save & Close" at bounding box center [794, 557] width 122 height 38
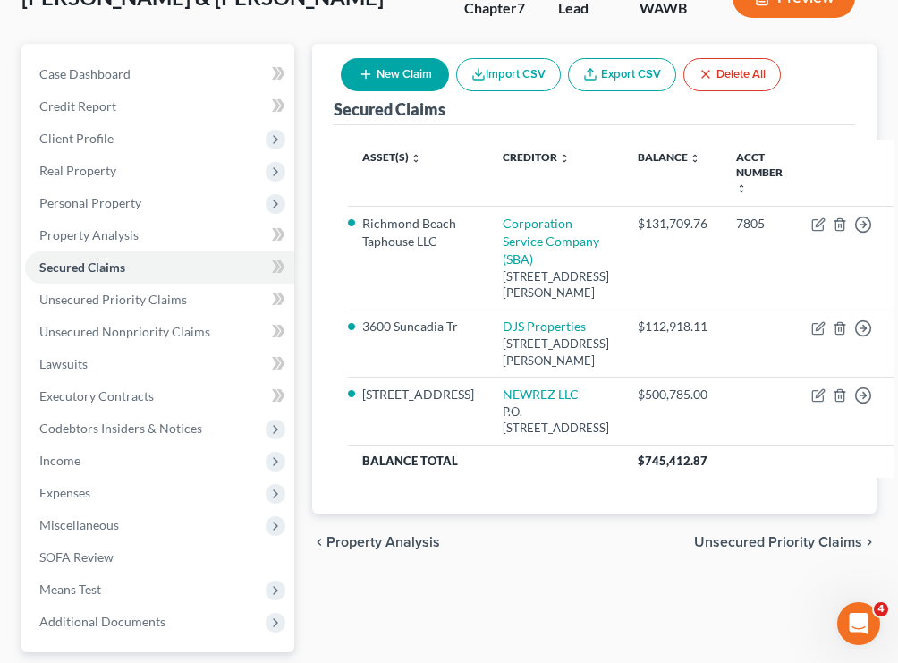
click at [811, 228] on icon "button" at bounding box center [818, 224] width 14 height 14
select select "14"
select select "4"
select select "0"
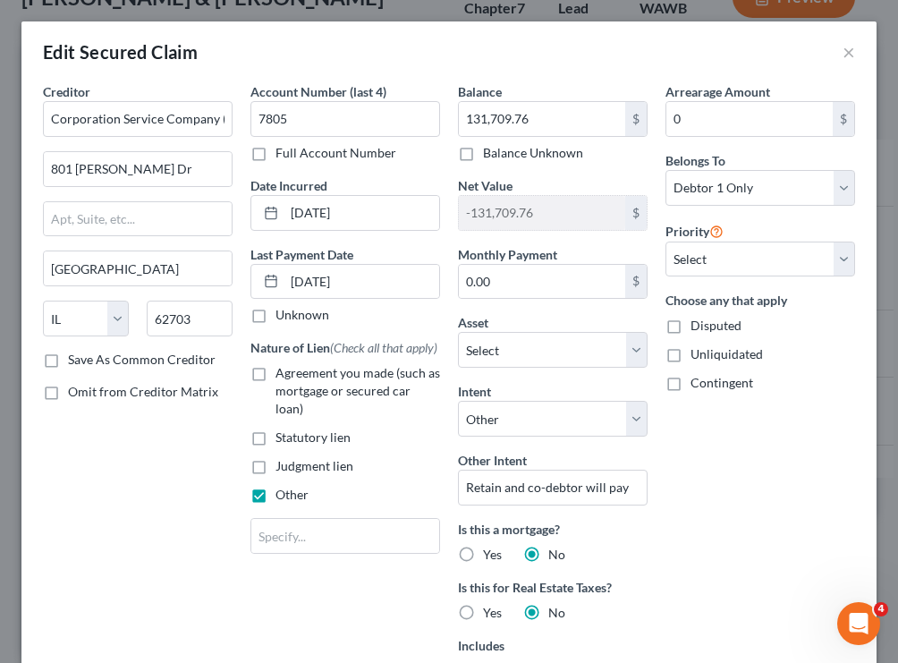
scroll to position [0, 0]
click at [846, 57] on button "×" at bounding box center [848, 51] width 13 height 21
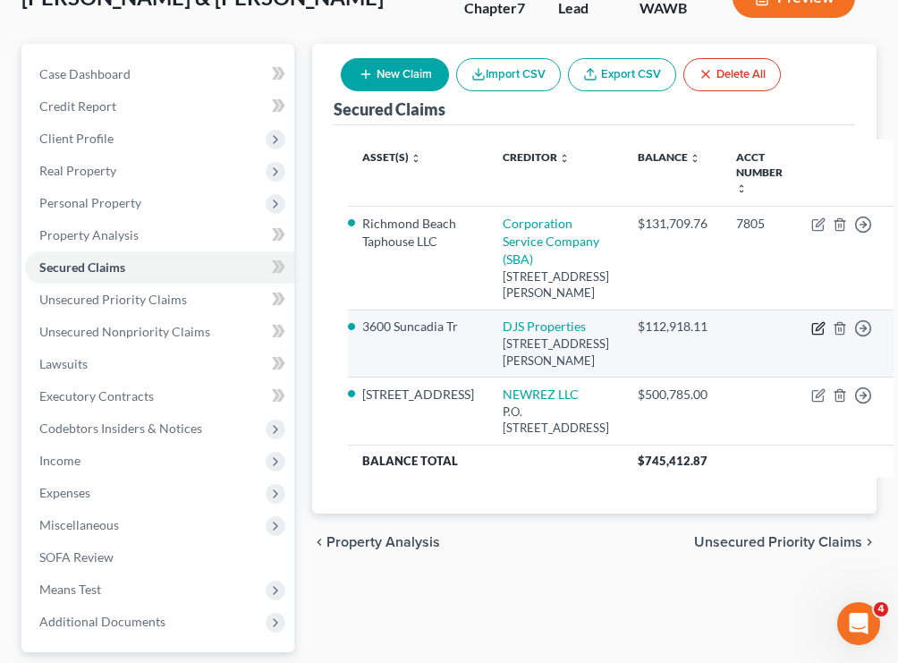
click at [811, 335] on icon "button" at bounding box center [818, 328] width 14 height 14
select select "50"
select select "18"
select select "2"
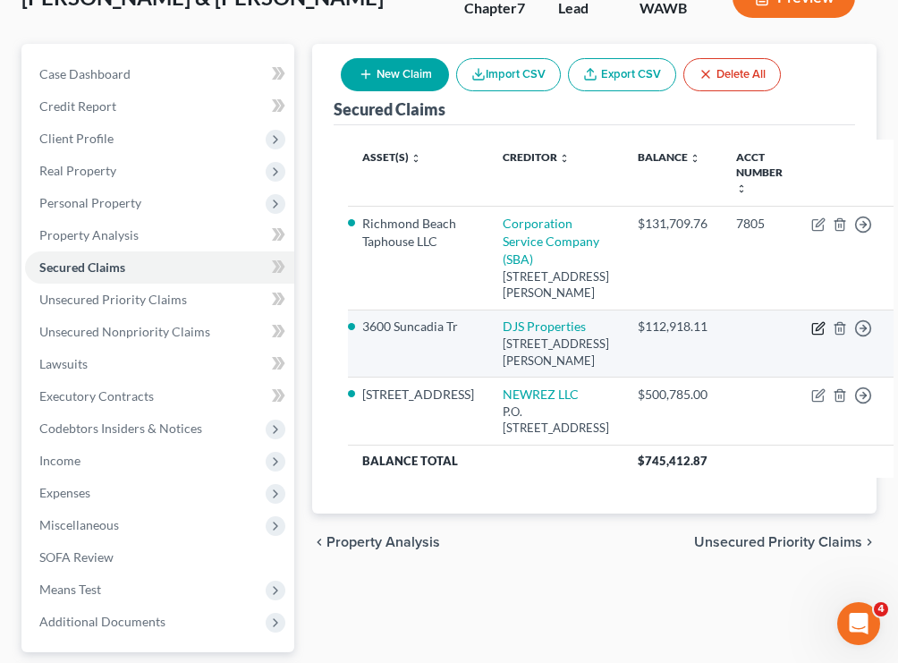
select select "0"
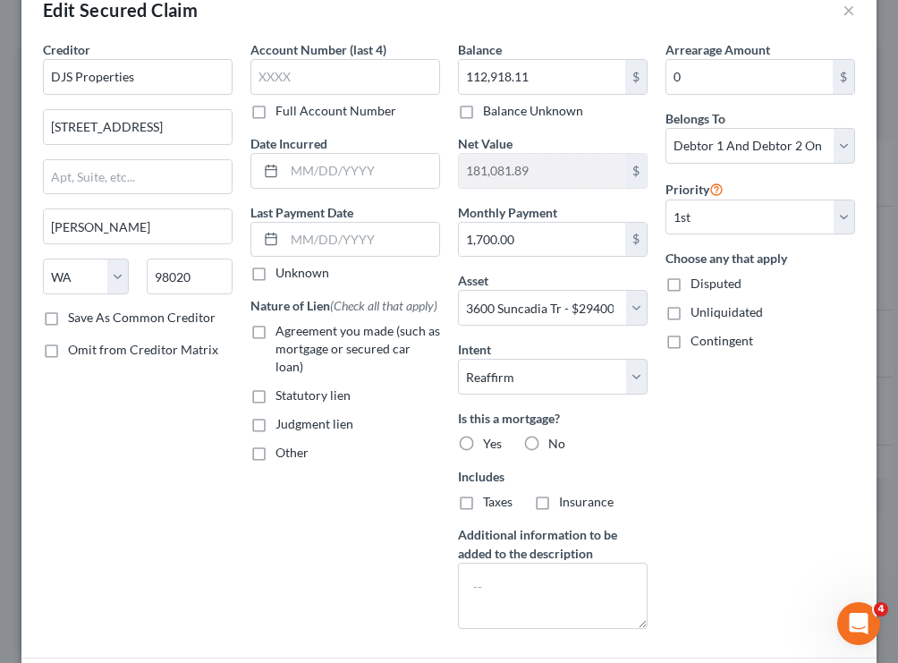
scroll to position [48, 0]
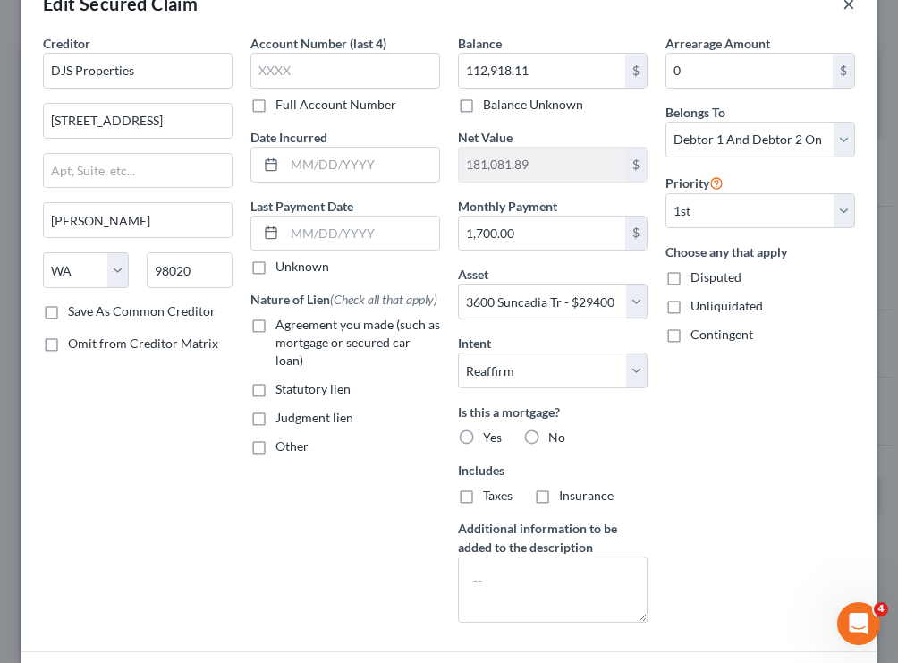
click at [851, 7] on button "×" at bounding box center [848, 3] width 13 height 21
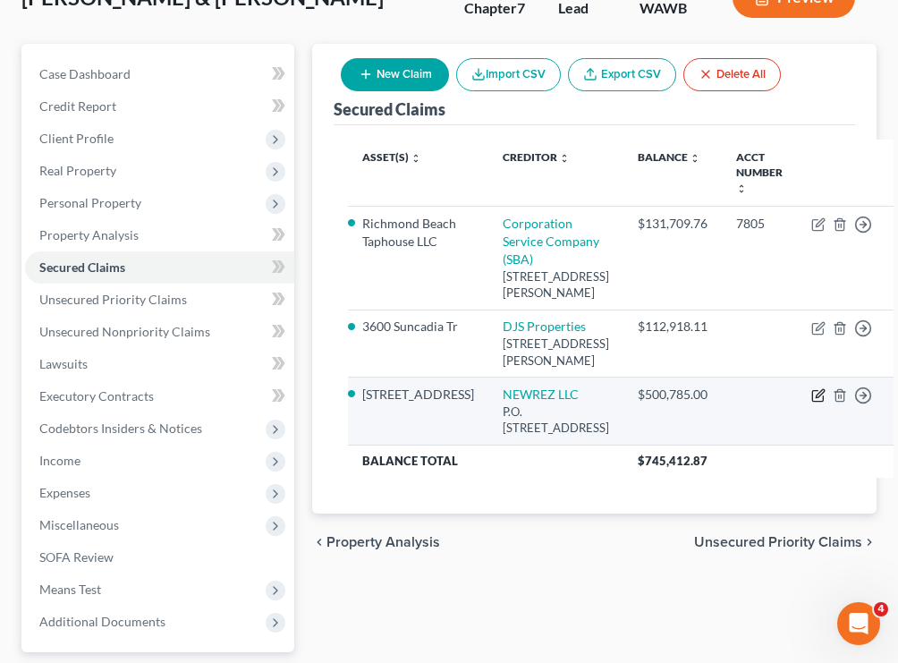
click at [811, 402] on icon "button" at bounding box center [818, 395] width 14 height 14
select select "4"
select select "17"
select select "2"
select select "0"
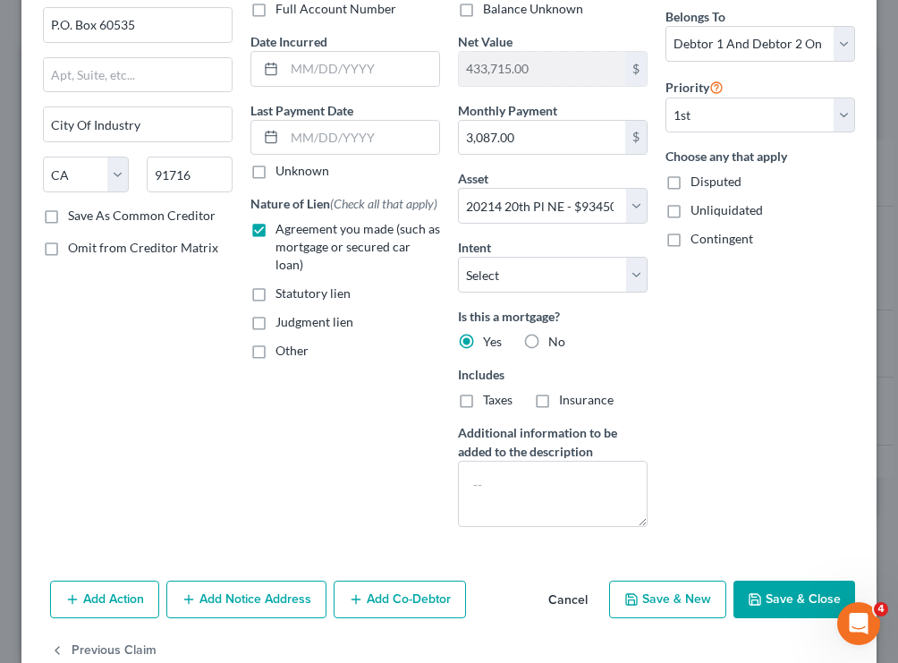
scroll to position [147, 0]
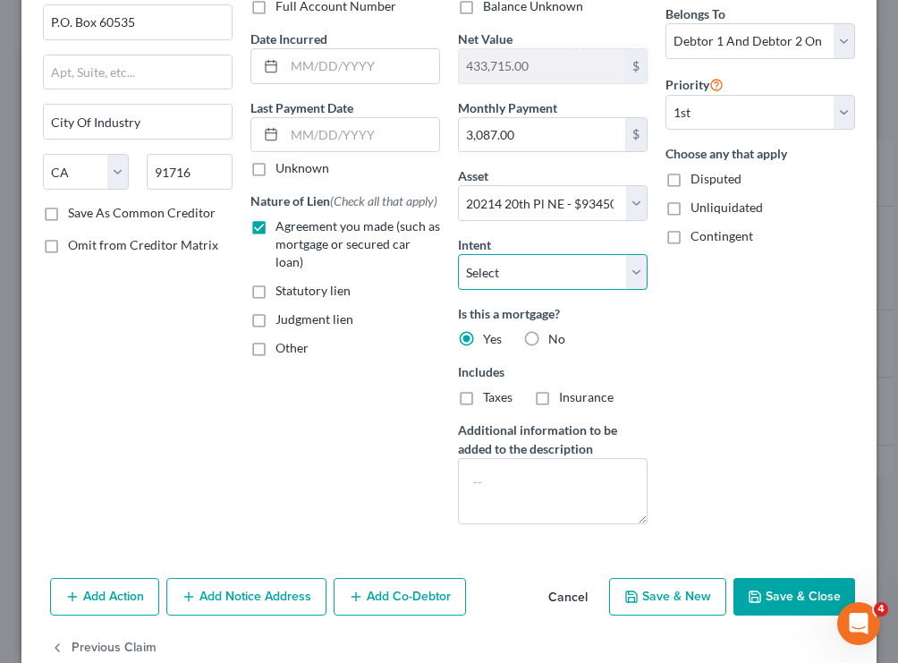
select select "2"
click at [769, 594] on button "Save & Close" at bounding box center [794, 597] width 122 height 38
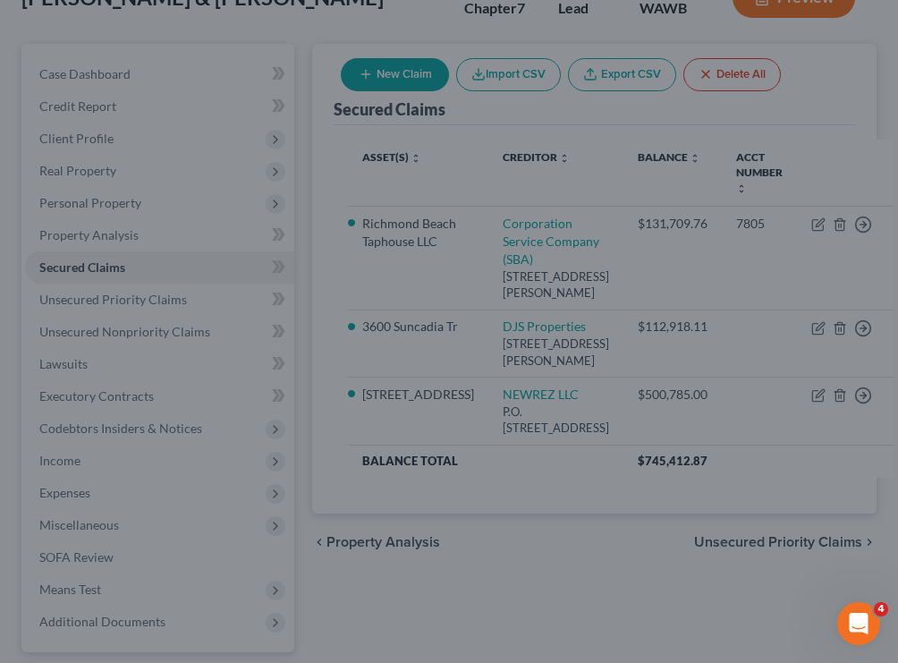
select select "17"
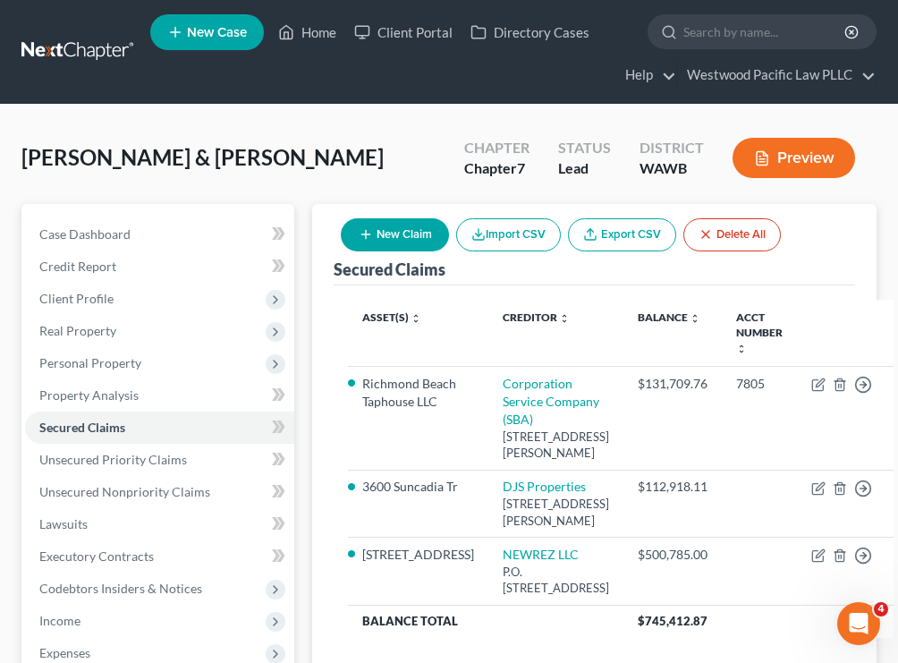
scroll to position [0, 0]
click at [785, 165] on button "Preview" at bounding box center [793, 158] width 123 height 40
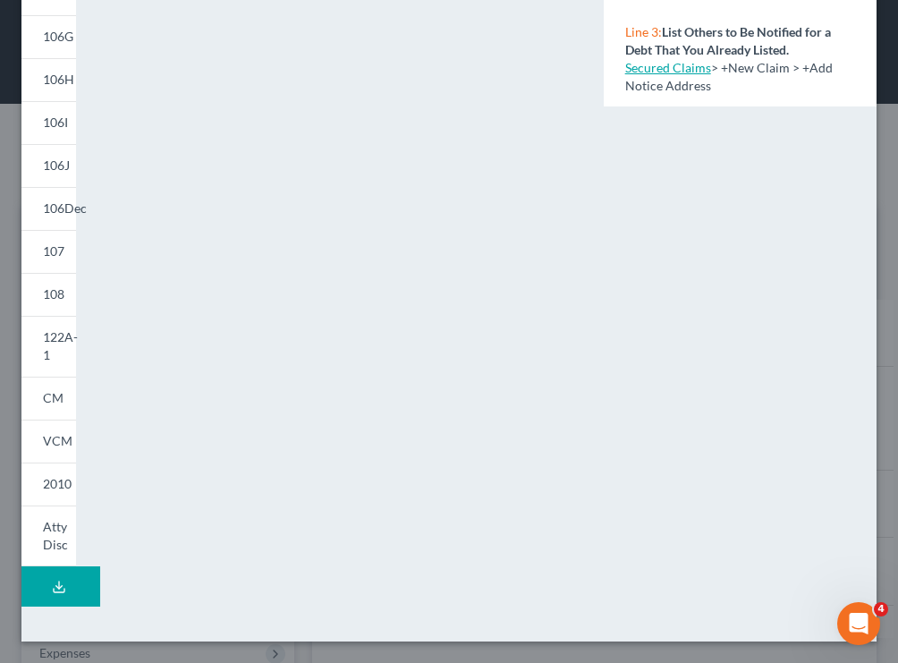
scroll to position [346, 0]
click at [60, 586] on icon at bounding box center [59, 587] width 14 height 14
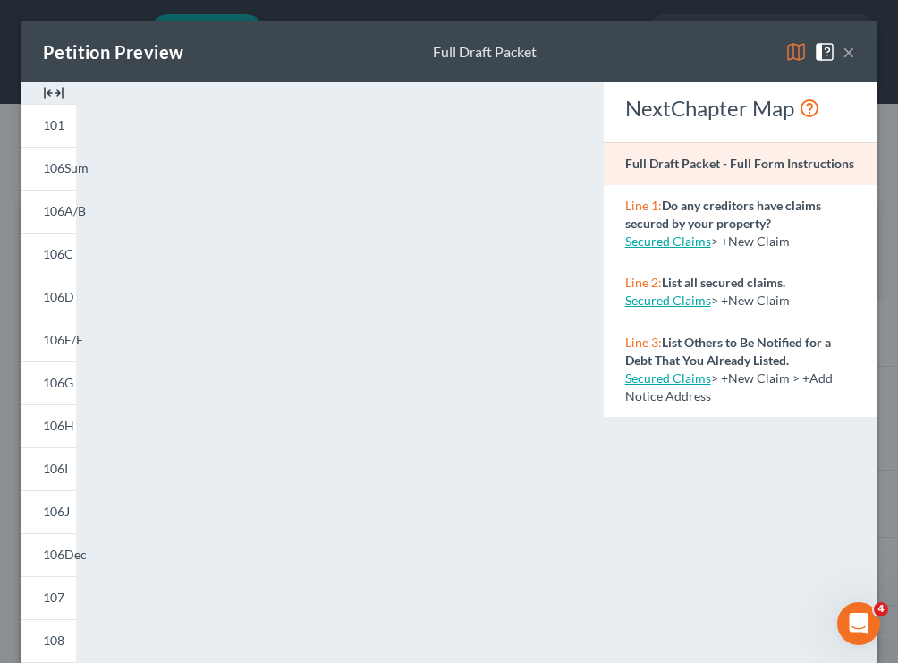
scroll to position [0, 0]
click at [854, 51] on button "×" at bounding box center [848, 51] width 13 height 21
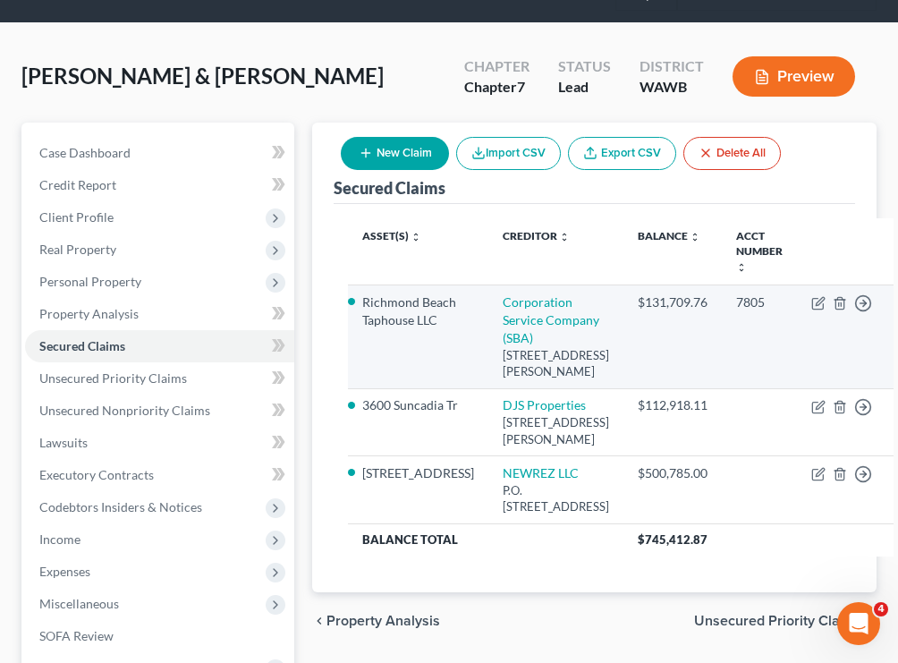
scroll to position [85, 0]
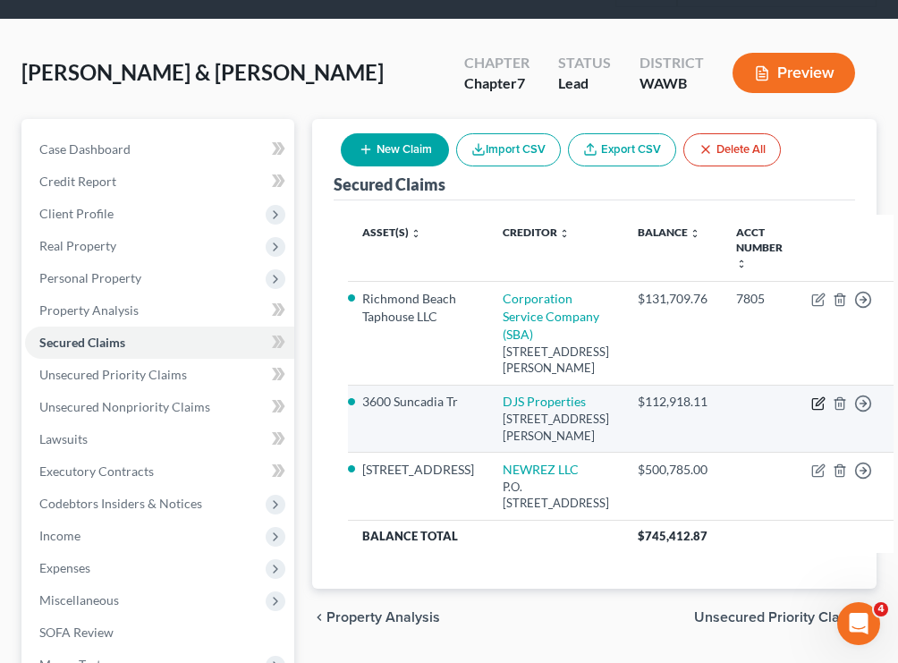
click at [811, 410] on icon "button" at bounding box center [818, 403] width 14 height 14
select select "50"
select select "2"
select select "0"
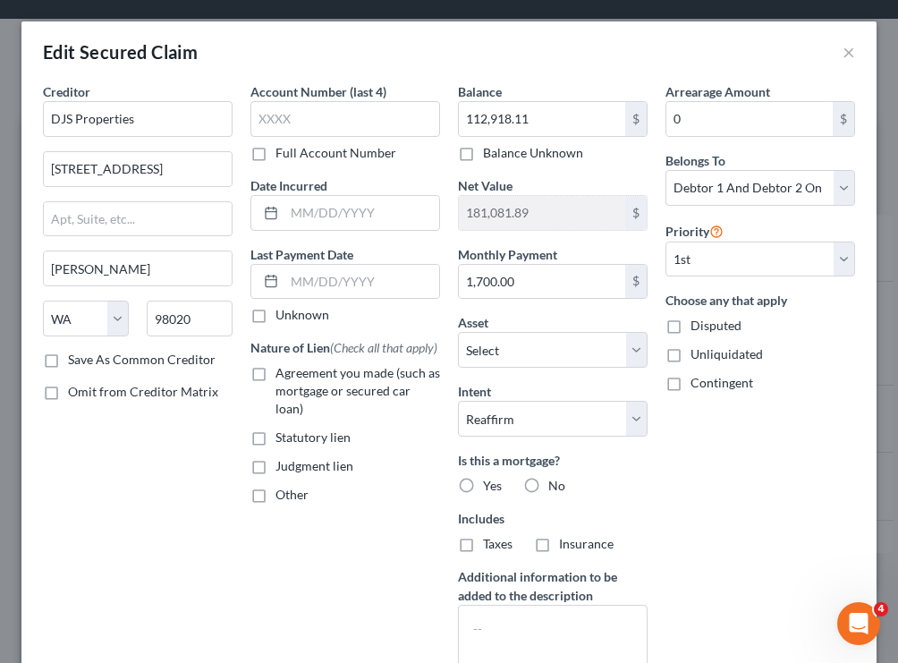
scroll to position [0, 0]
click at [849, 54] on button "×" at bounding box center [848, 51] width 13 height 21
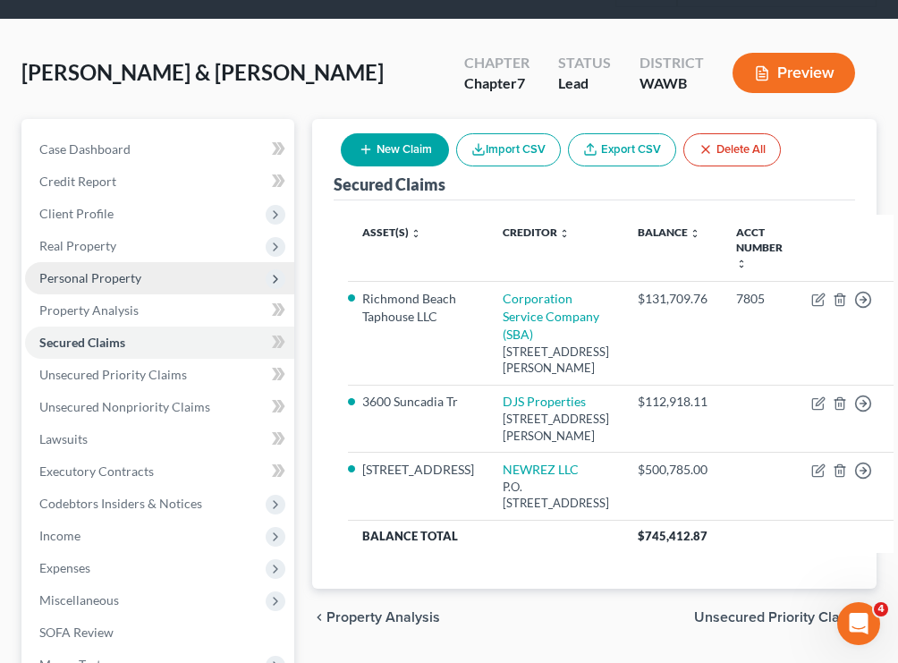
click at [110, 284] on span "Personal Property" at bounding box center [90, 277] width 102 height 15
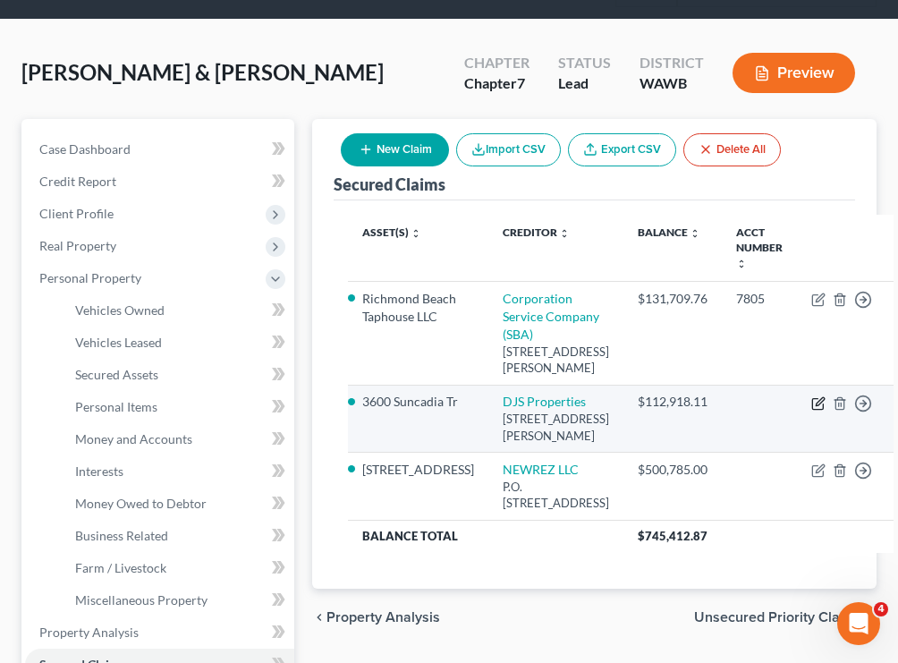
click at [811, 410] on icon "button" at bounding box center [818, 403] width 14 height 14
select select "50"
select select "18"
select select "2"
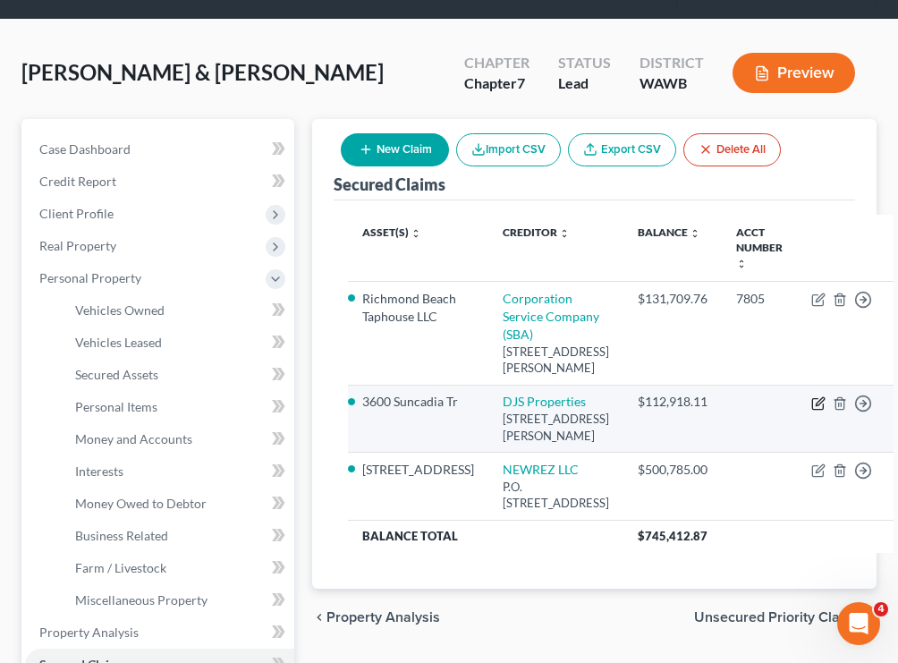
select select "0"
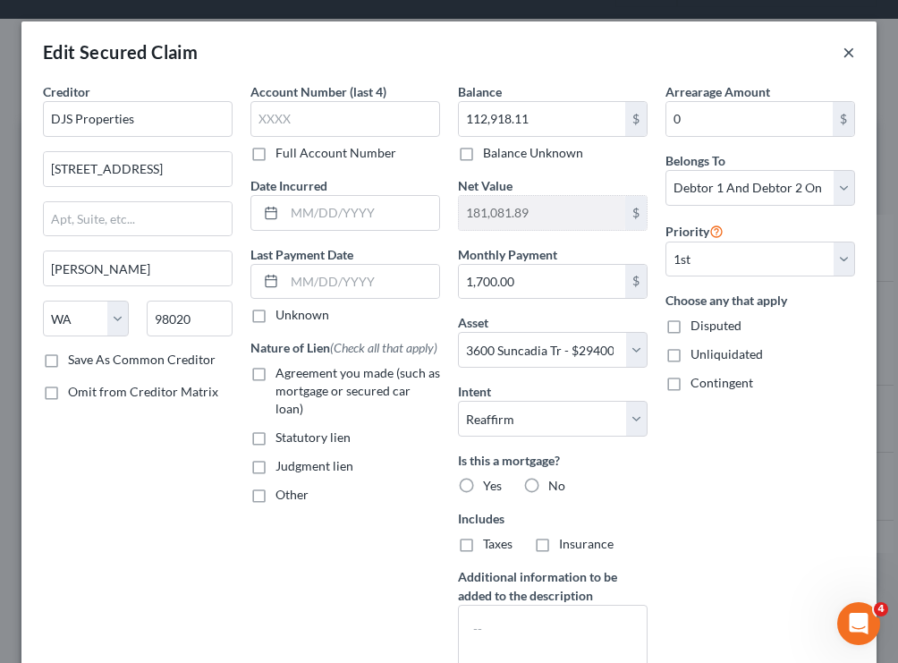
click at [844, 60] on button "×" at bounding box center [848, 51] width 13 height 21
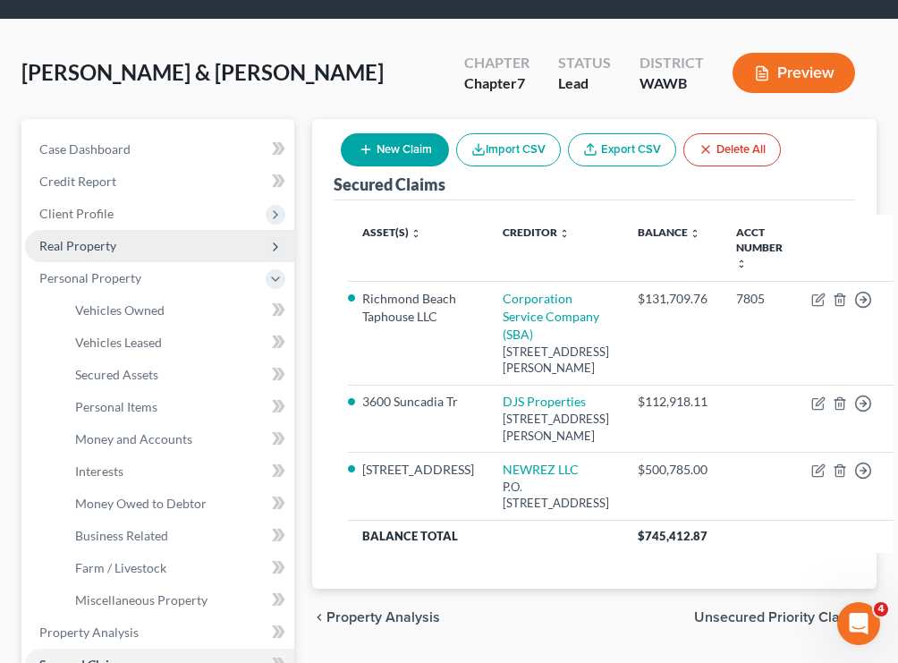
click at [129, 250] on span "Real Property" at bounding box center [159, 246] width 269 height 32
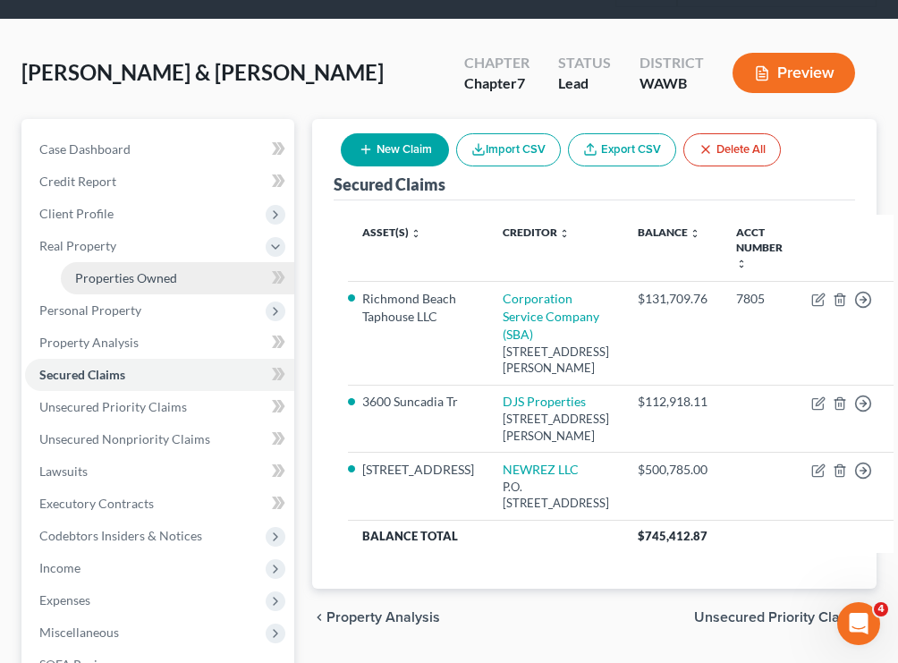
click at [129, 284] on span "Properties Owned" at bounding box center [126, 277] width 102 height 15
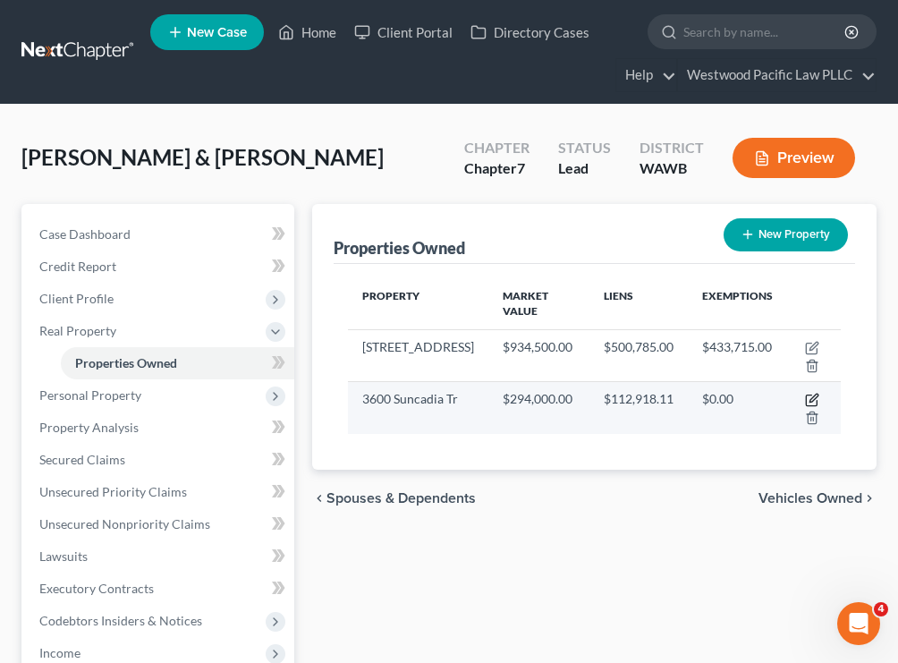
click at [809, 397] on icon "button" at bounding box center [812, 400] width 14 height 14
select select "50"
select select "16"
select select "2"
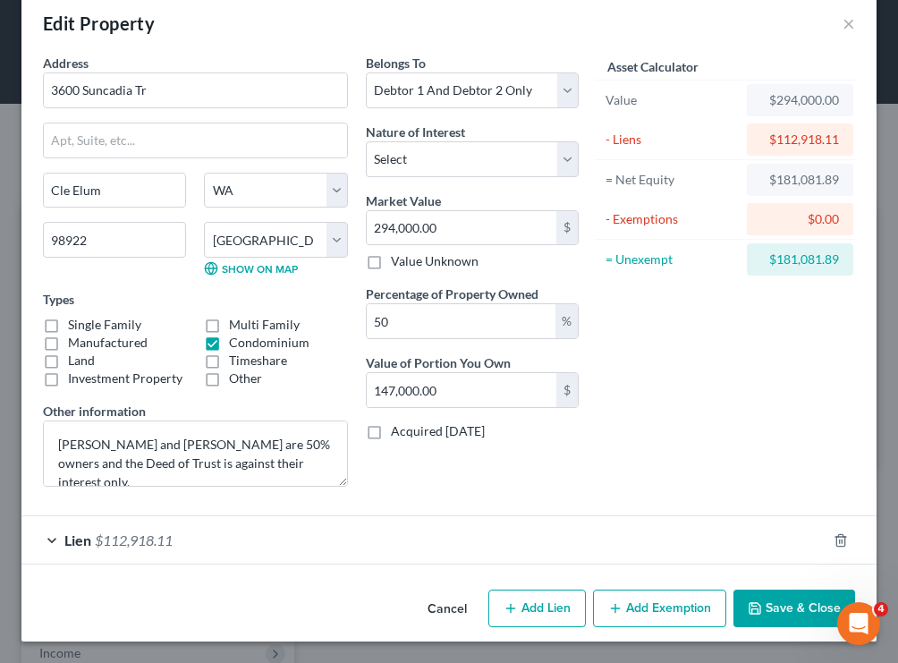
scroll to position [29, 0]
click at [849, 24] on button "×" at bounding box center [848, 23] width 13 height 21
